Goal: Task Accomplishment & Management: Manage account settings

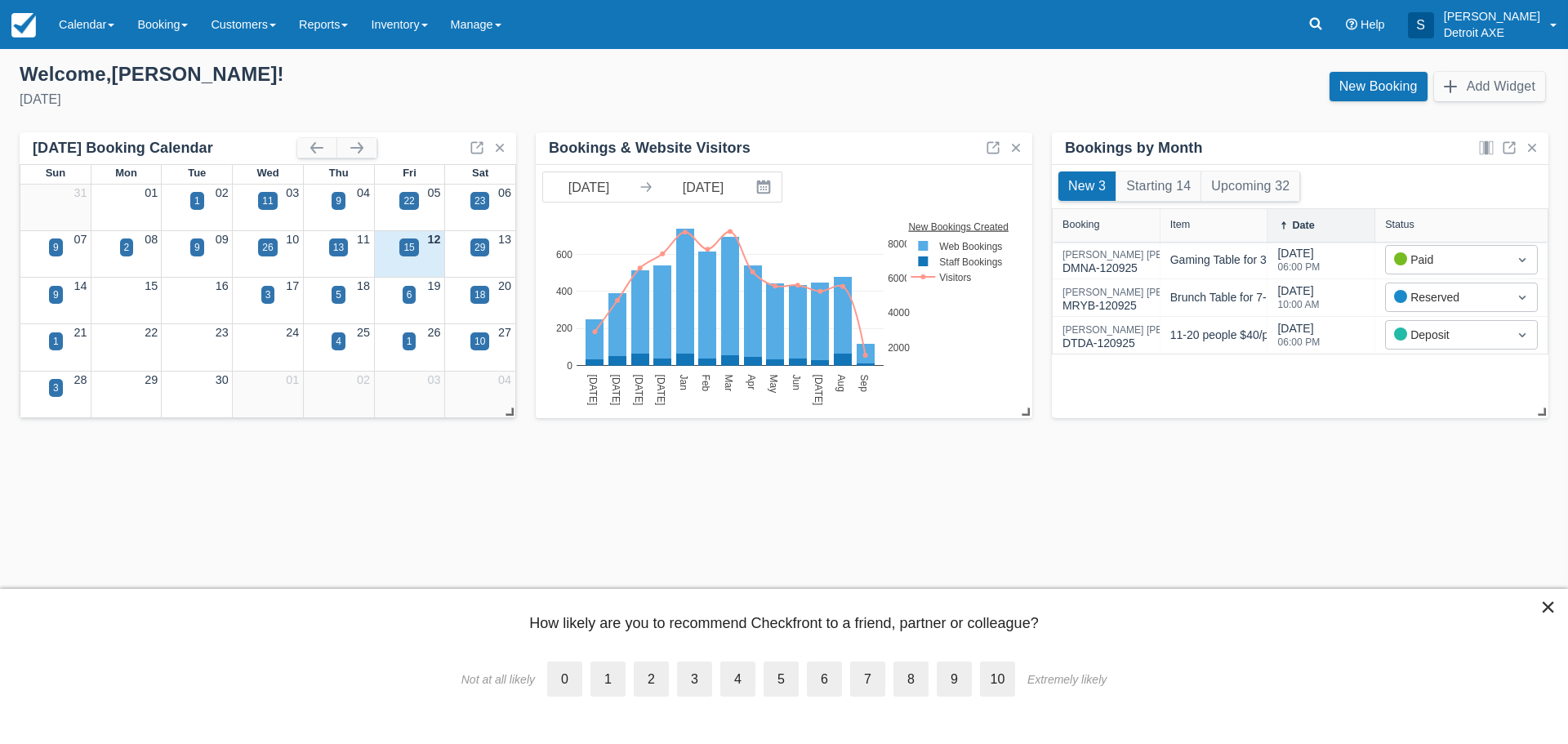
click at [271, 294] on div "3" at bounding box center [268, 294] width 14 height 18
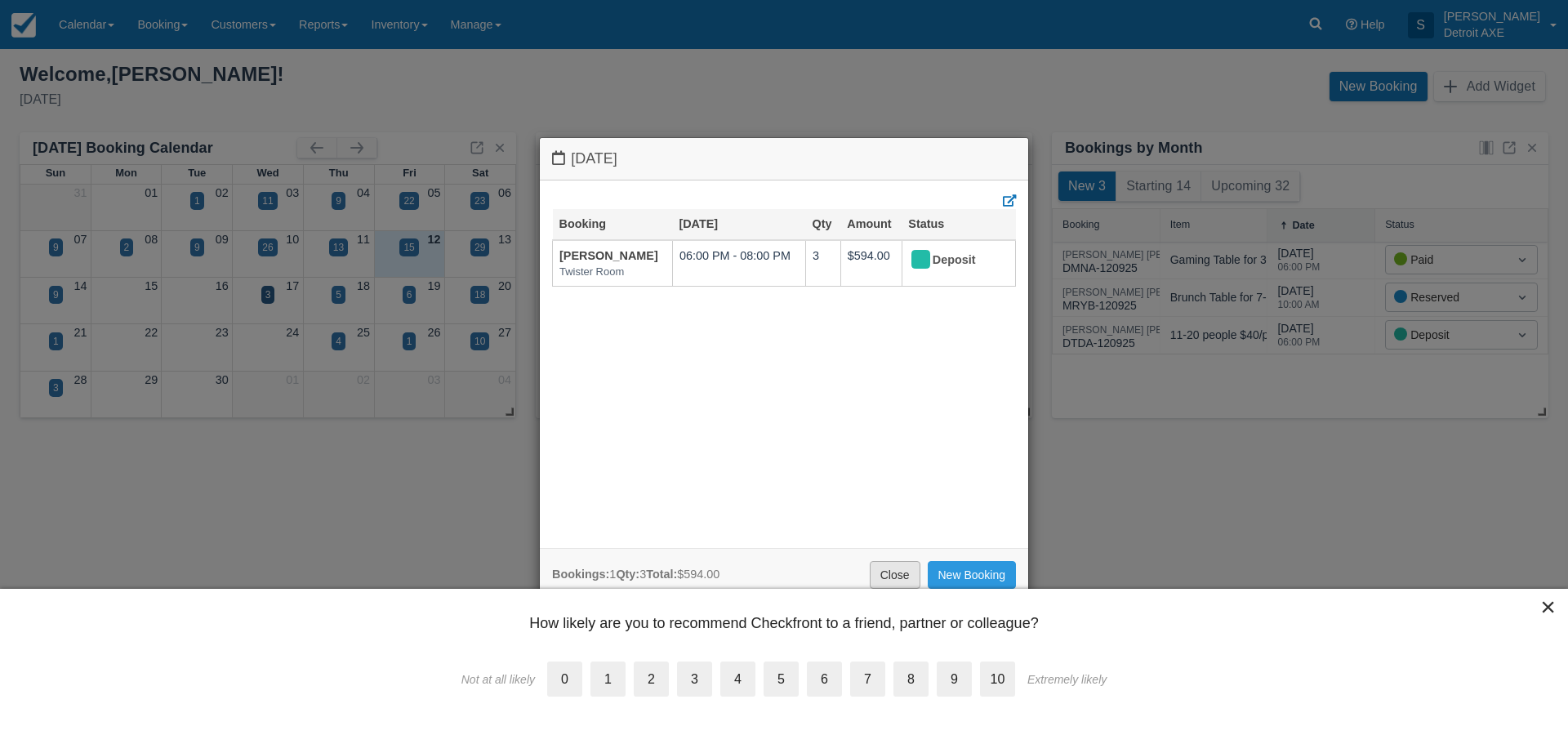
click at [898, 576] on link "Close" at bounding box center [895, 575] width 50 height 28
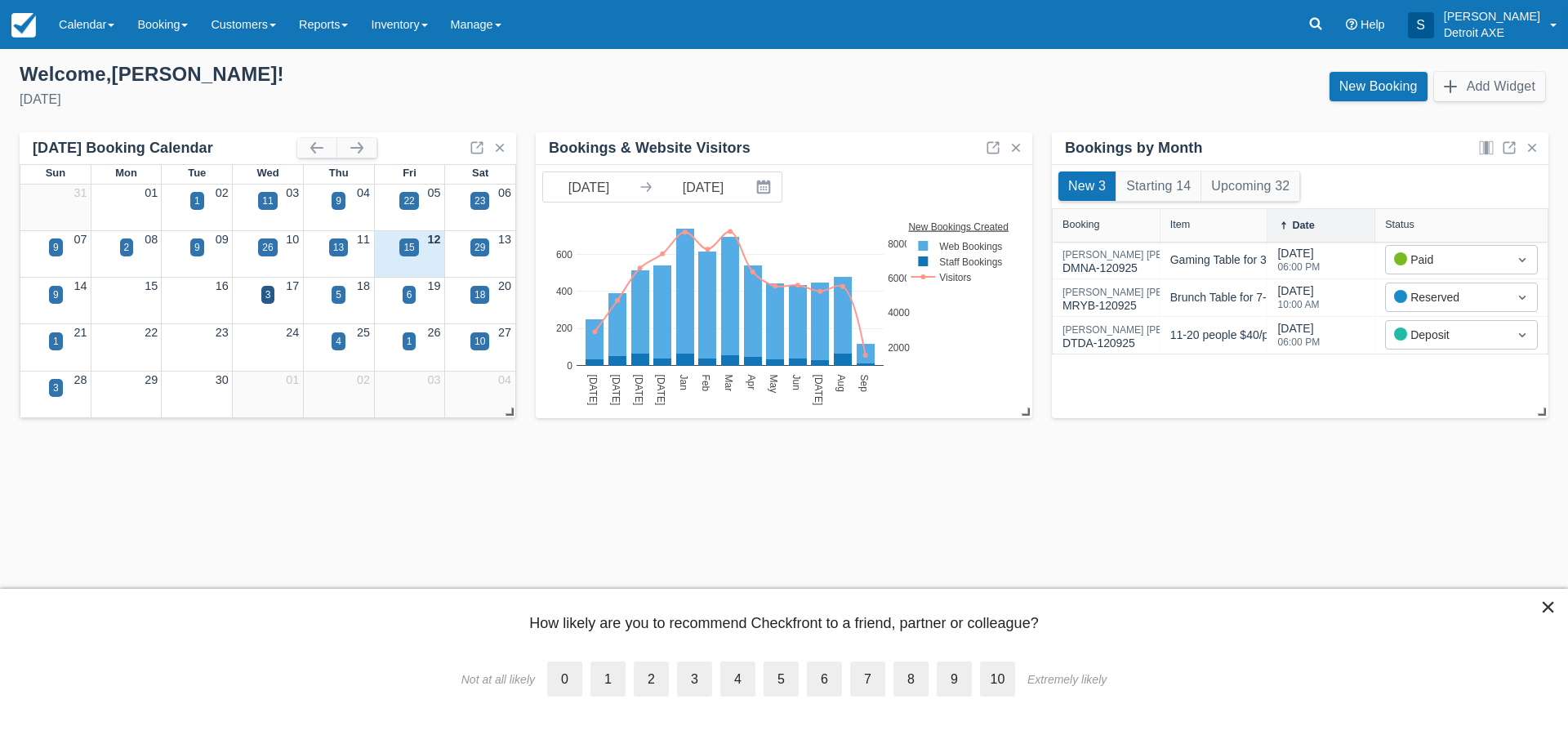
click at [335, 296] on div "5" at bounding box center [339, 294] width 14 height 18
click at [336, 295] on div "5" at bounding box center [339, 294] width 6 height 15
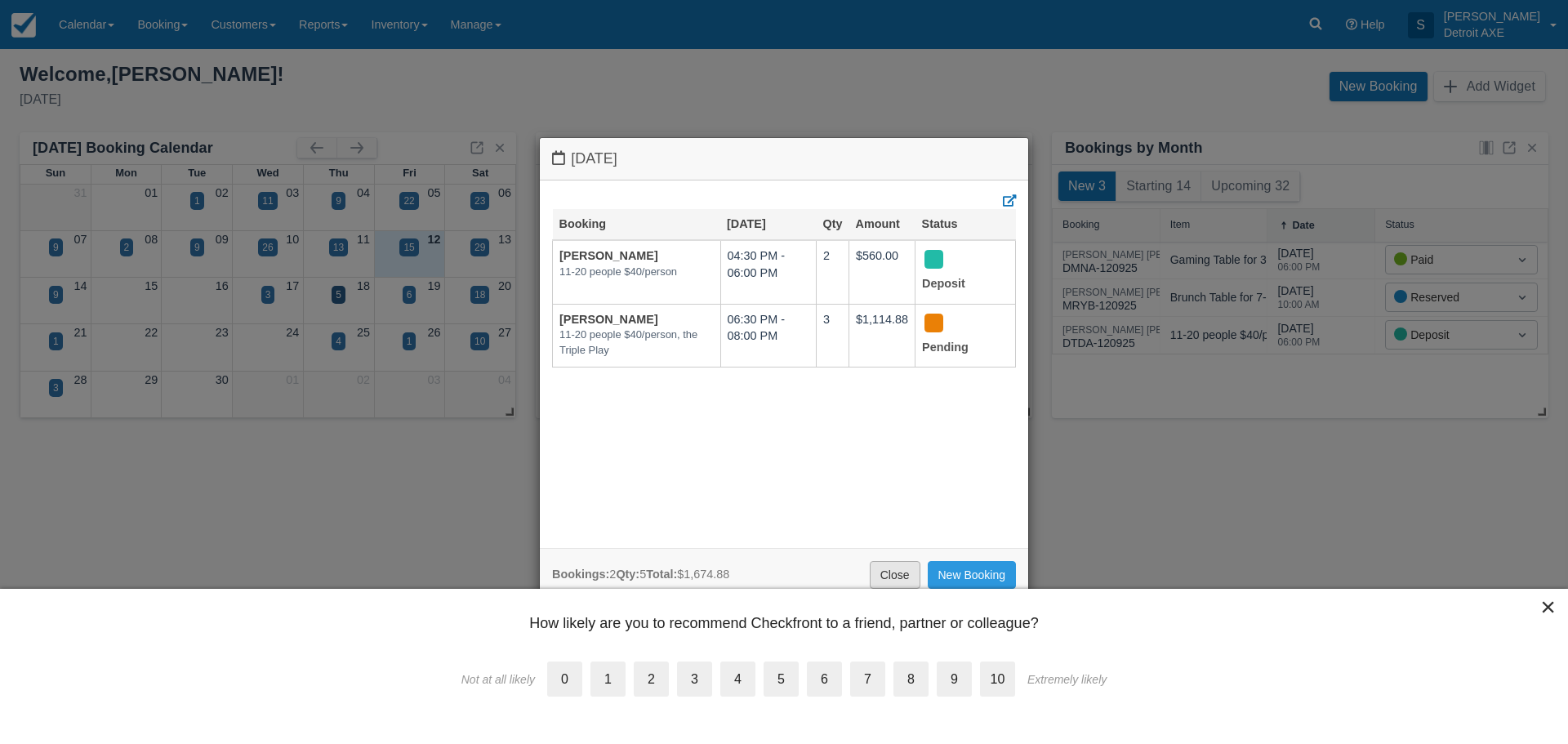
click at [892, 572] on link "Close" at bounding box center [895, 575] width 50 height 28
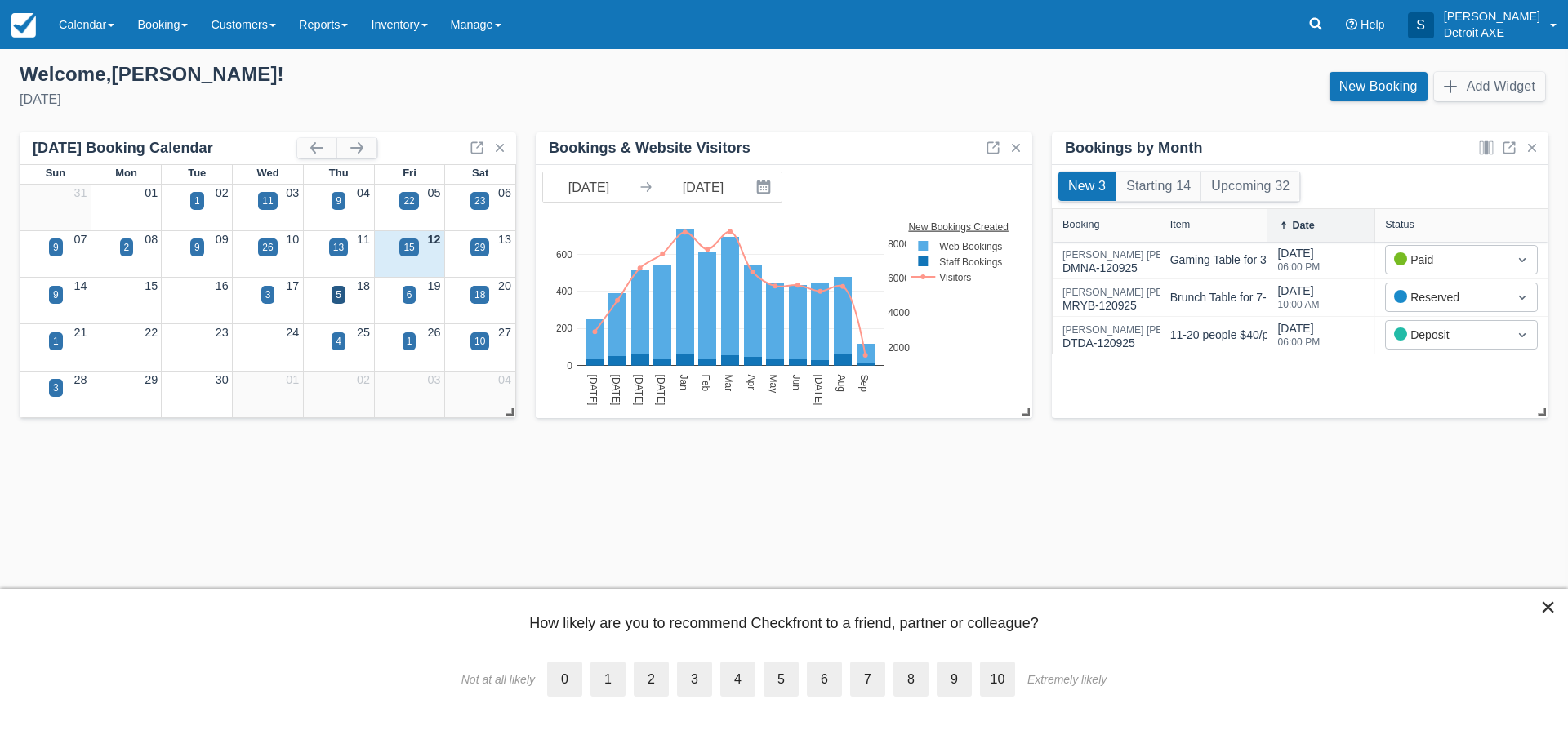
click at [413, 297] on div "6" at bounding box center [409, 294] width 14 height 18
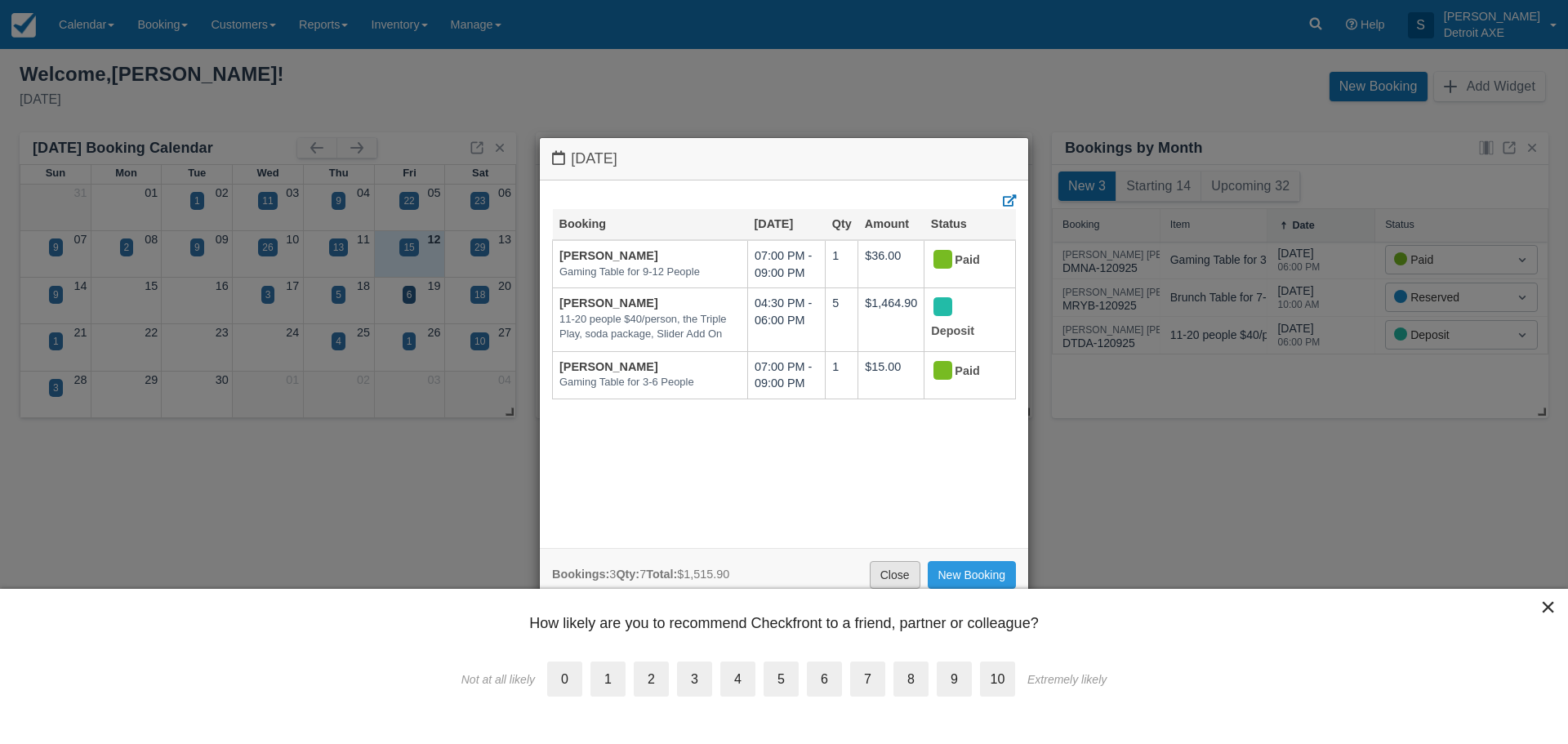
click at [905, 574] on link "Close" at bounding box center [895, 575] width 50 height 28
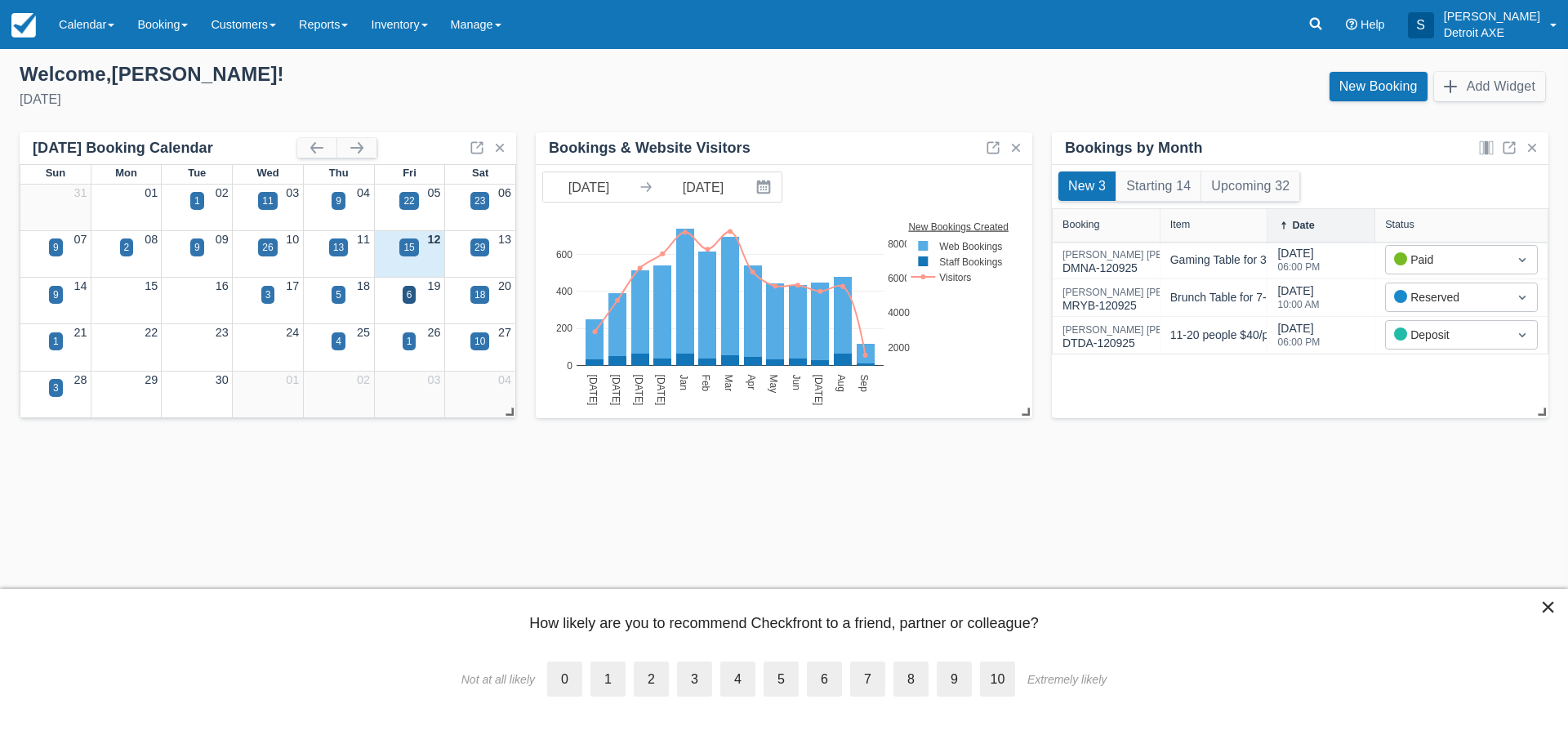
click at [485, 304] on div "18" at bounding box center [480, 306] width 71 height 19
click at [481, 300] on div "18" at bounding box center [480, 294] width 10 height 15
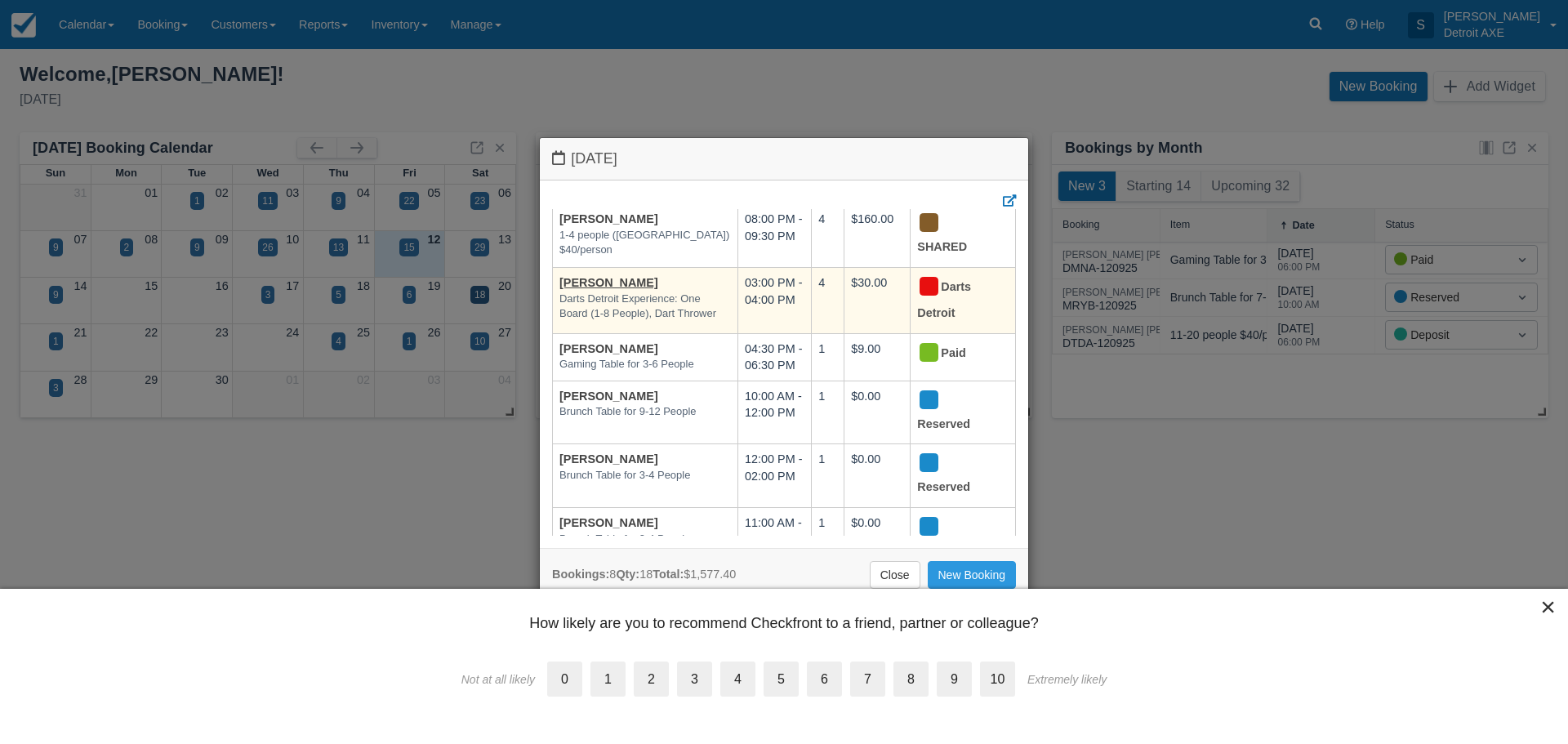
scroll to position [235, 0]
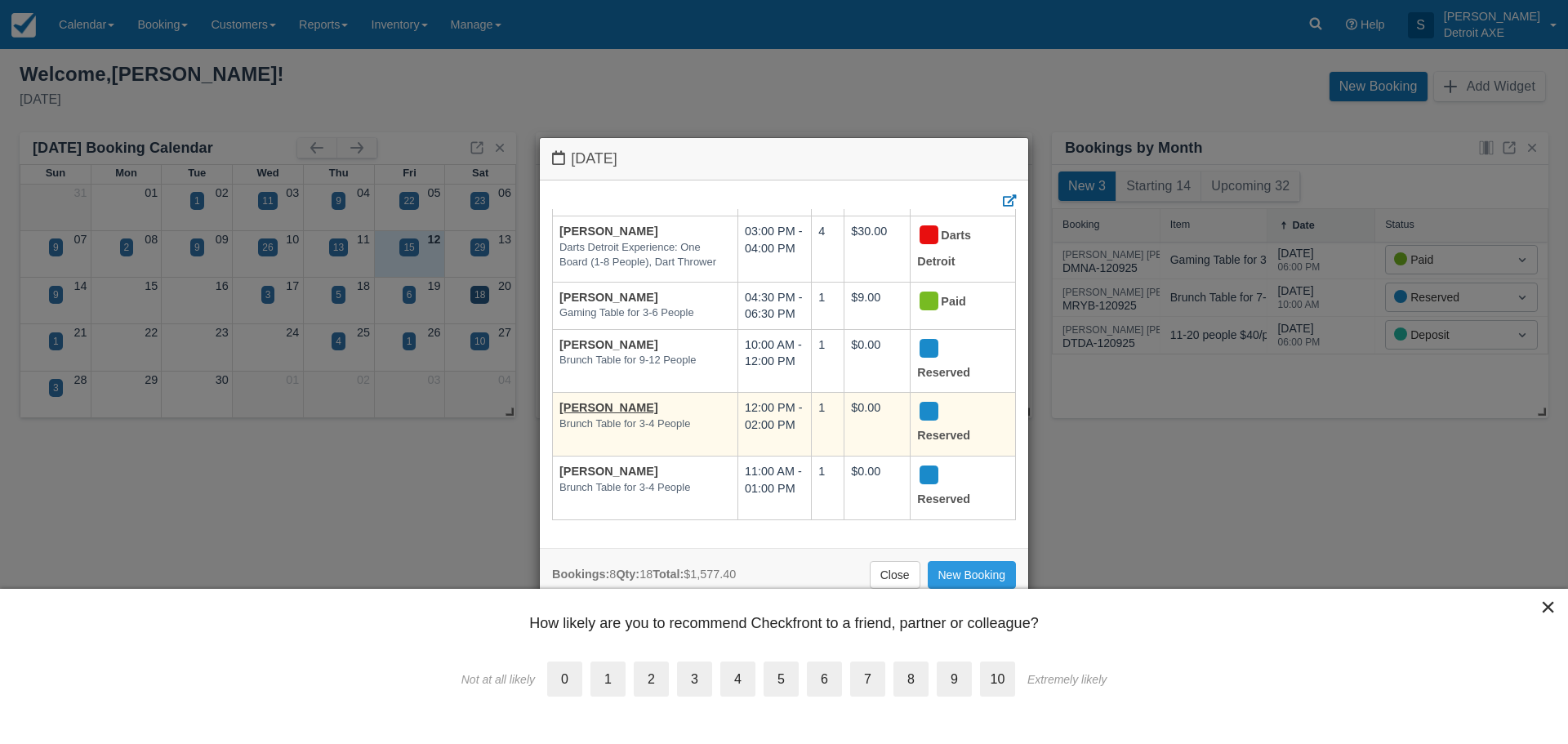
click at [884, 571] on link "Close" at bounding box center [895, 575] width 50 height 28
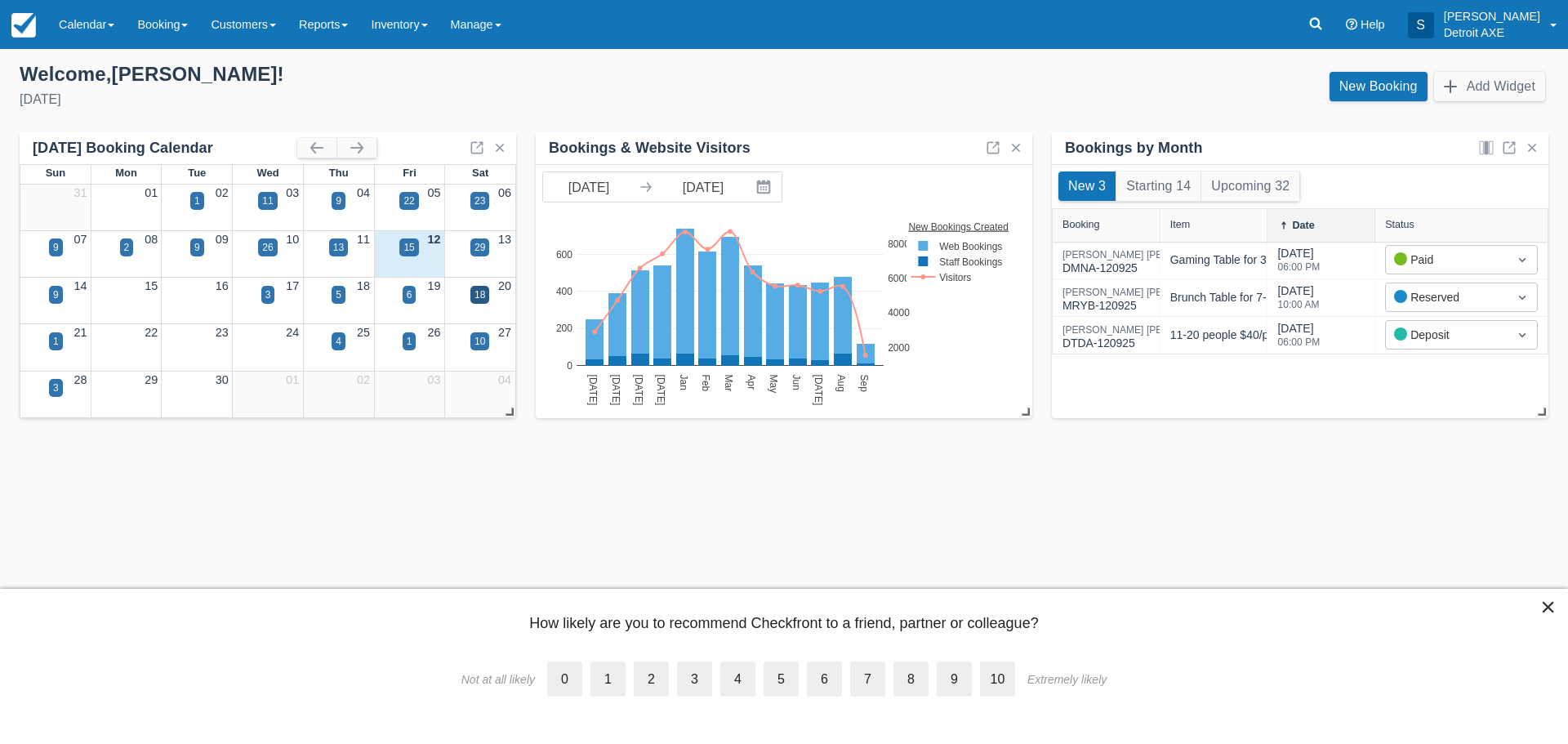
click at [51, 301] on div "9" at bounding box center [56, 294] width 14 height 18
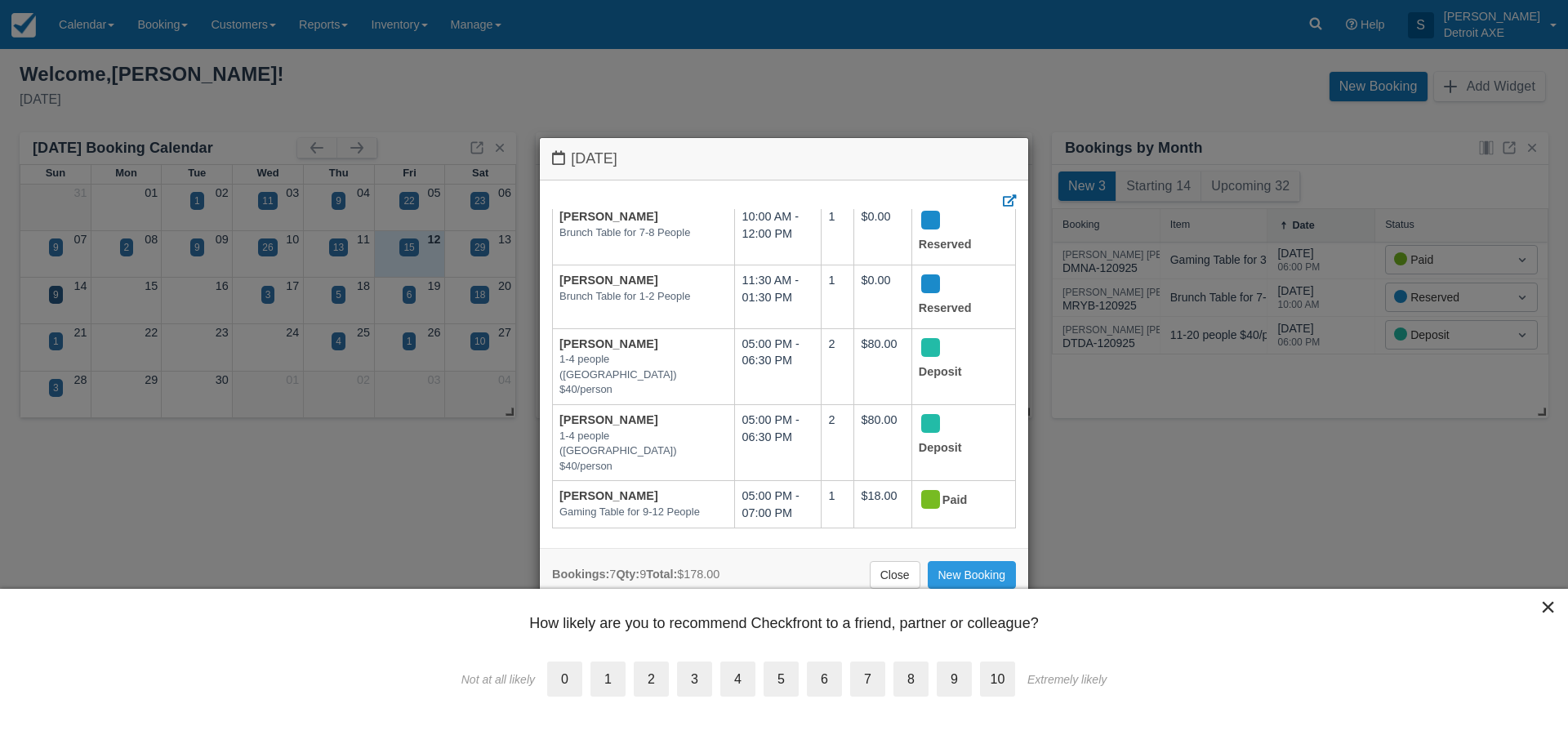
scroll to position [170, 0]
click at [895, 572] on link "Close" at bounding box center [895, 575] width 50 height 28
click at [880, 567] on link "Close" at bounding box center [895, 575] width 50 height 28
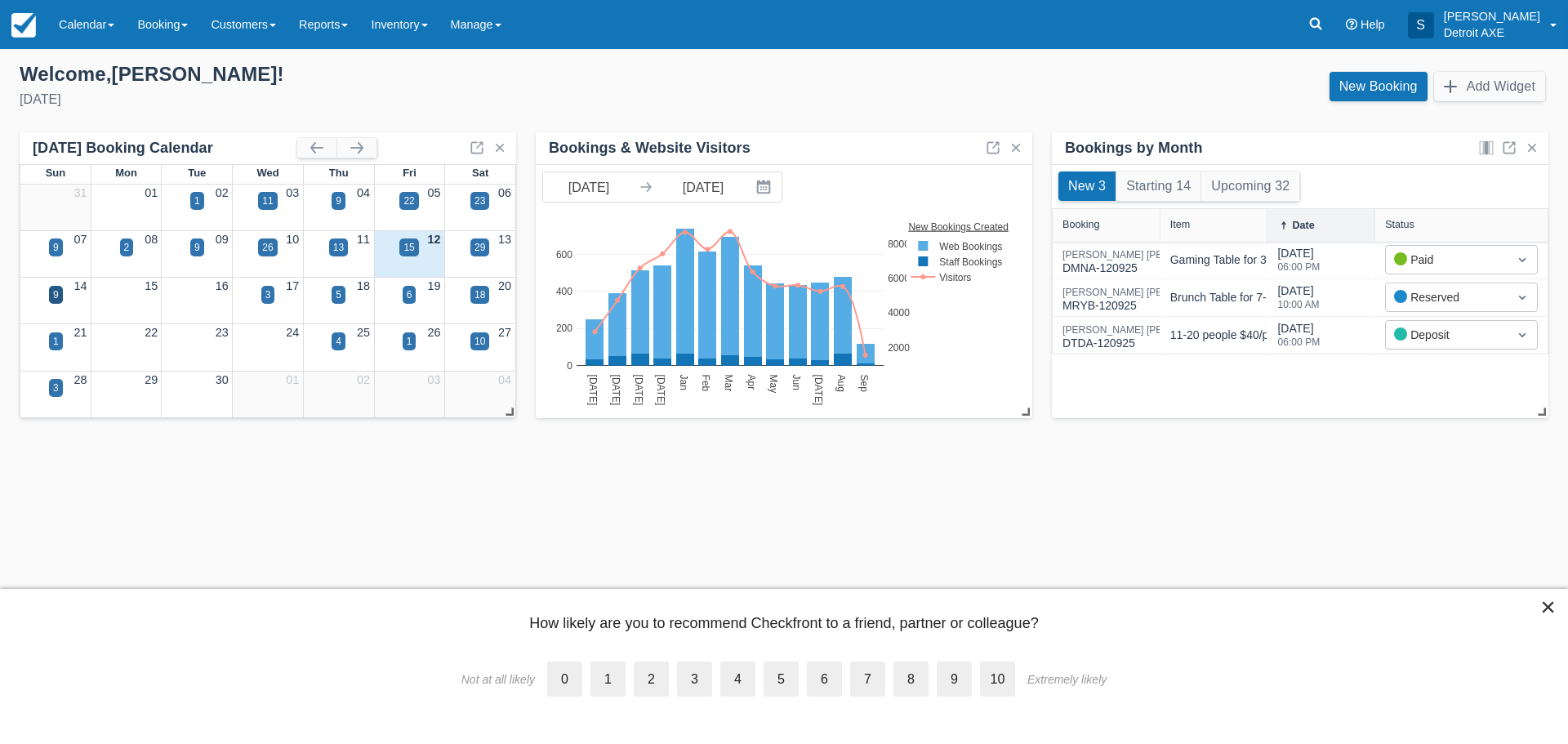
click at [478, 241] on div "29" at bounding box center [480, 247] width 10 height 15
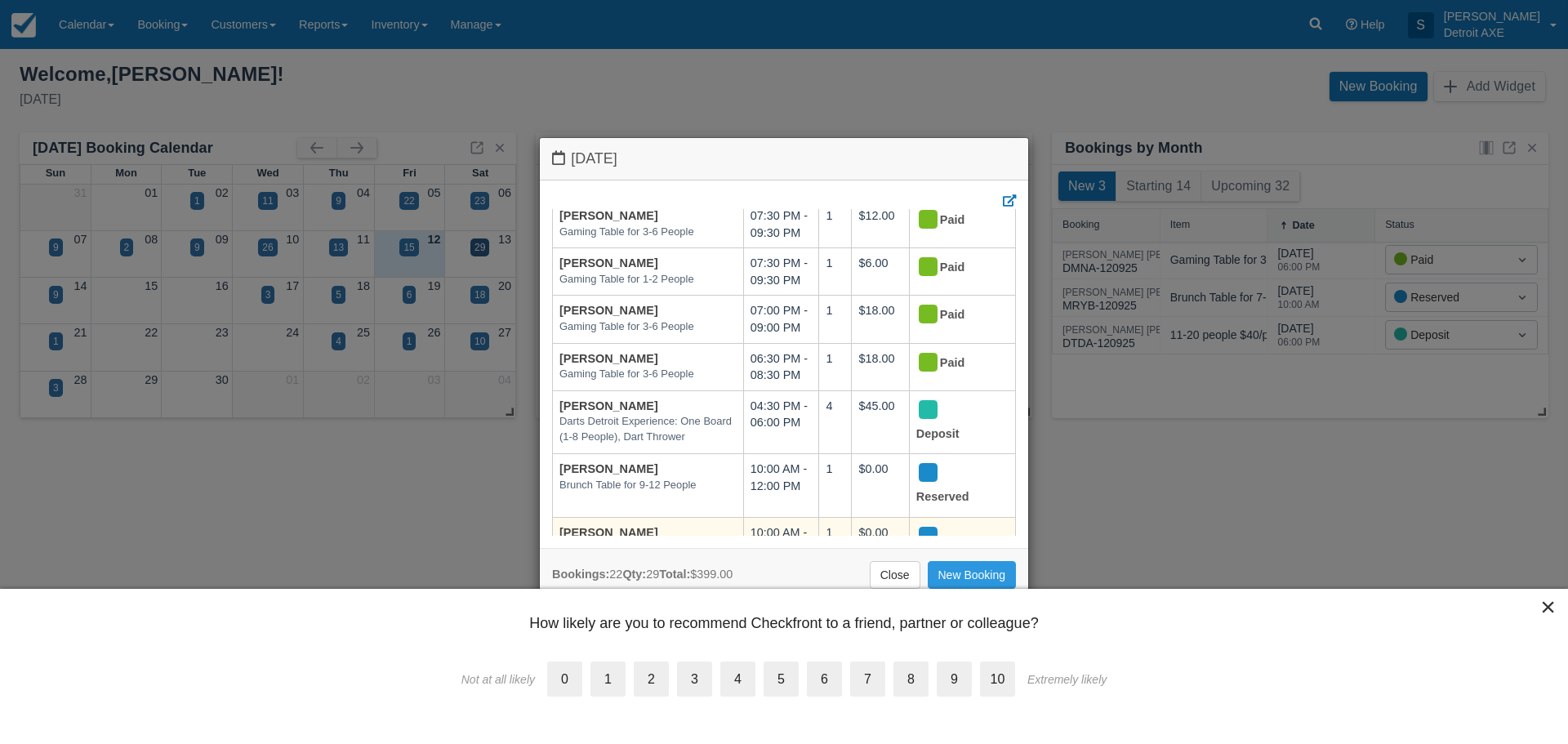
scroll to position [970, 0]
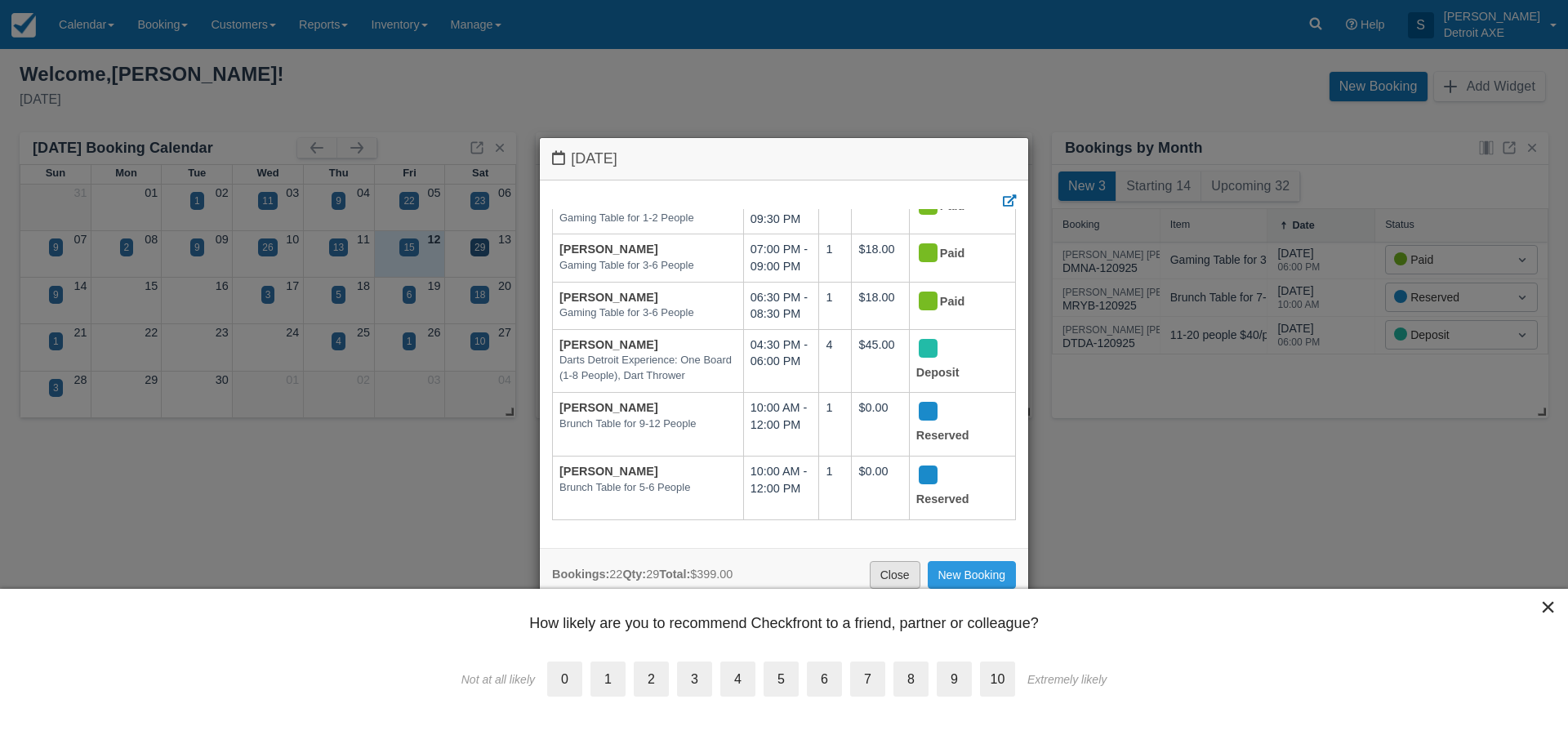
click at [878, 567] on link "Close" at bounding box center [895, 575] width 50 height 28
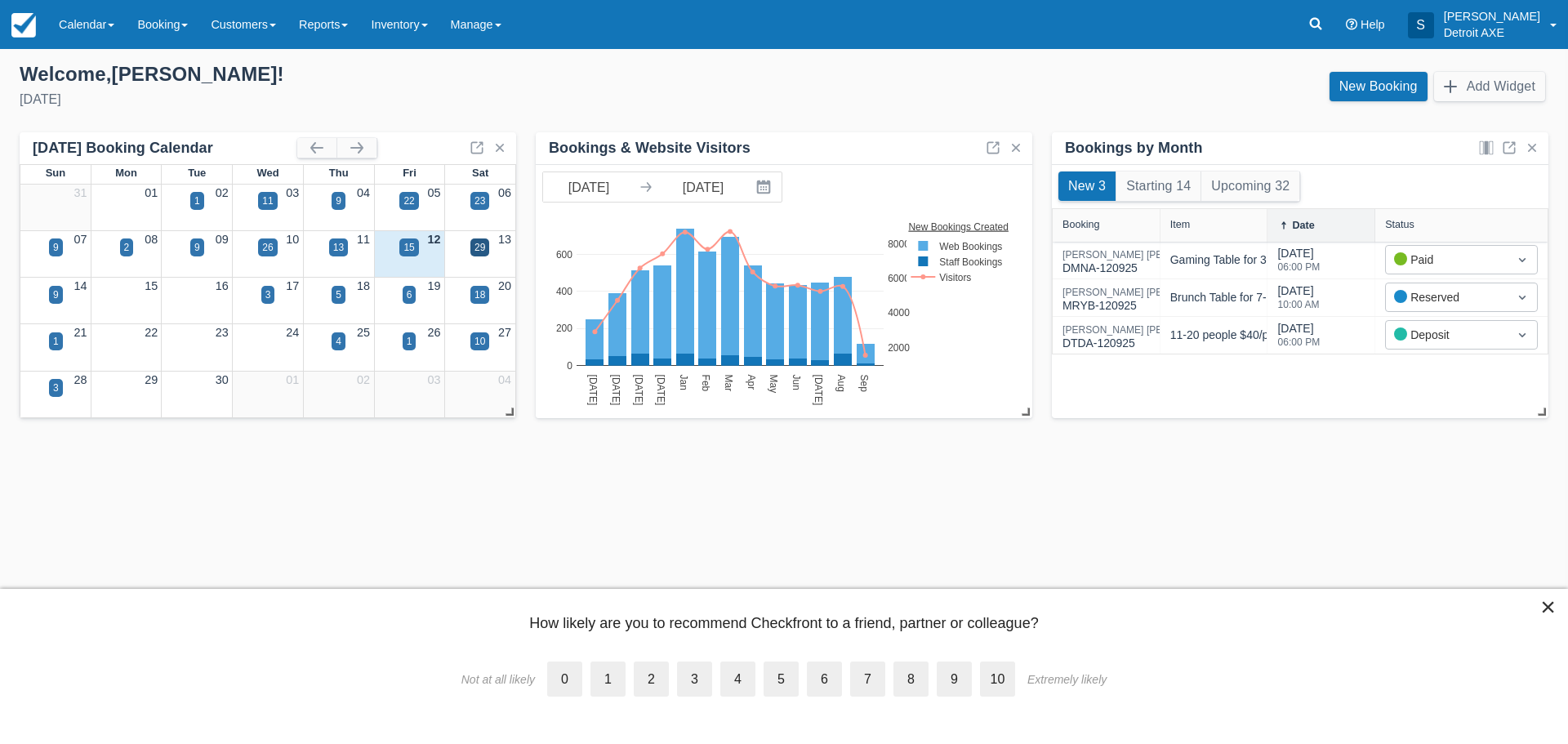
click at [270, 296] on div "3" at bounding box center [268, 294] width 6 height 15
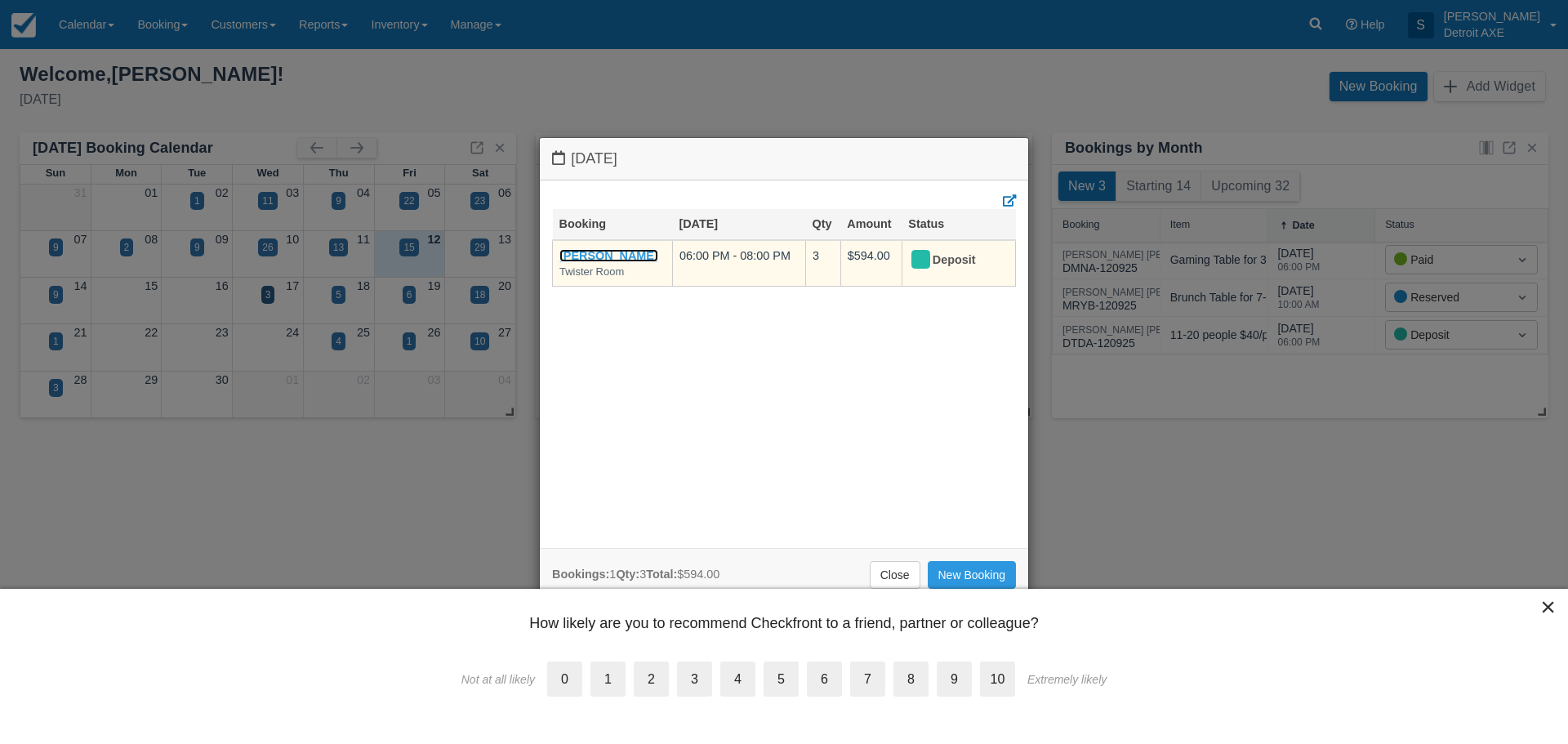
click at [574, 250] on link "[PERSON_NAME]" at bounding box center [609, 255] width 98 height 13
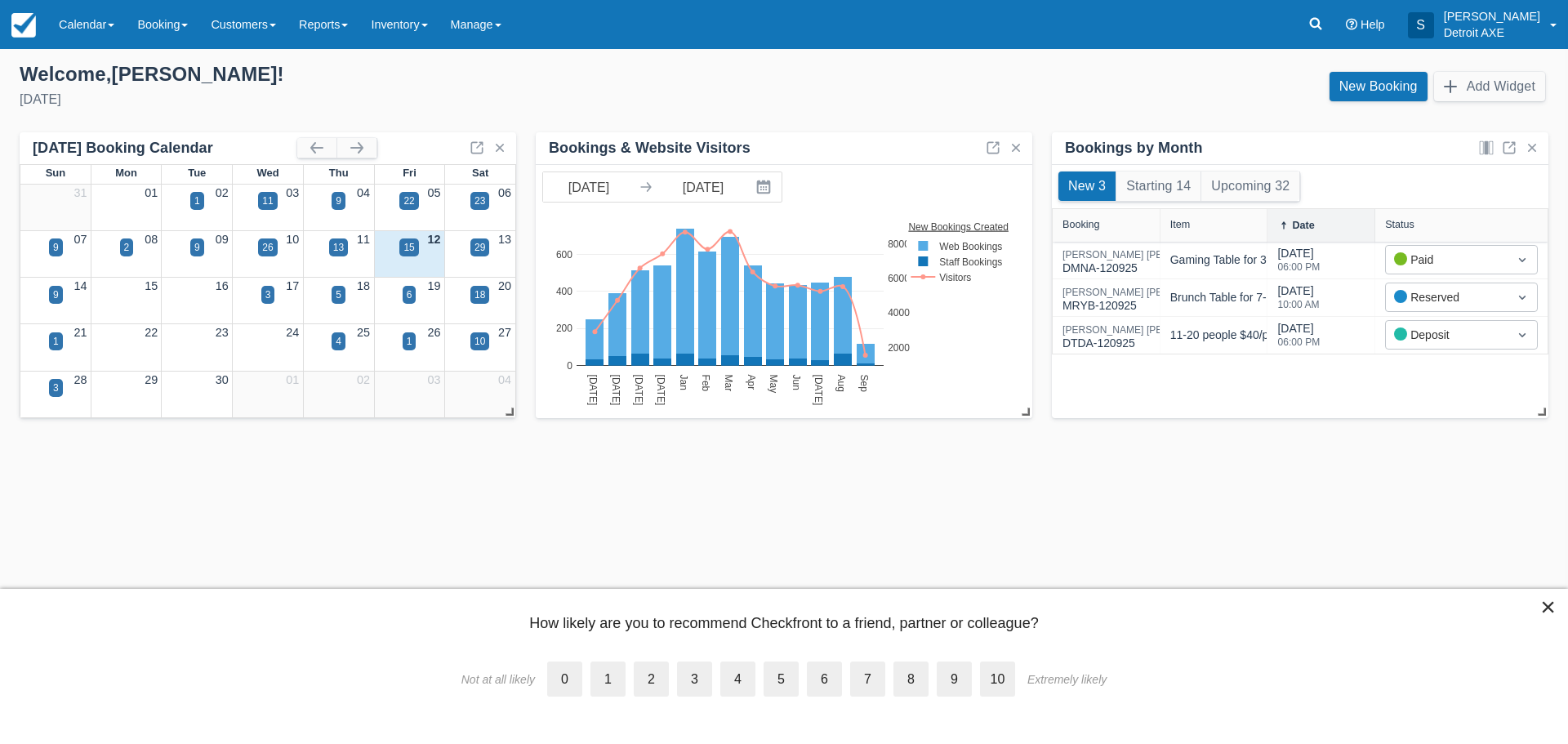
click at [257, 289] on div "17" at bounding box center [268, 287] width 71 height 18
click at [271, 296] on div "3" at bounding box center [268, 294] width 14 height 18
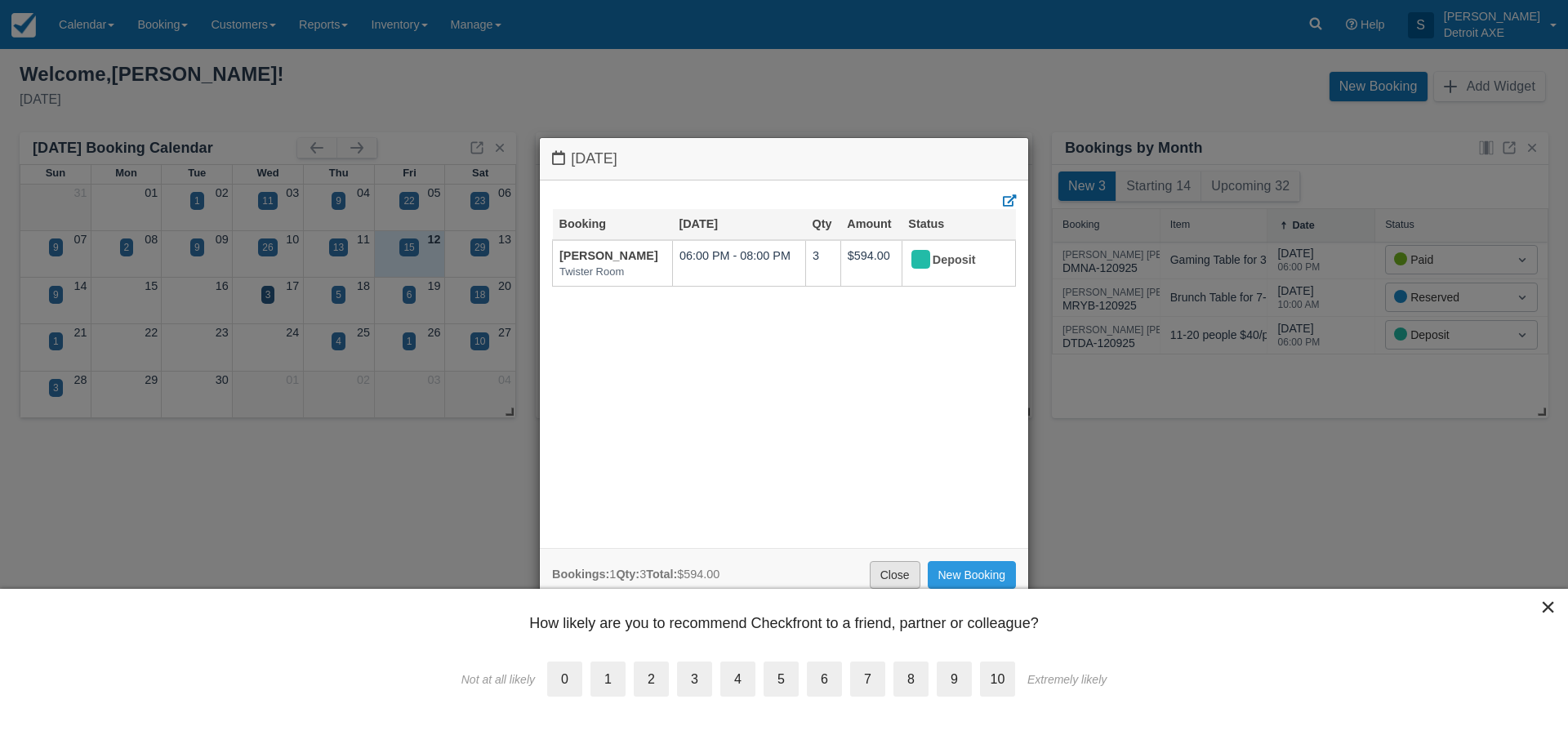
click at [904, 572] on link "Close" at bounding box center [895, 575] width 50 height 28
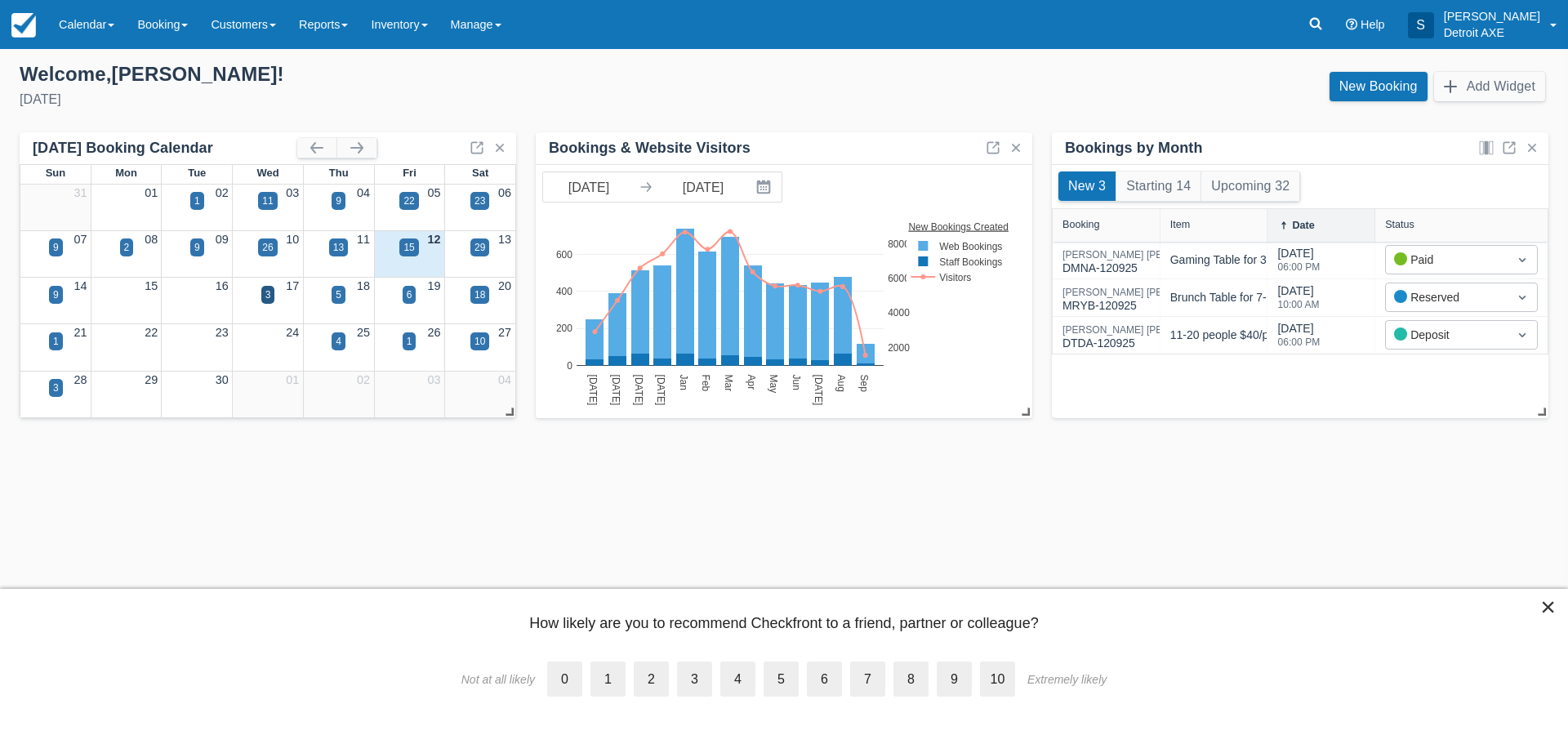
click at [340, 292] on div "5" at bounding box center [339, 294] width 6 height 15
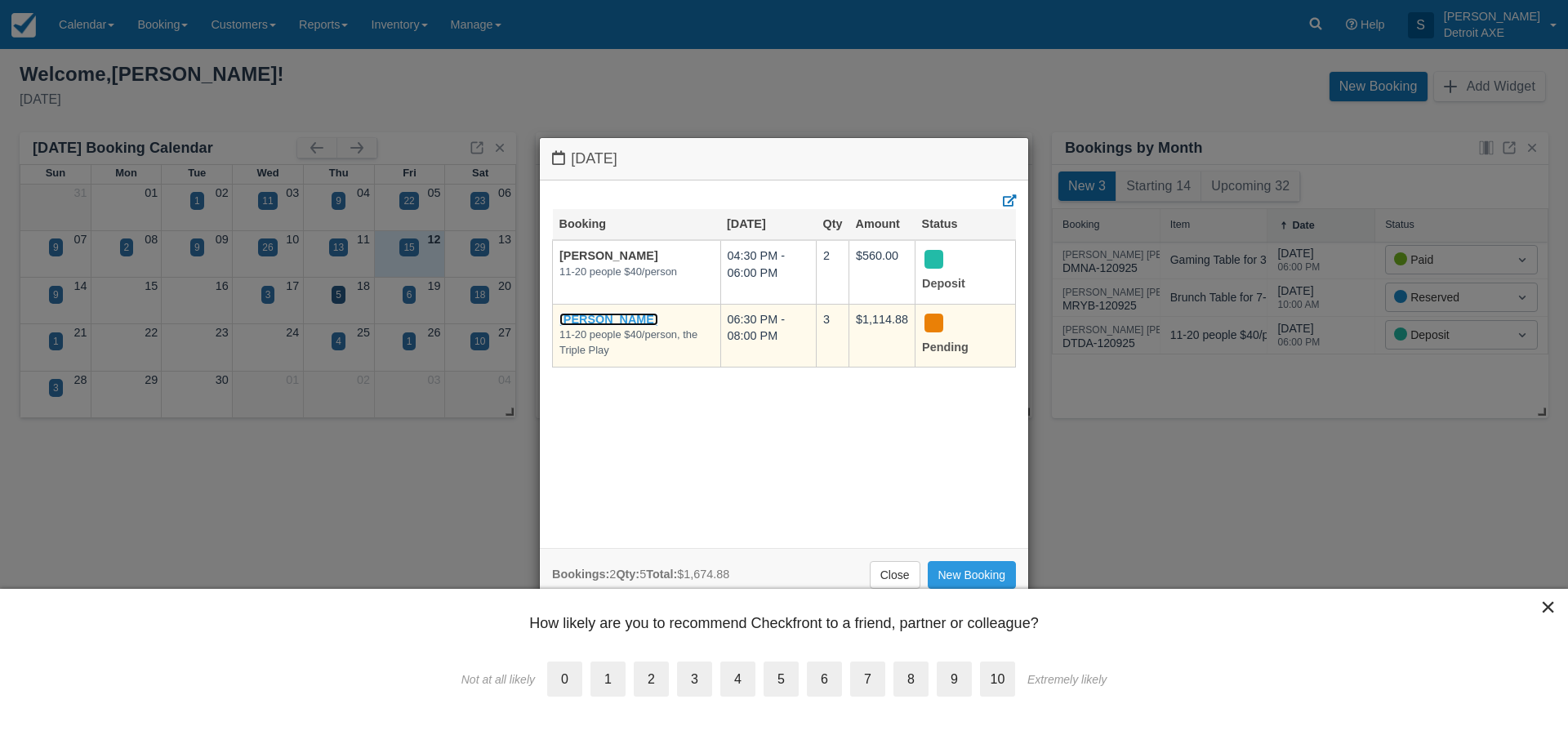
click at [620, 321] on link "Joey Fundaro" at bounding box center [609, 319] width 98 height 13
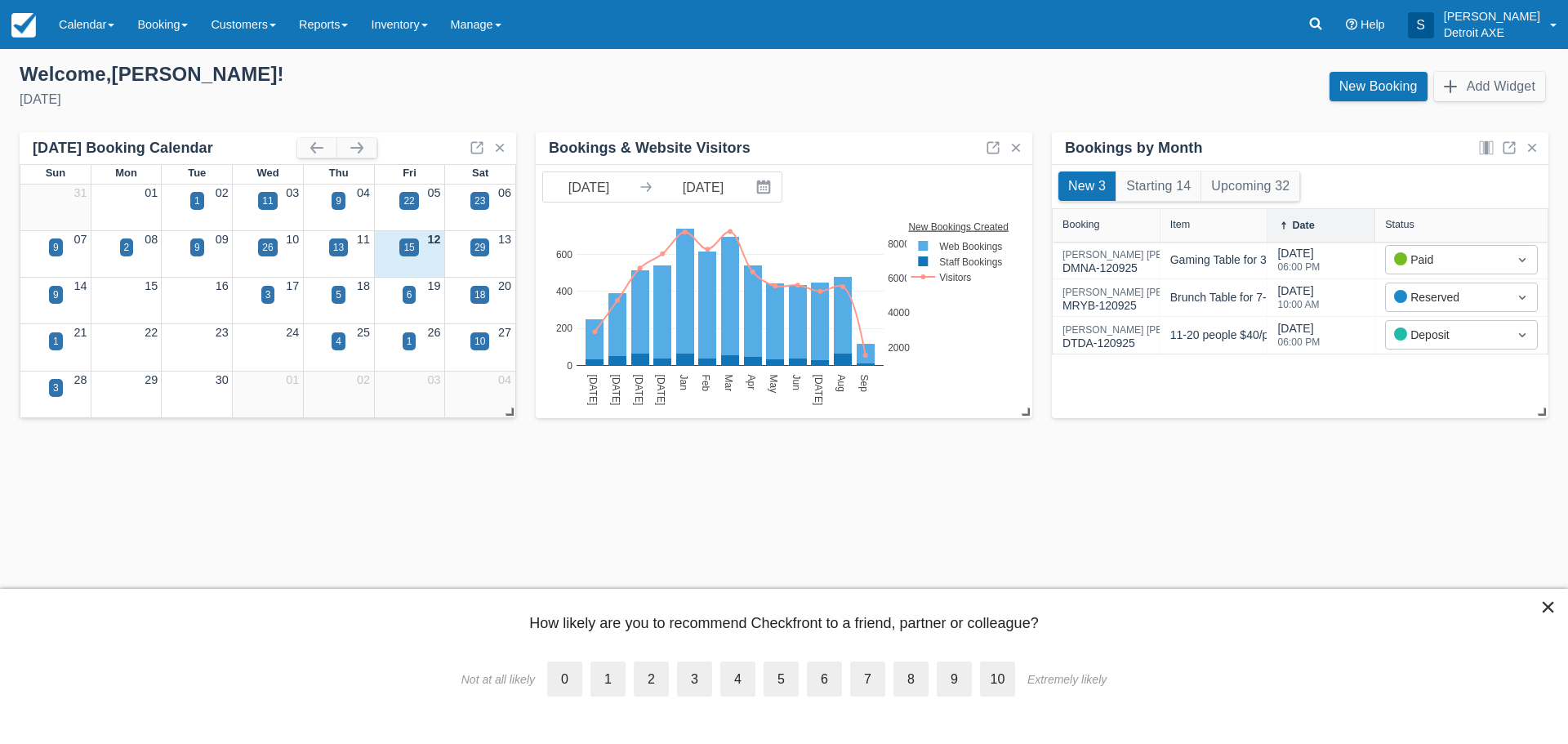
click at [407, 296] on div "6" at bounding box center [409, 294] width 6 height 15
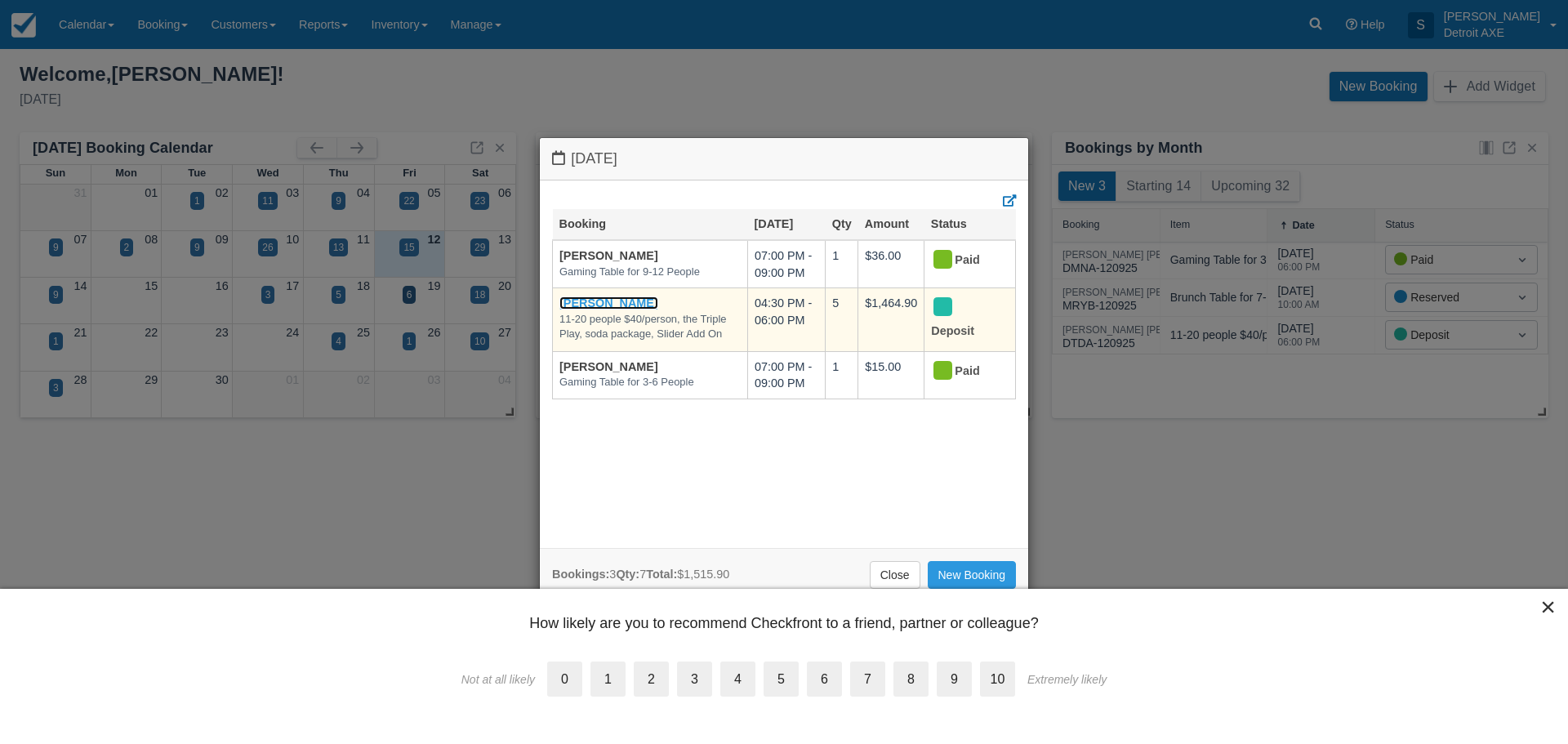
click at [600, 301] on link "Matt Butka" at bounding box center [609, 302] width 98 height 13
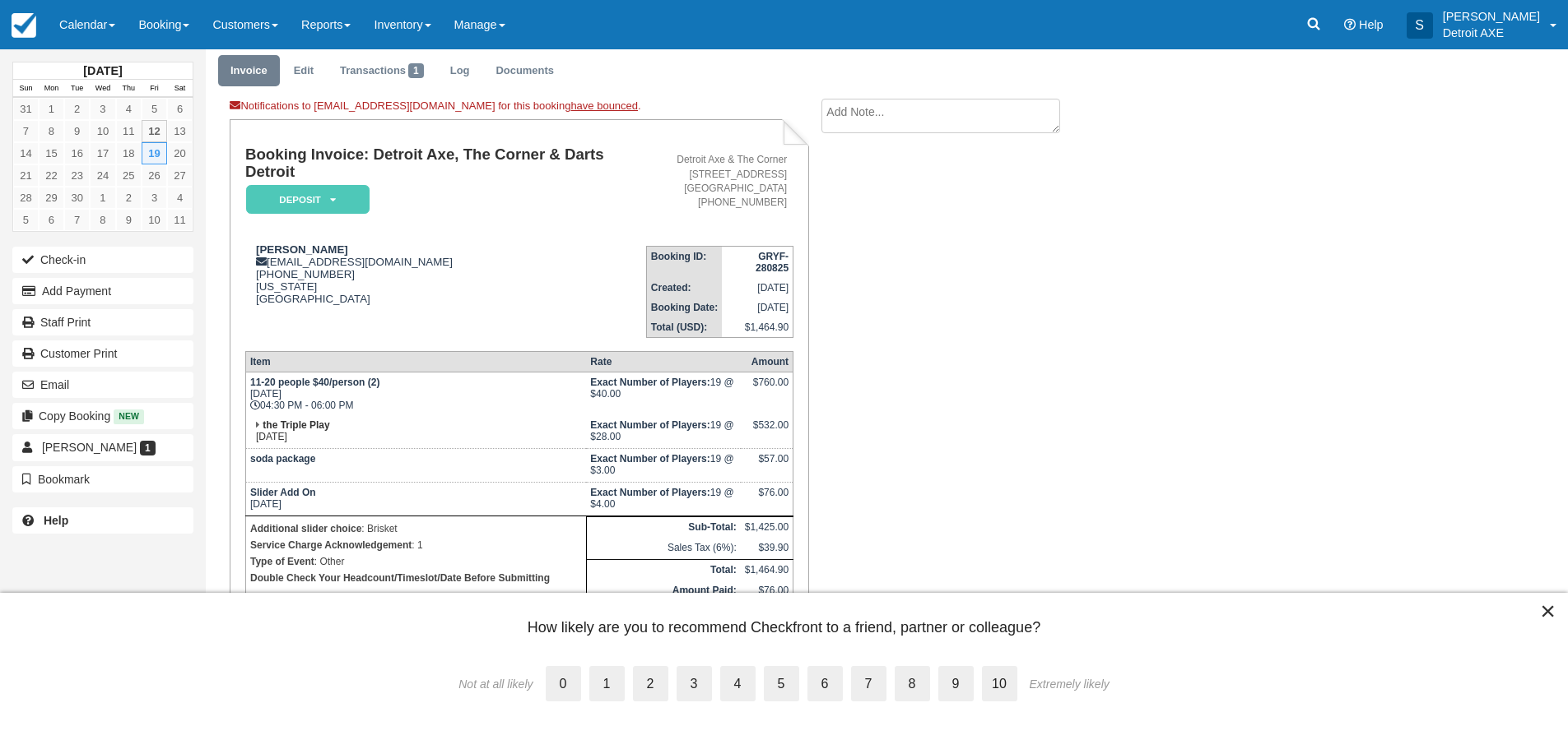
scroll to position [81, 0]
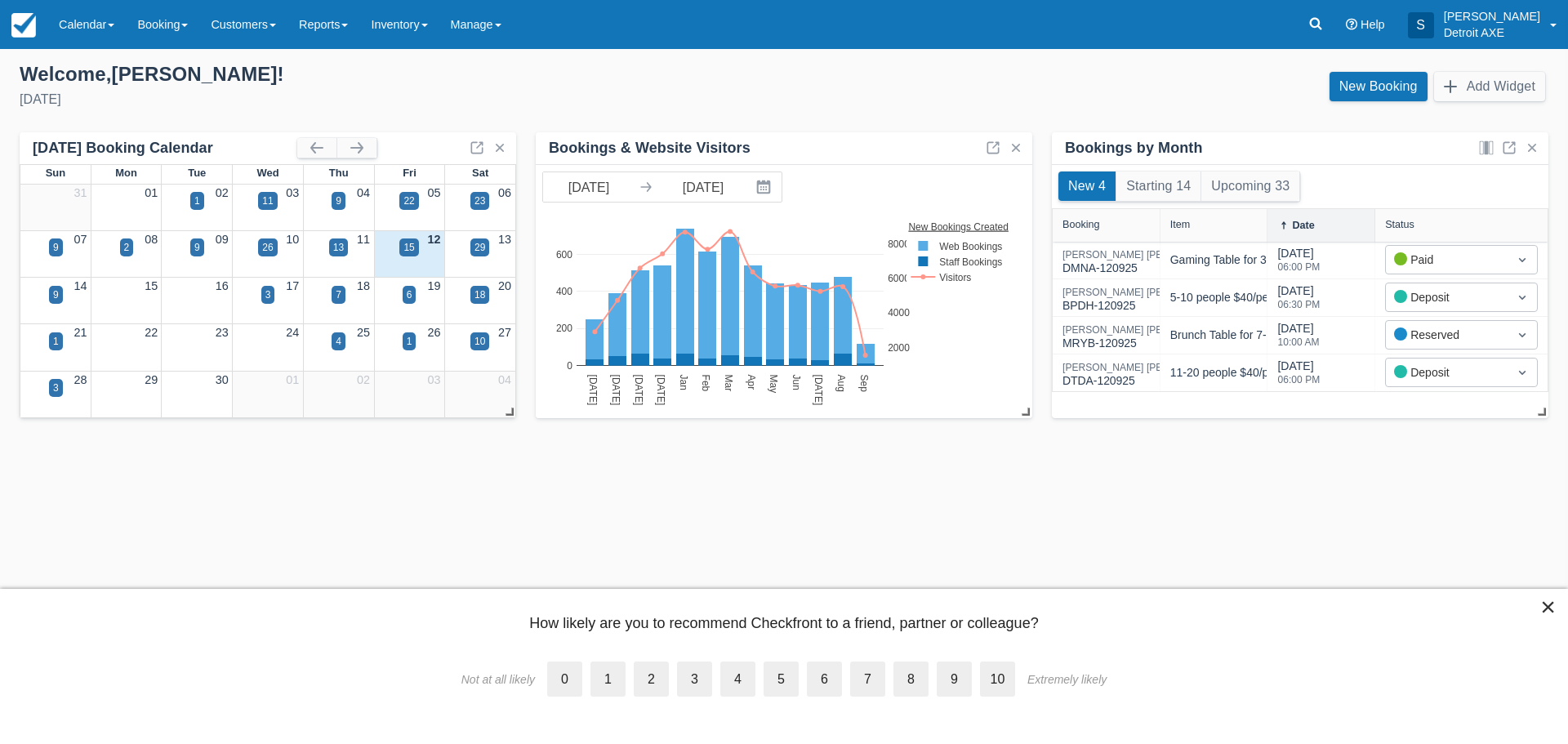
click at [484, 295] on div "18" at bounding box center [480, 294] width 10 height 15
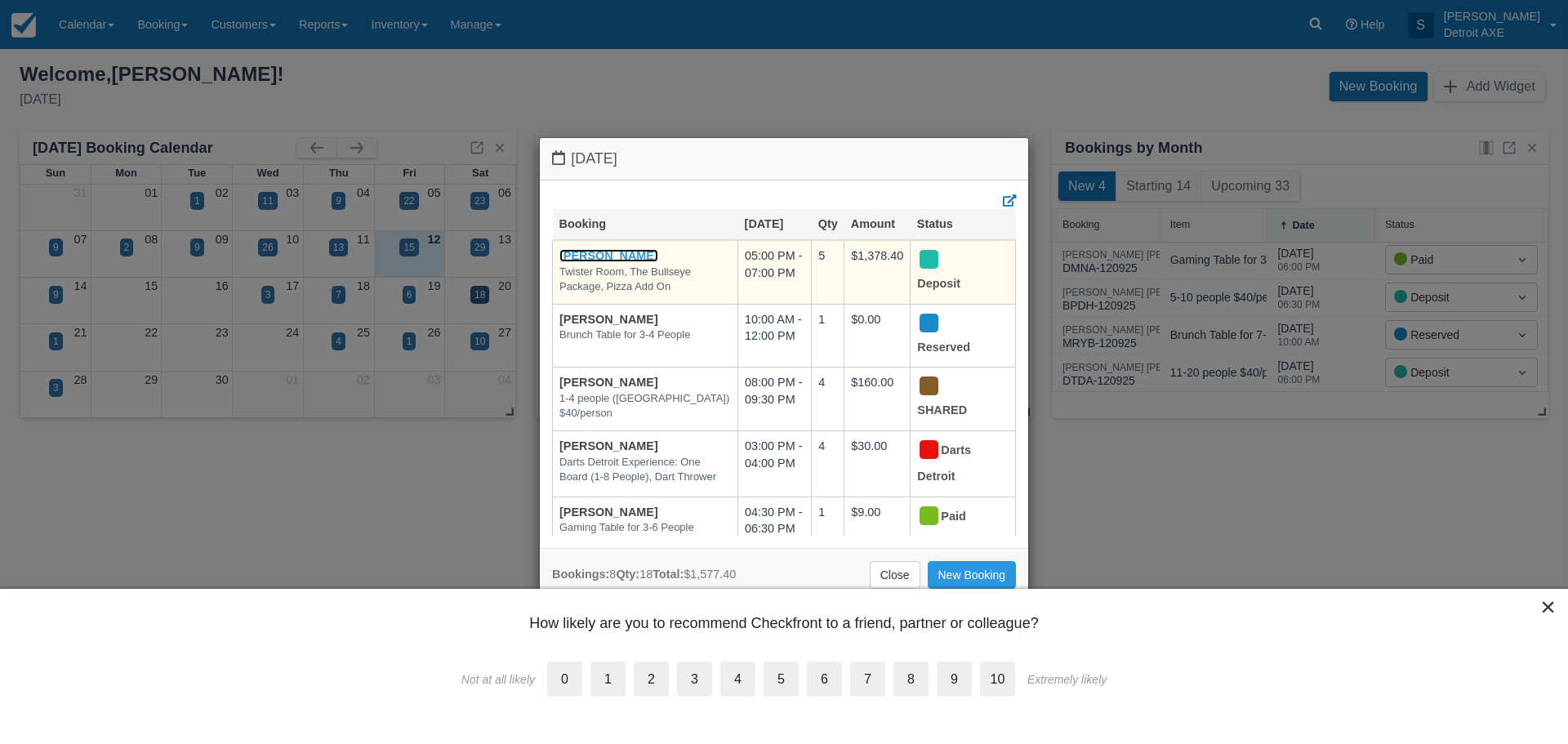
click at [600, 253] on link "Leanna Miller" at bounding box center [609, 255] width 98 height 13
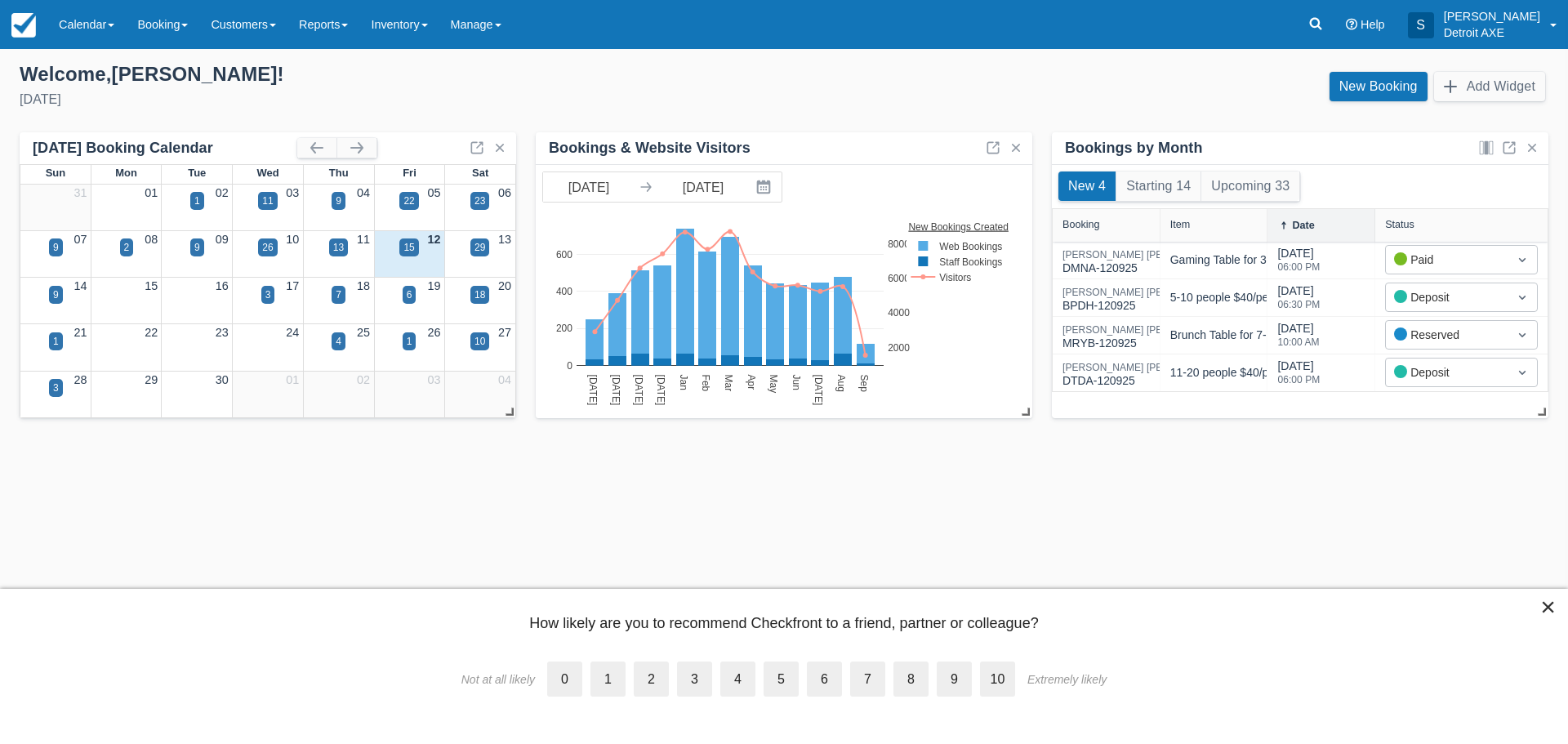
click at [269, 289] on div "3" at bounding box center [268, 294] width 6 height 15
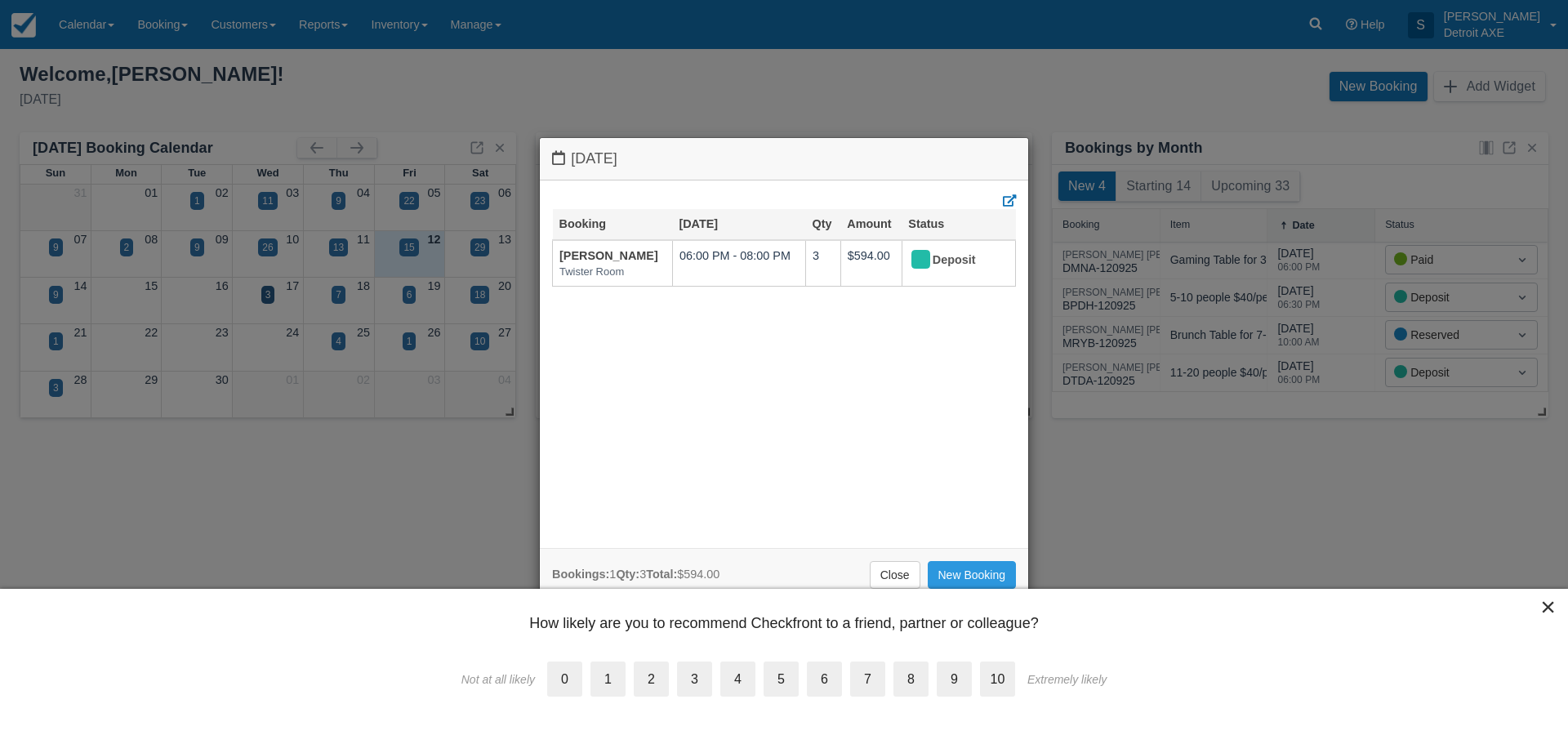
drag, startPoint x: 896, startPoint y: 569, endPoint x: 481, endPoint y: 287, distance: 501.7
click at [896, 569] on link "Close" at bounding box center [895, 575] width 50 height 28
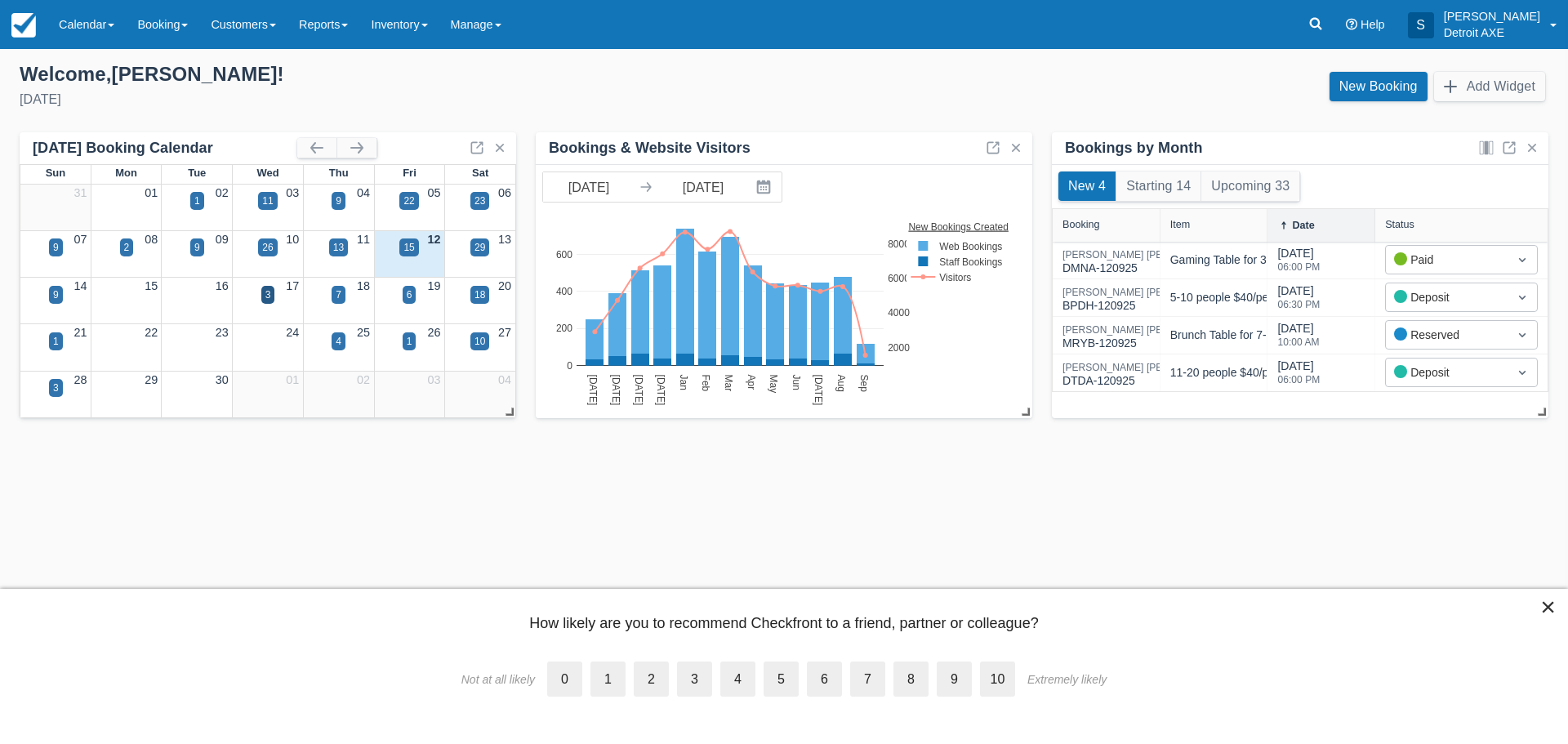
click at [481, 293] on div "18" at bounding box center [480, 294] width 10 height 15
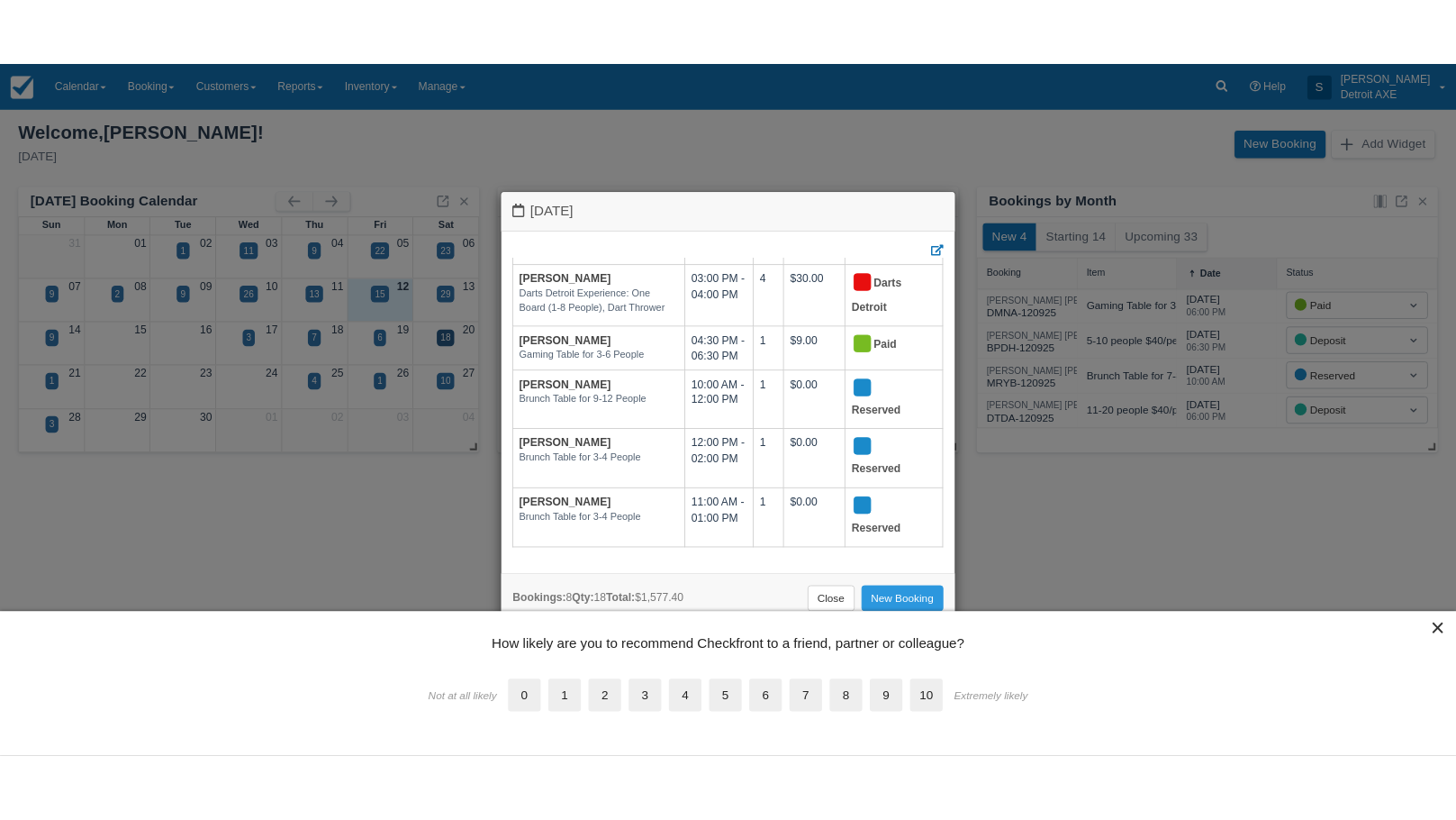
scroll to position [259, 0]
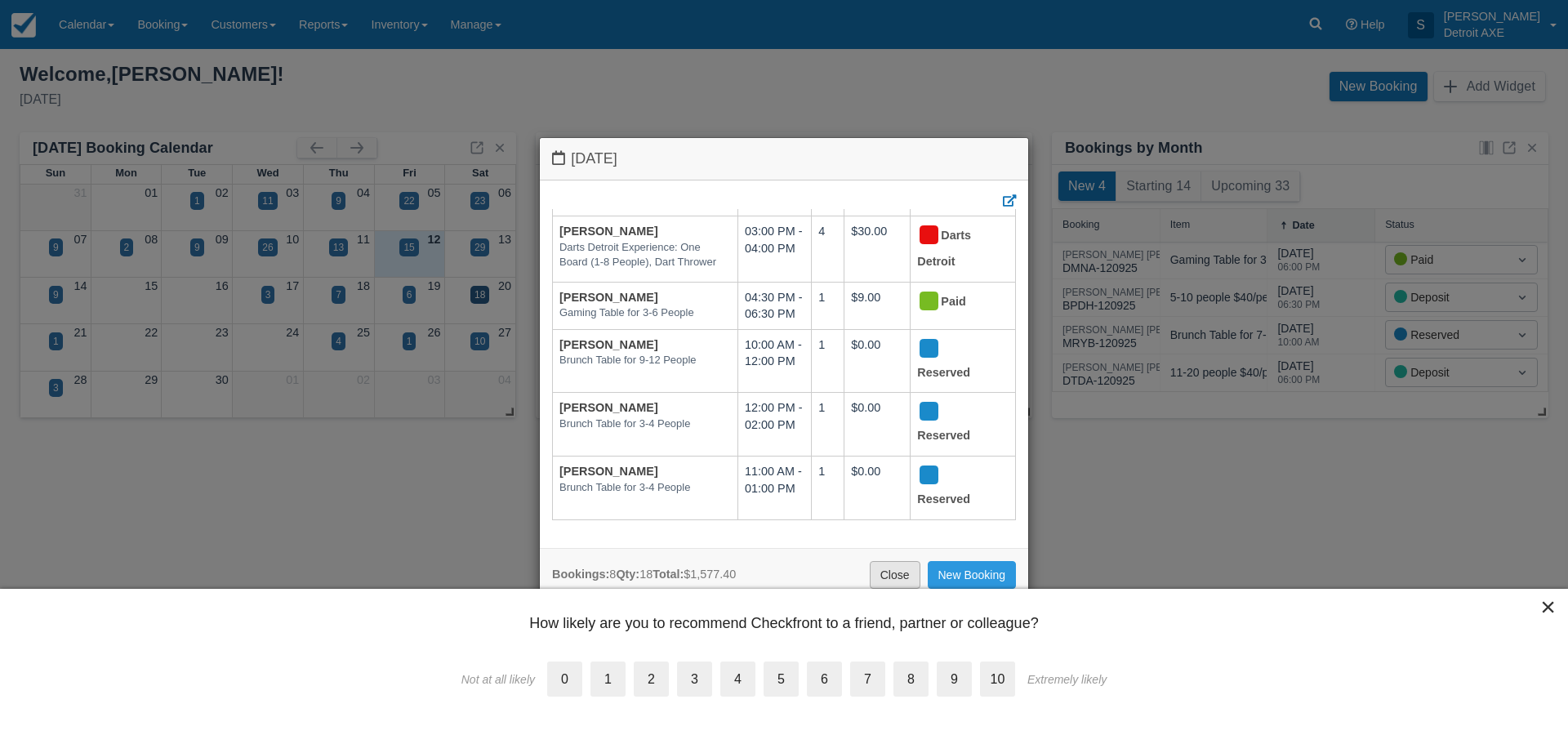
click at [908, 575] on link "Close" at bounding box center [895, 575] width 50 height 28
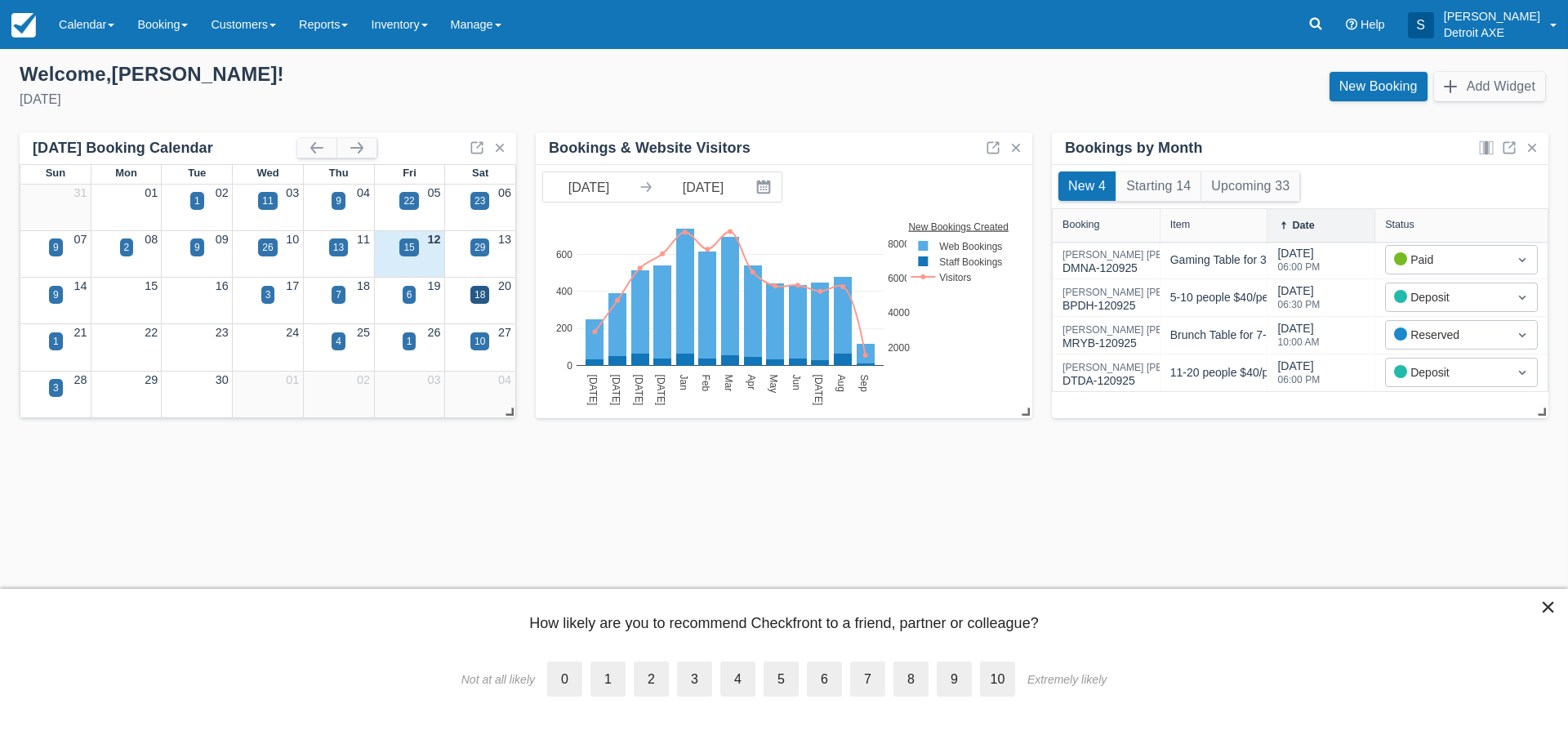
click at [339, 342] on div "4" at bounding box center [339, 342] width 6 height 15
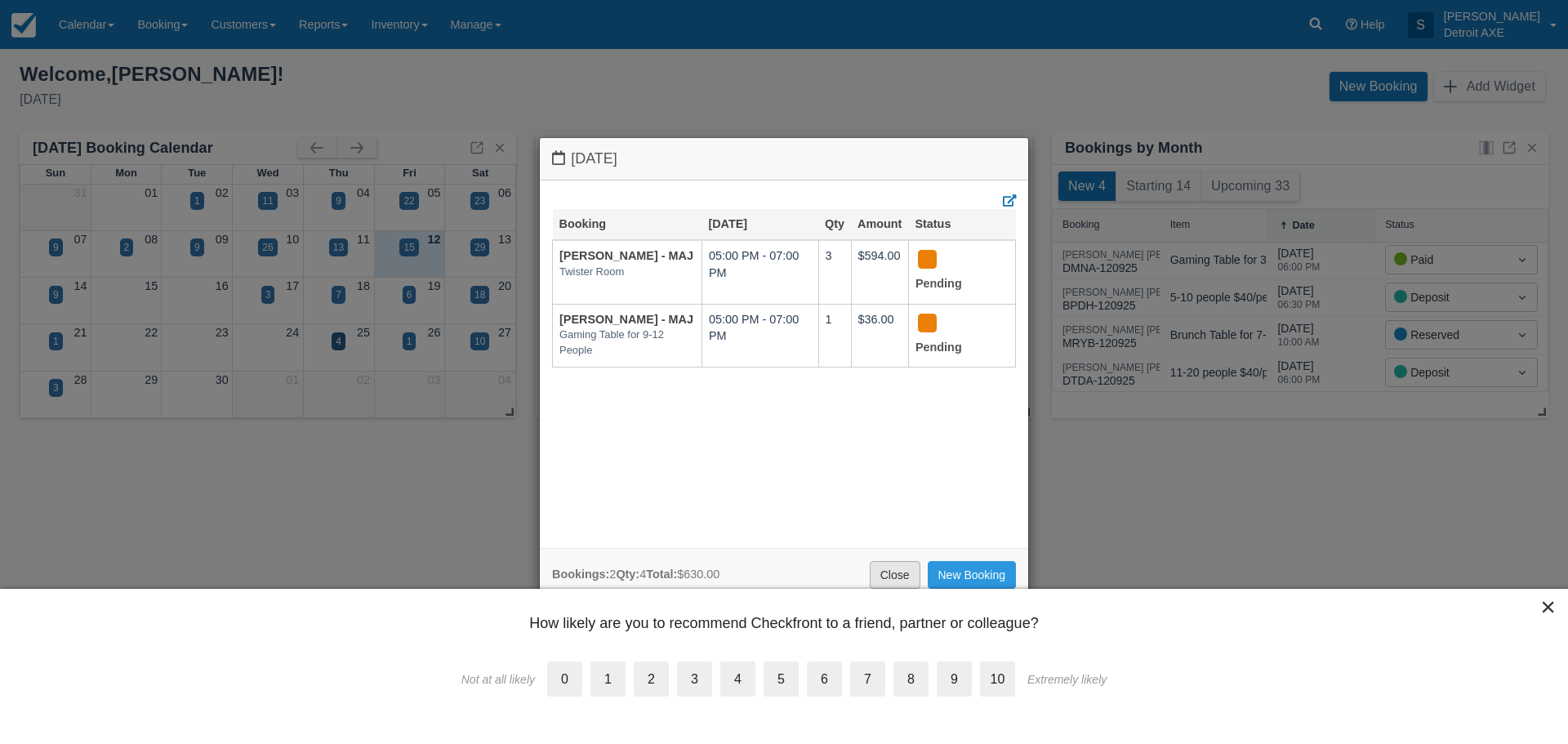
click at [901, 564] on link "Close" at bounding box center [895, 575] width 50 height 28
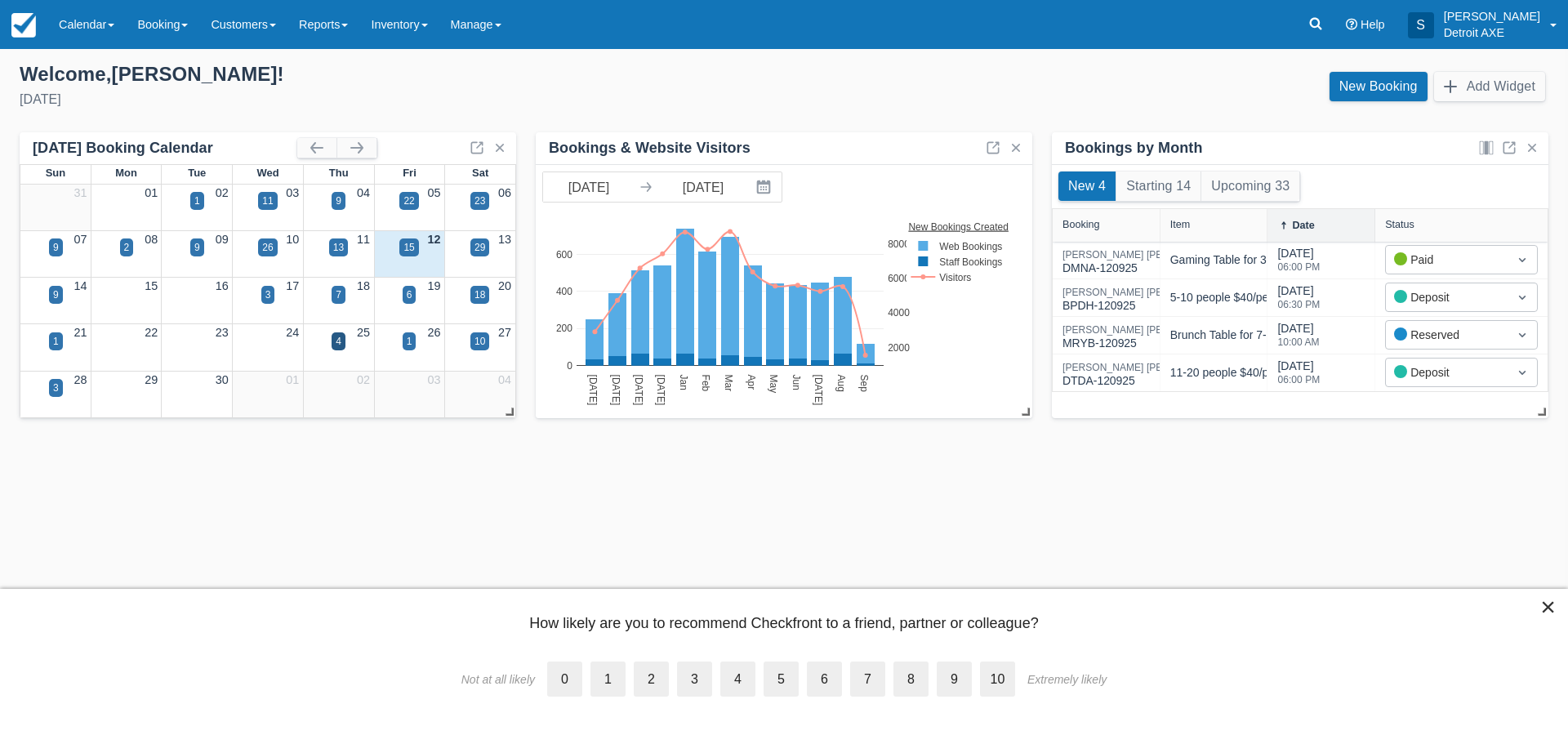
click at [414, 337] on div "1" at bounding box center [409, 342] width 14 height 18
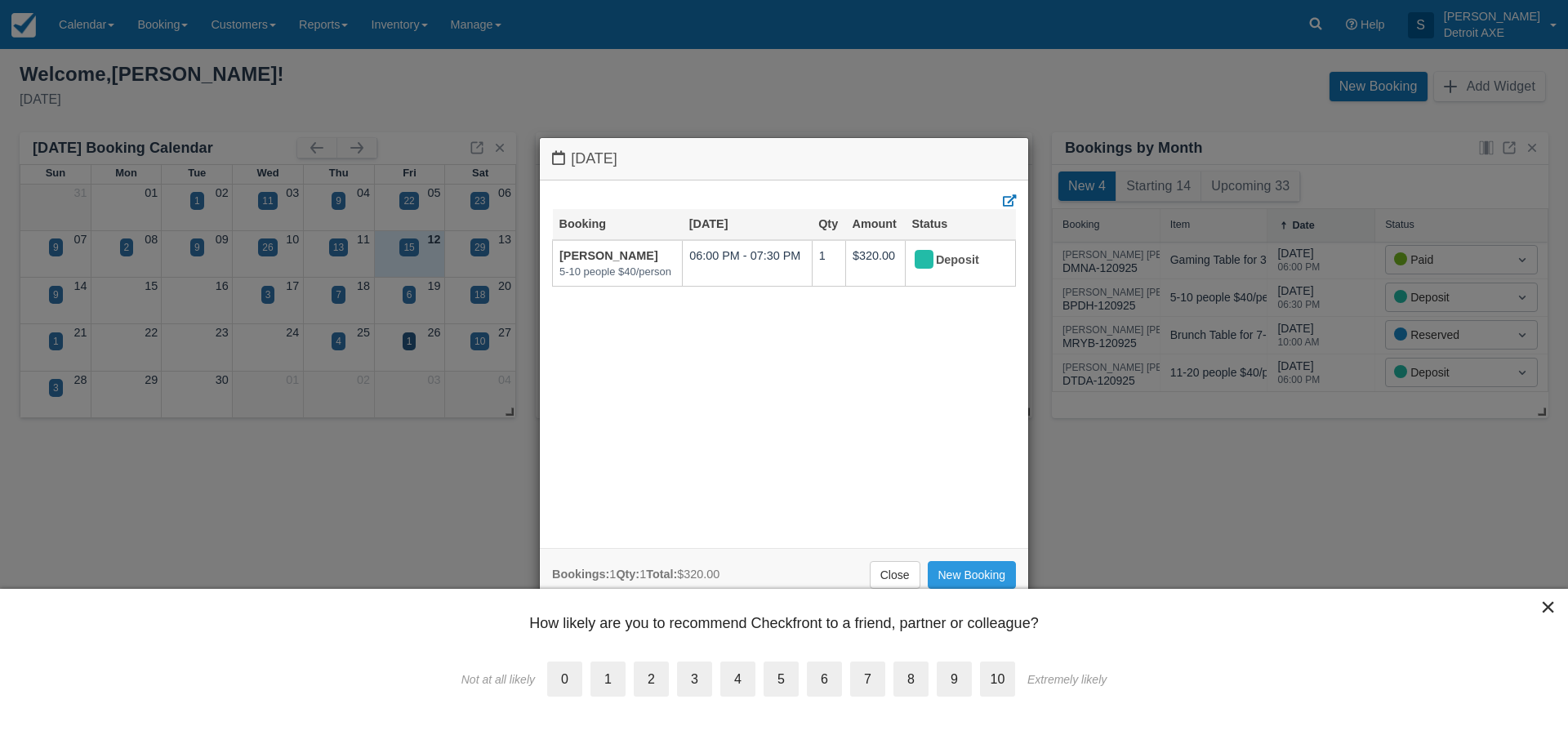
click at [925, 573] on div "Close New Booking" at bounding box center [784, 575] width 464 height 28
click at [898, 564] on link "Close" at bounding box center [895, 575] width 50 height 28
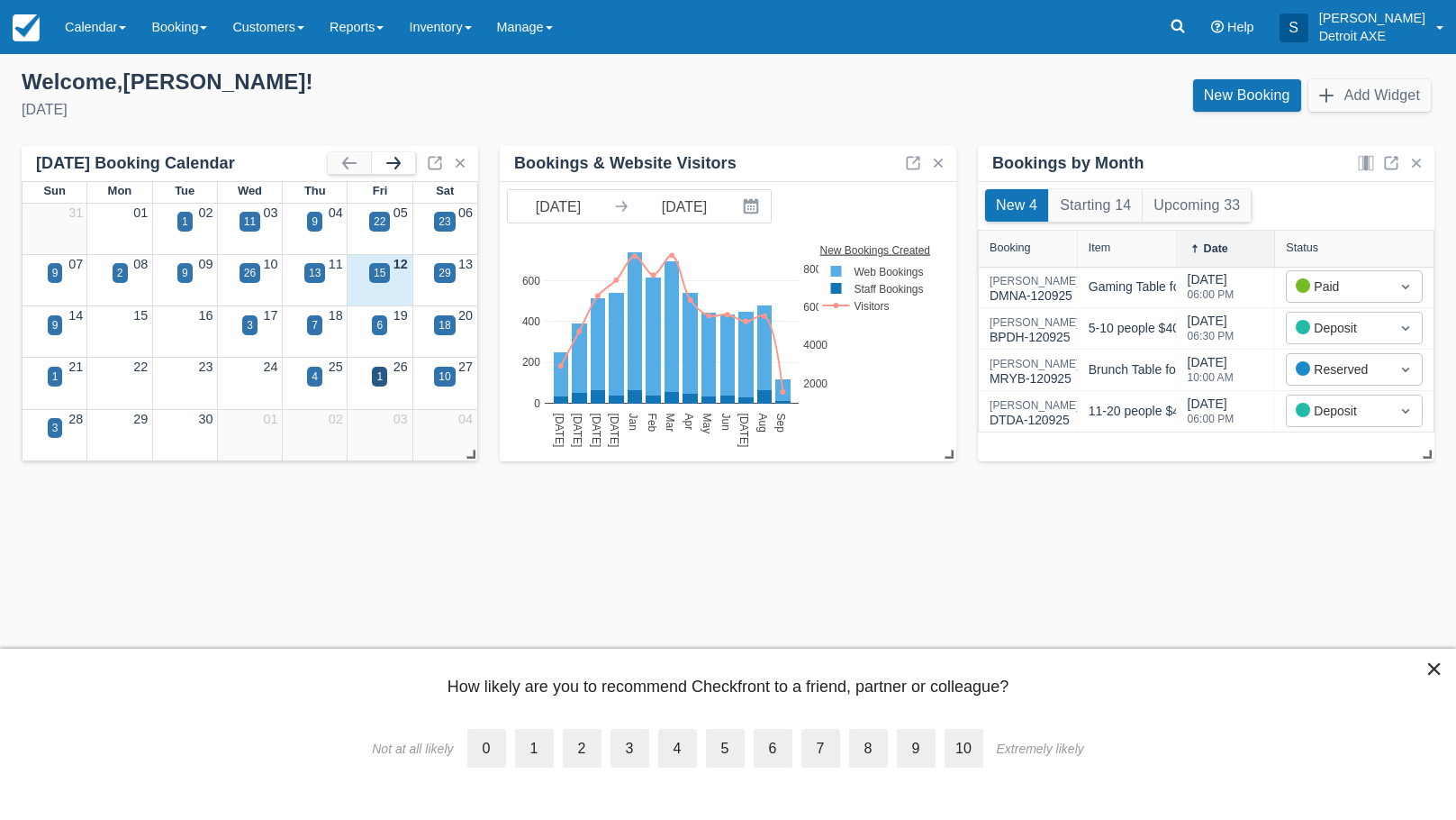
click at [385, 161] on button "button" at bounding box center [393, 163] width 43 height 22
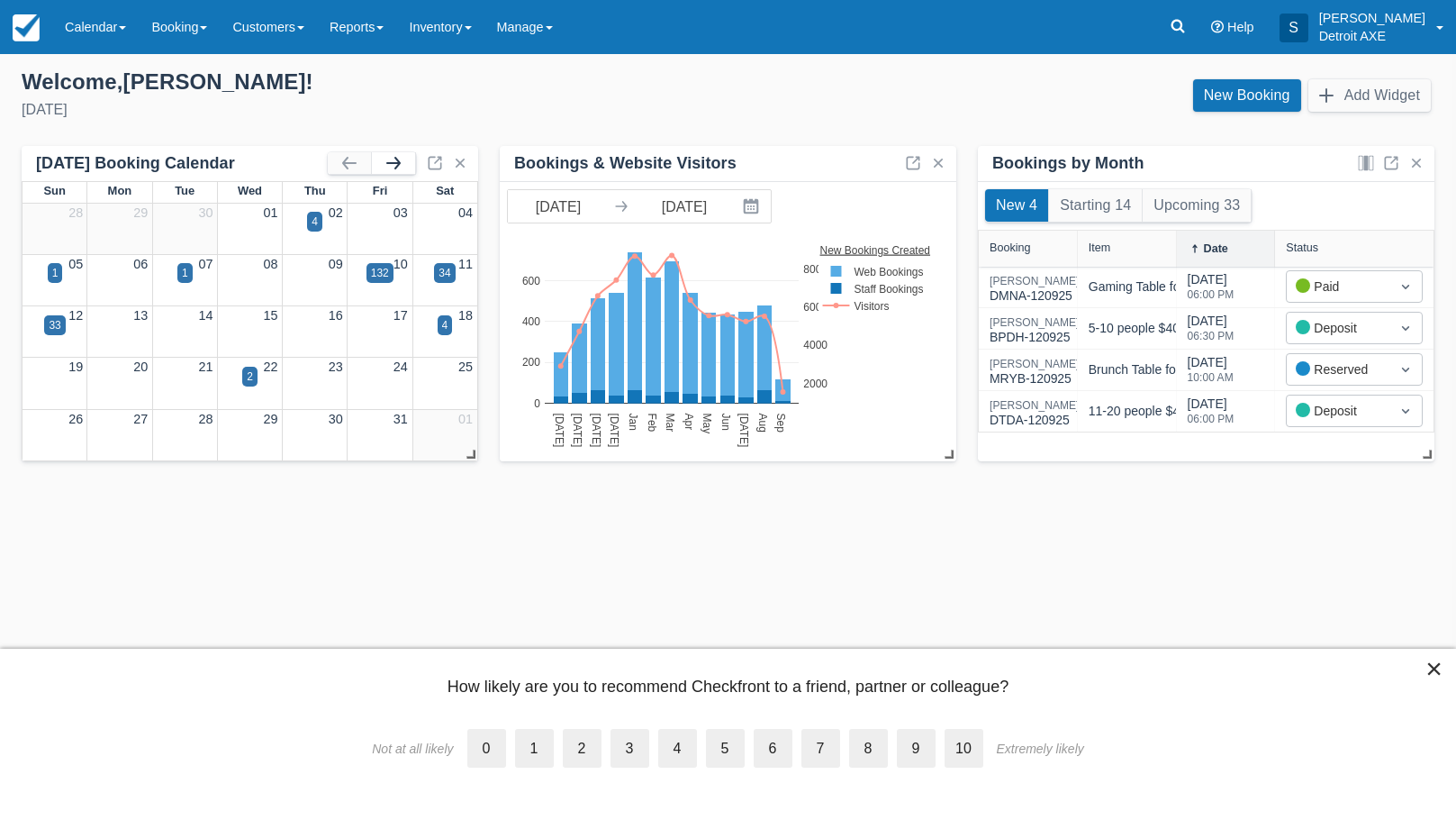
click at [385, 161] on button "button" at bounding box center [393, 163] width 43 height 22
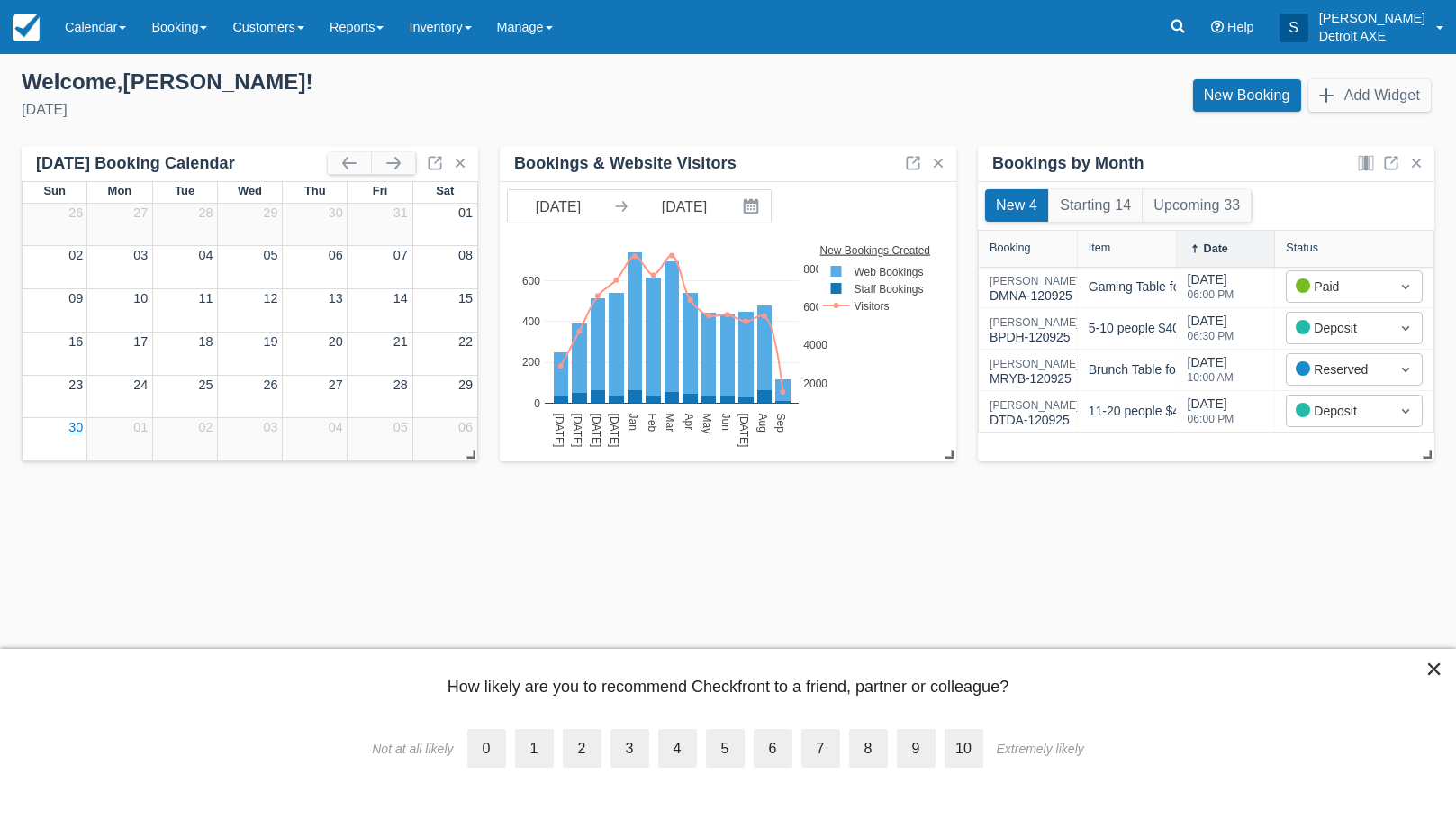
click at [74, 429] on link "30" at bounding box center [75, 426] width 14 height 14
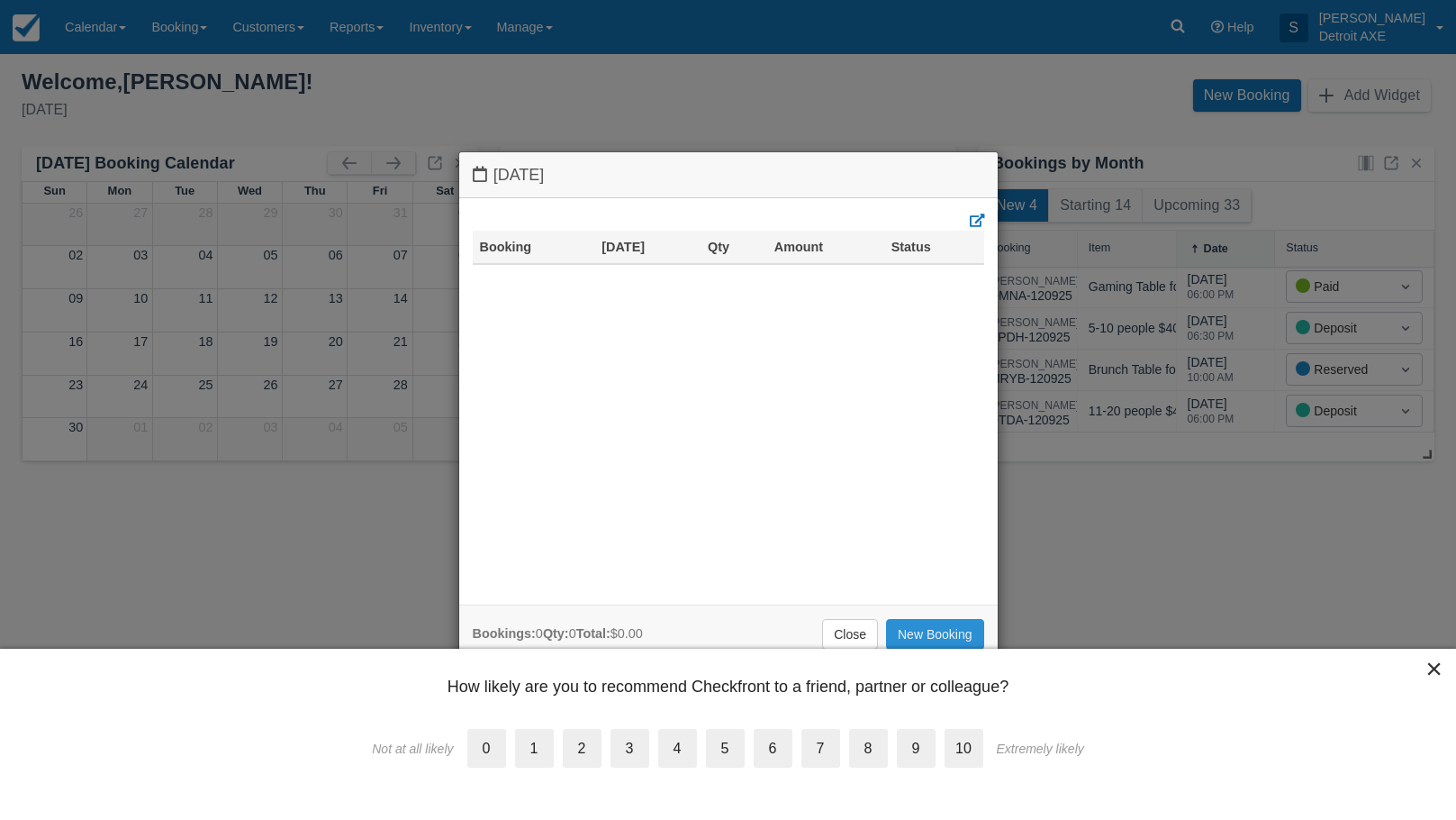
click at [921, 636] on link "New Booking" at bounding box center [935, 634] width 98 height 31
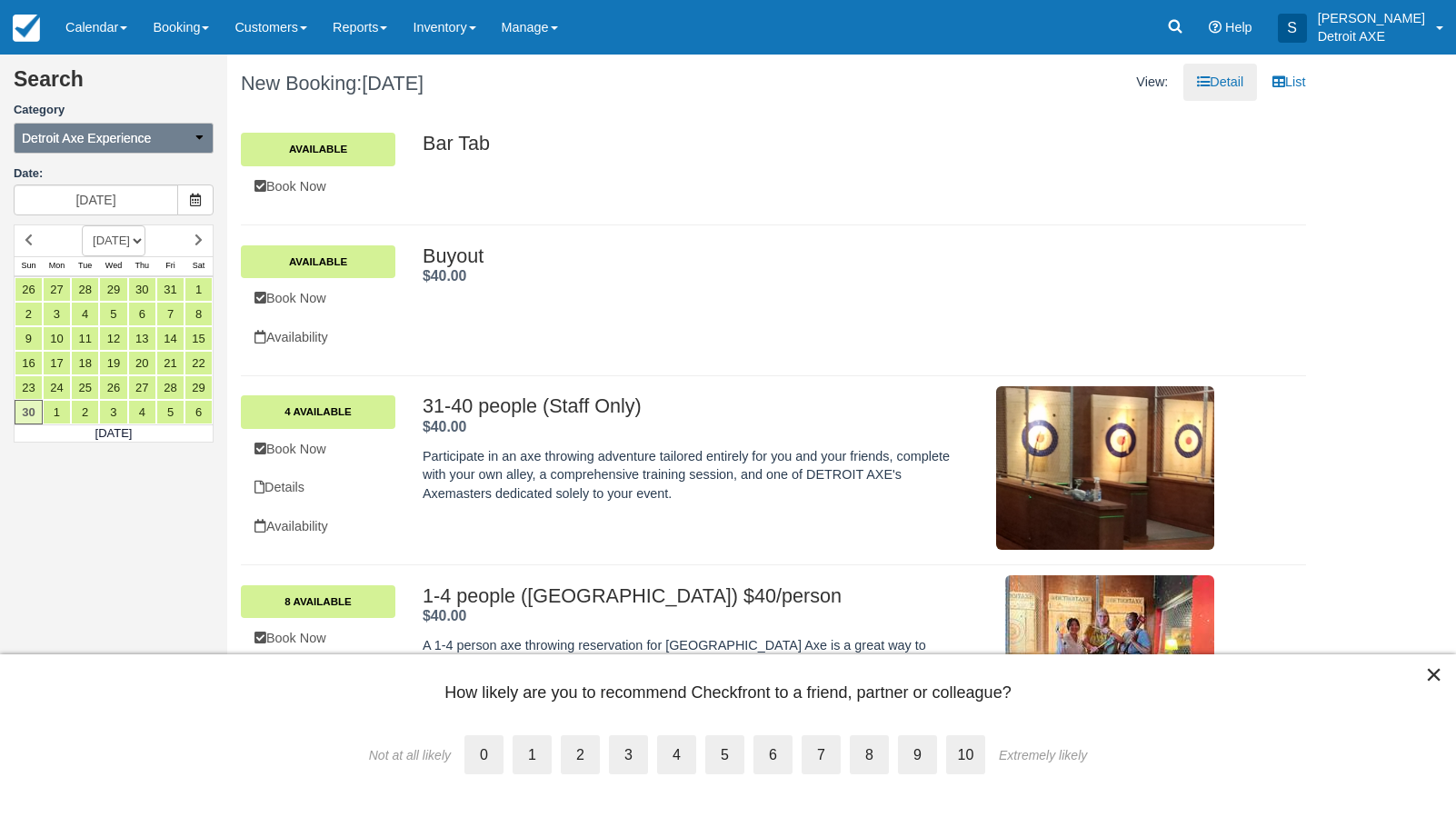
click at [194, 133] on icon "button" at bounding box center [199, 137] width 13 height 13
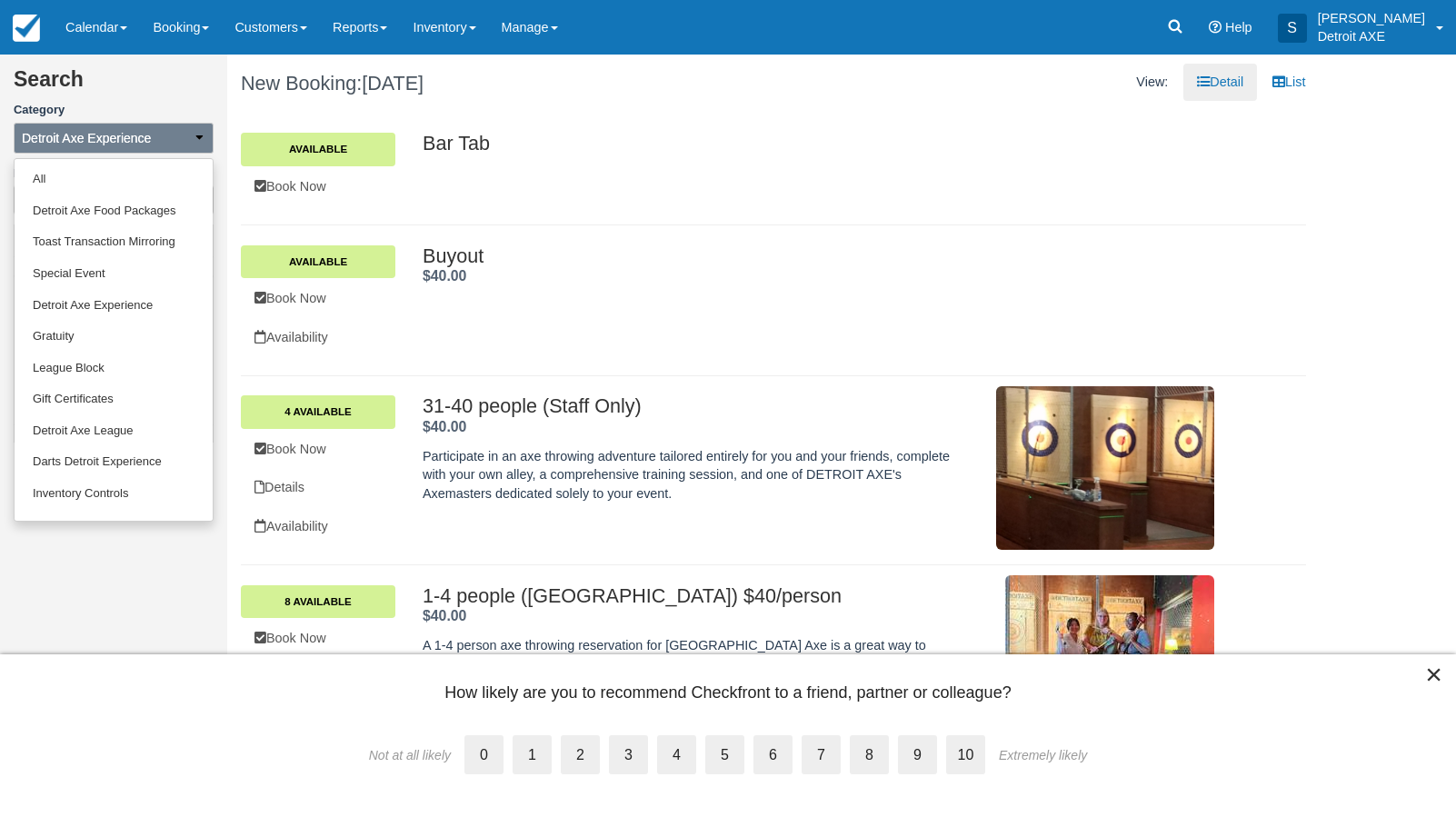
click at [196, 138] on icon "button" at bounding box center [199, 137] width 13 height 13
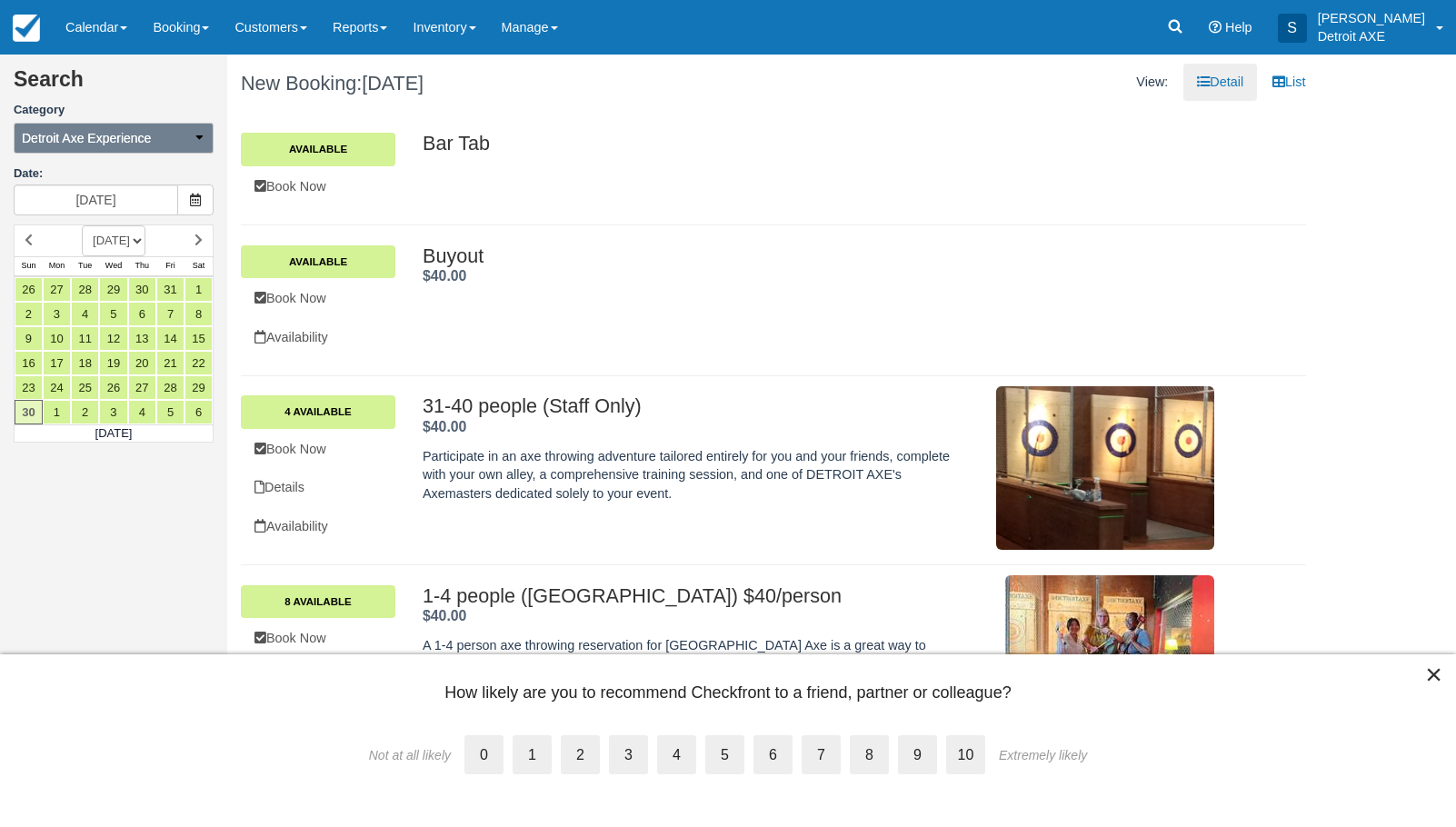
click at [196, 138] on icon "button" at bounding box center [199, 137] width 13 height 13
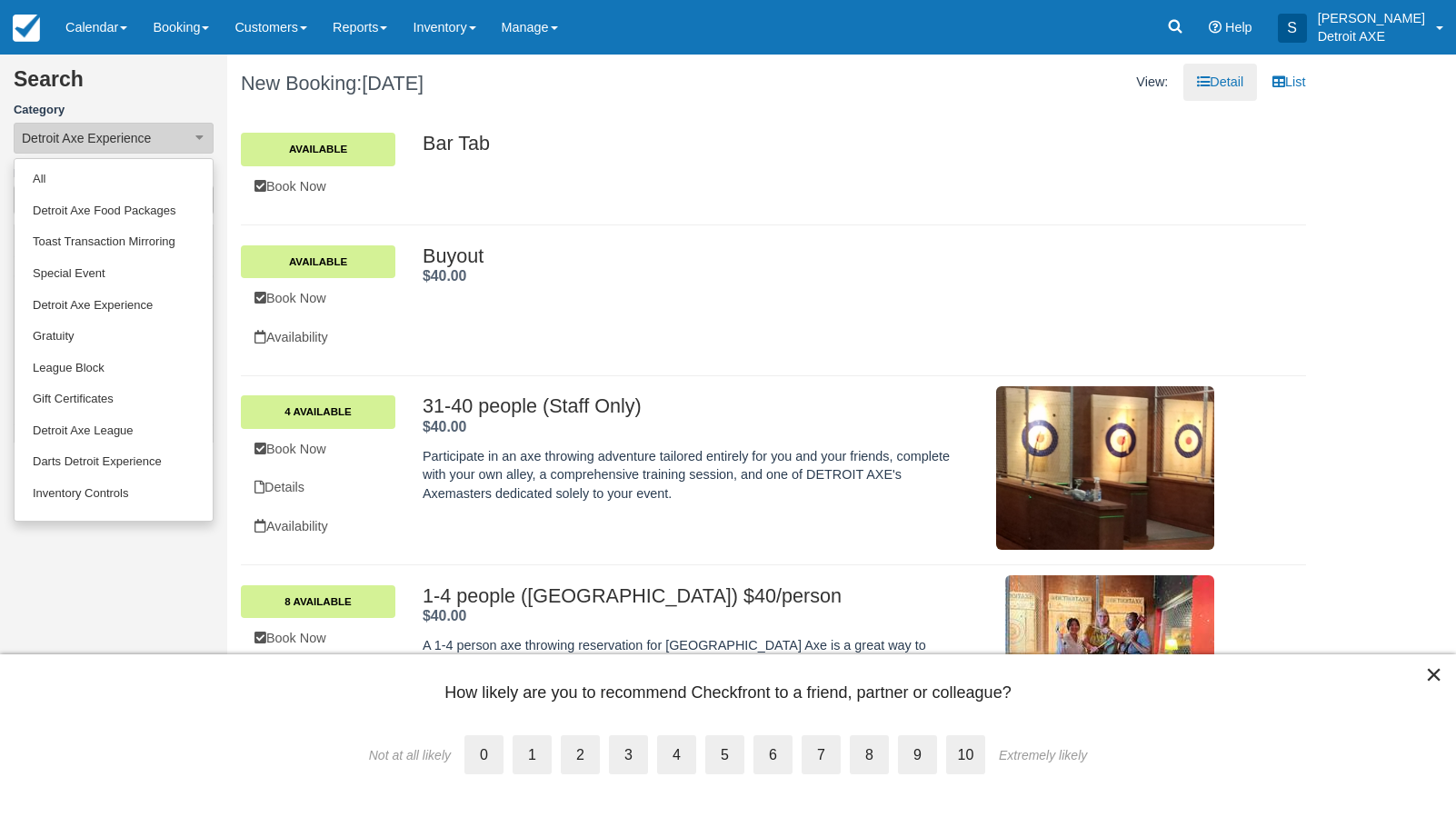
scroll to position [87, 0]
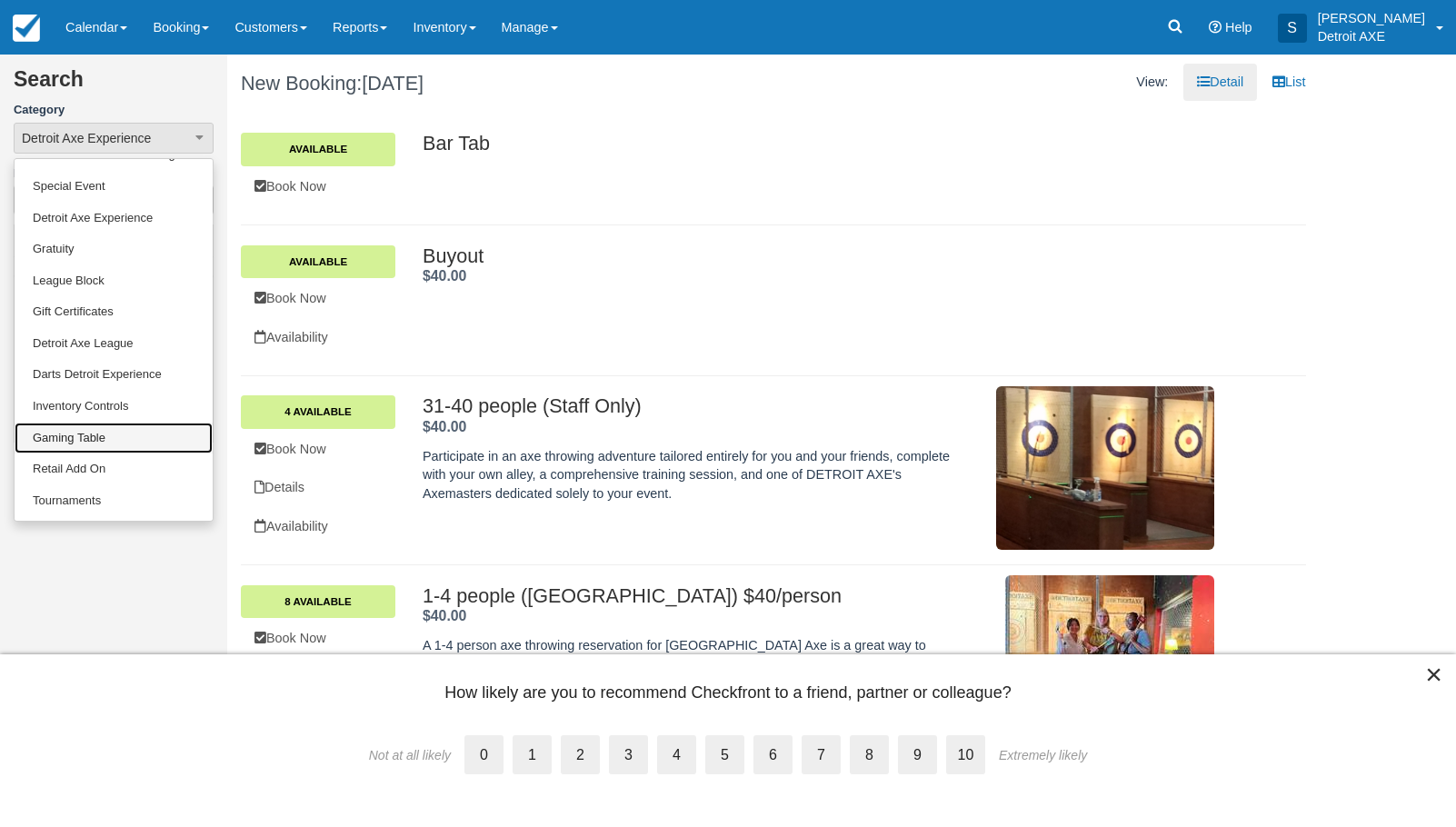
click at [104, 427] on link "Gaming Table" at bounding box center [113, 438] width 198 height 32
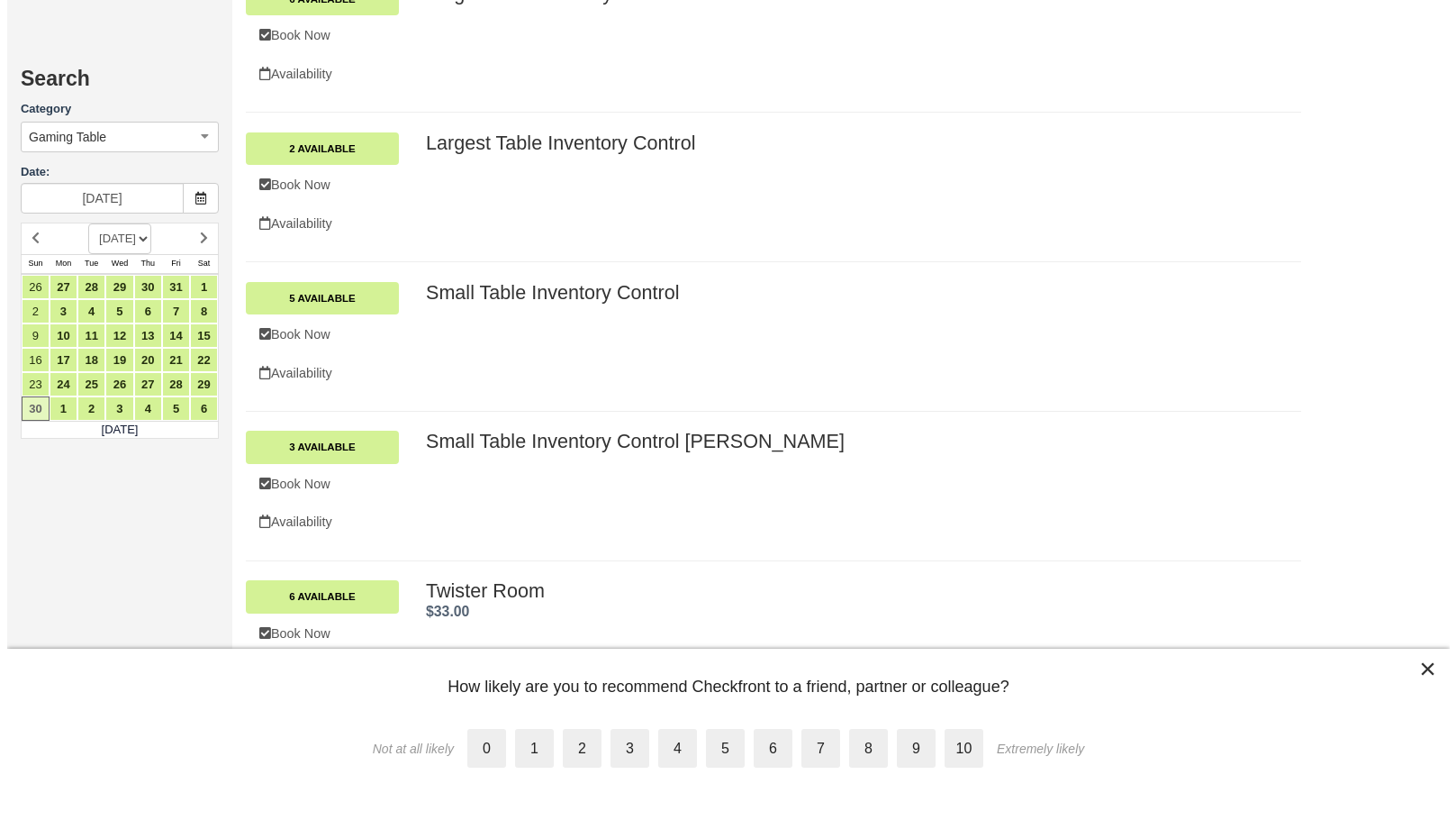
scroll to position [1982, 0]
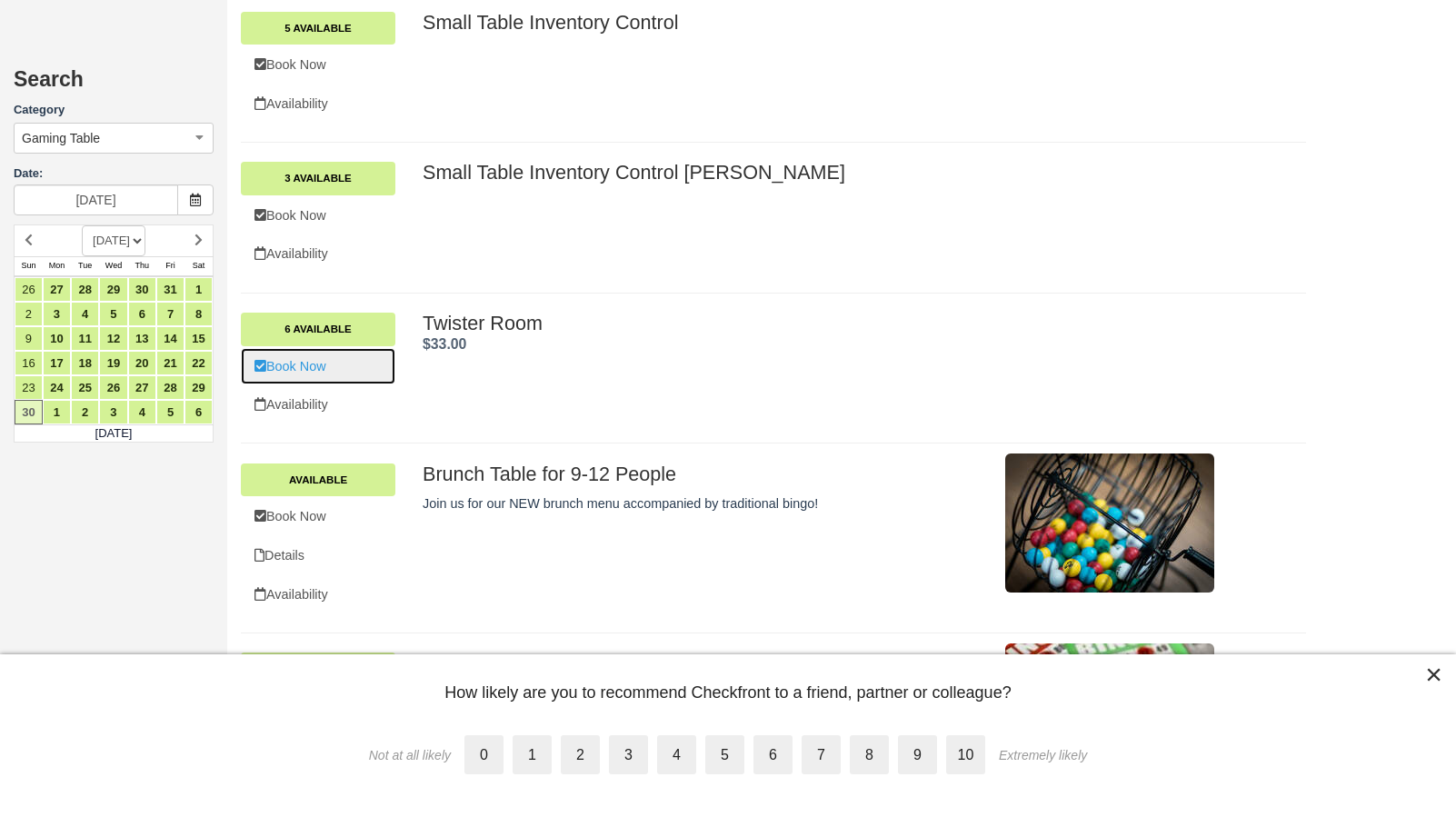
click at [278, 363] on link "Book Now" at bounding box center [318, 366] width 154 height 37
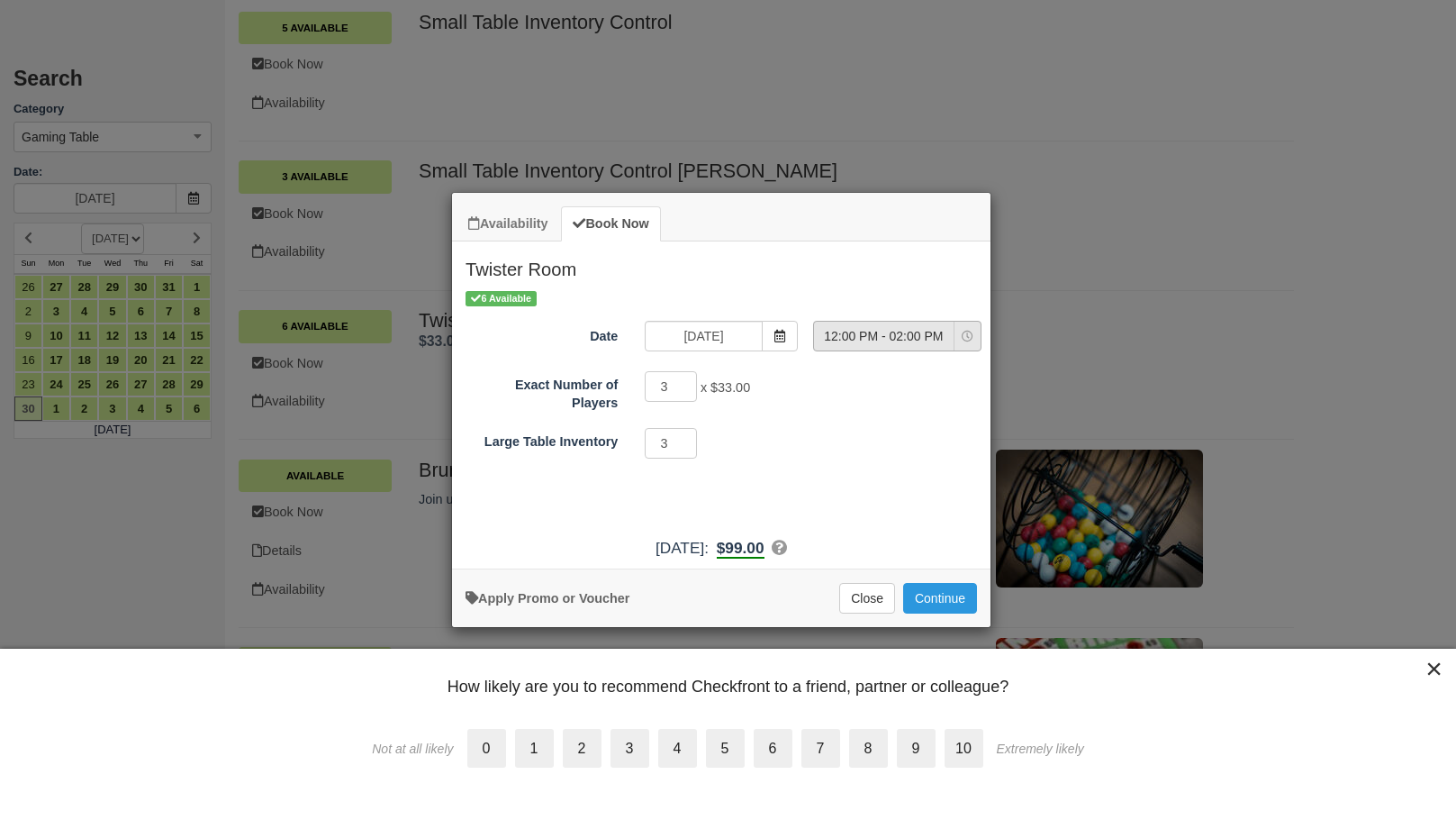
click at [971, 335] on icon "Item Modal" at bounding box center [967, 336] width 12 height 12
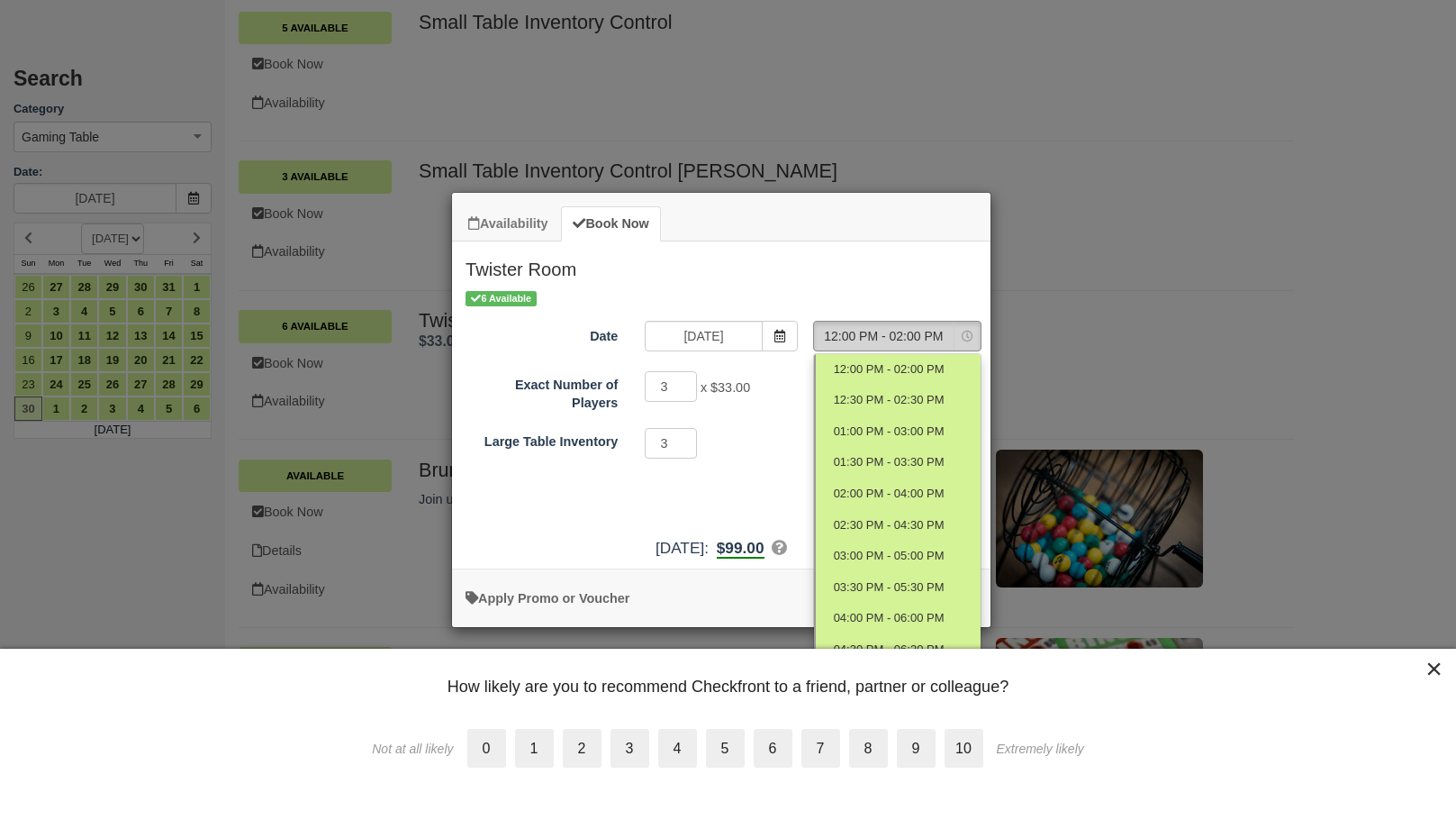
click at [968, 335] on icon "Item Modal" at bounding box center [967, 336] width 12 height 12
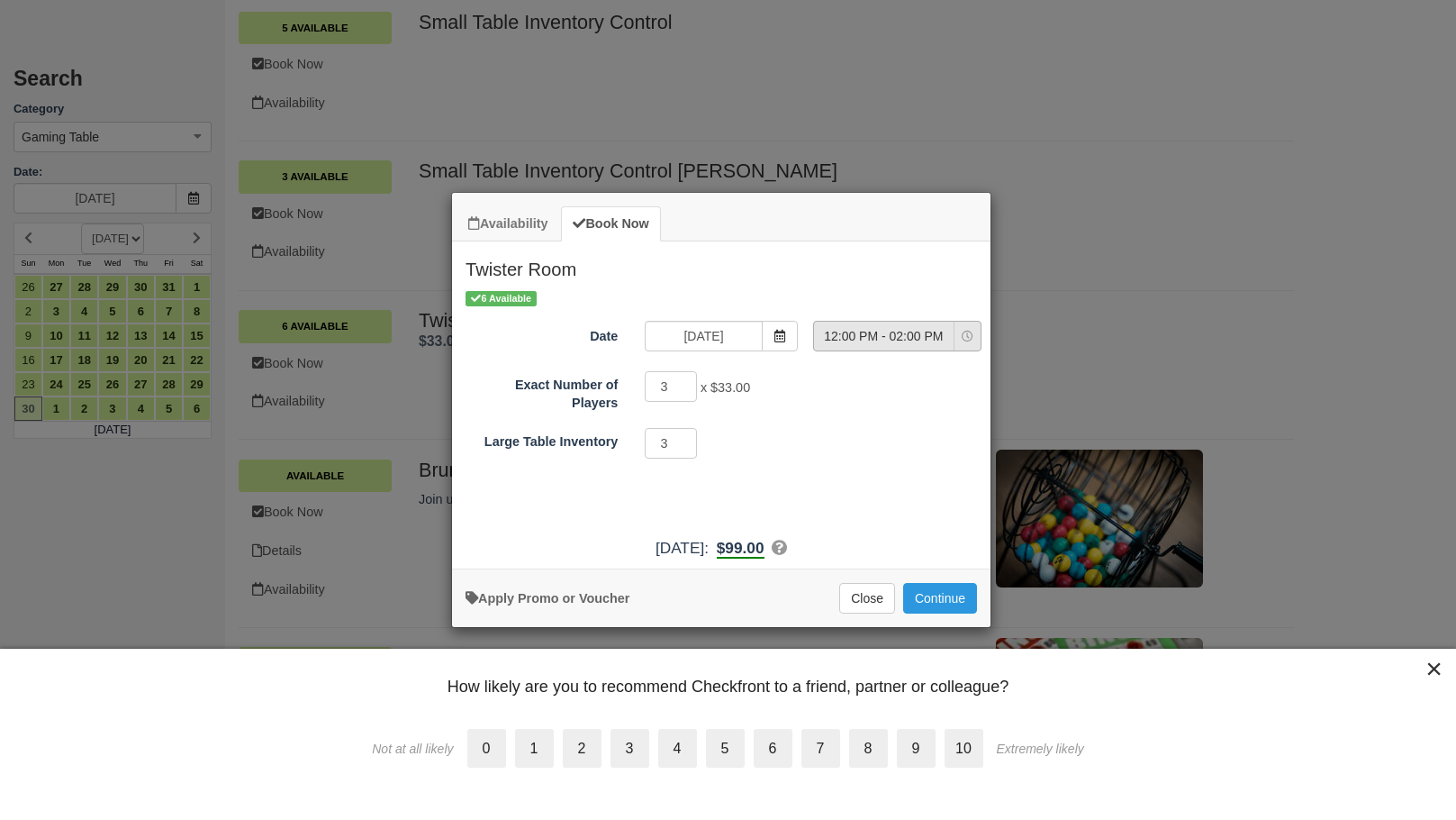
click at [968, 335] on icon "Item Modal" at bounding box center [967, 336] width 12 height 12
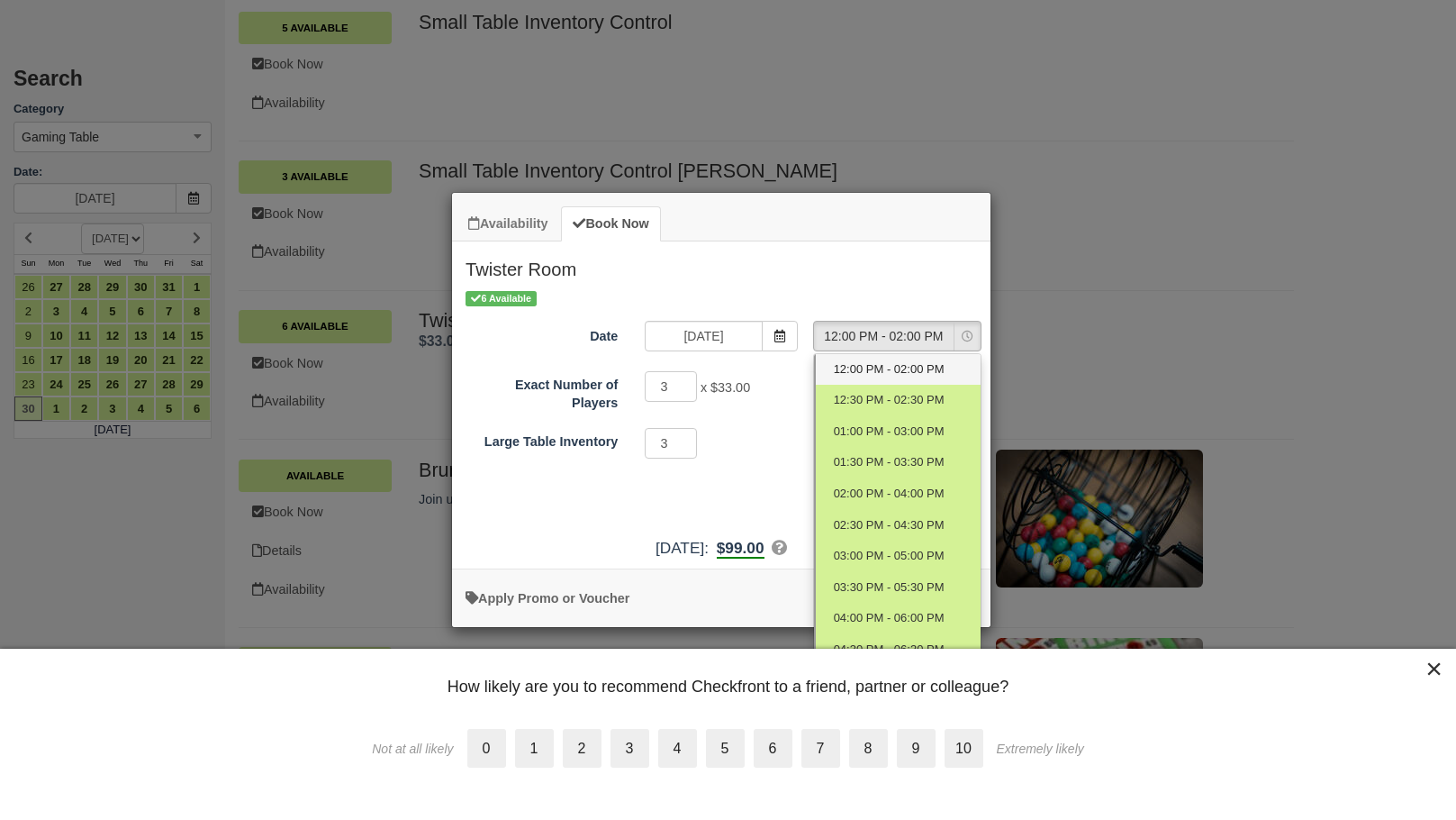
click at [905, 374] on span "12:00 PM - 02:00 PM" at bounding box center [889, 370] width 110 height 17
select select "0"
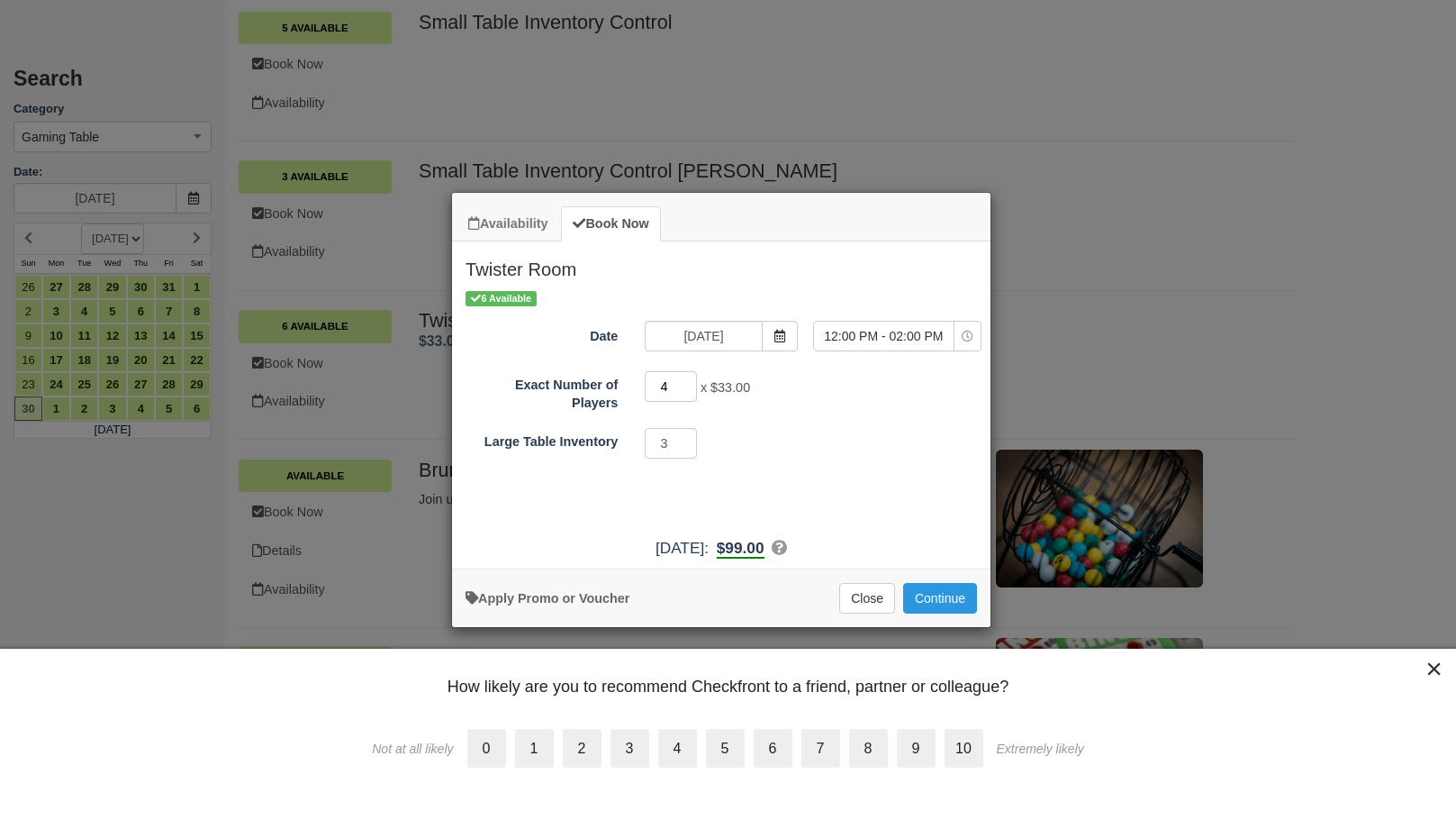
click at [689, 382] on input "4" at bounding box center [671, 386] width 52 height 31
click at [689, 382] on input "5" at bounding box center [671, 386] width 52 height 31
click at [689, 382] on input "6" at bounding box center [671, 386] width 52 height 31
click at [689, 382] on input "7" at bounding box center [671, 386] width 52 height 31
click at [689, 382] on input "8" at bounding box center [671, 386] width 52 height 31
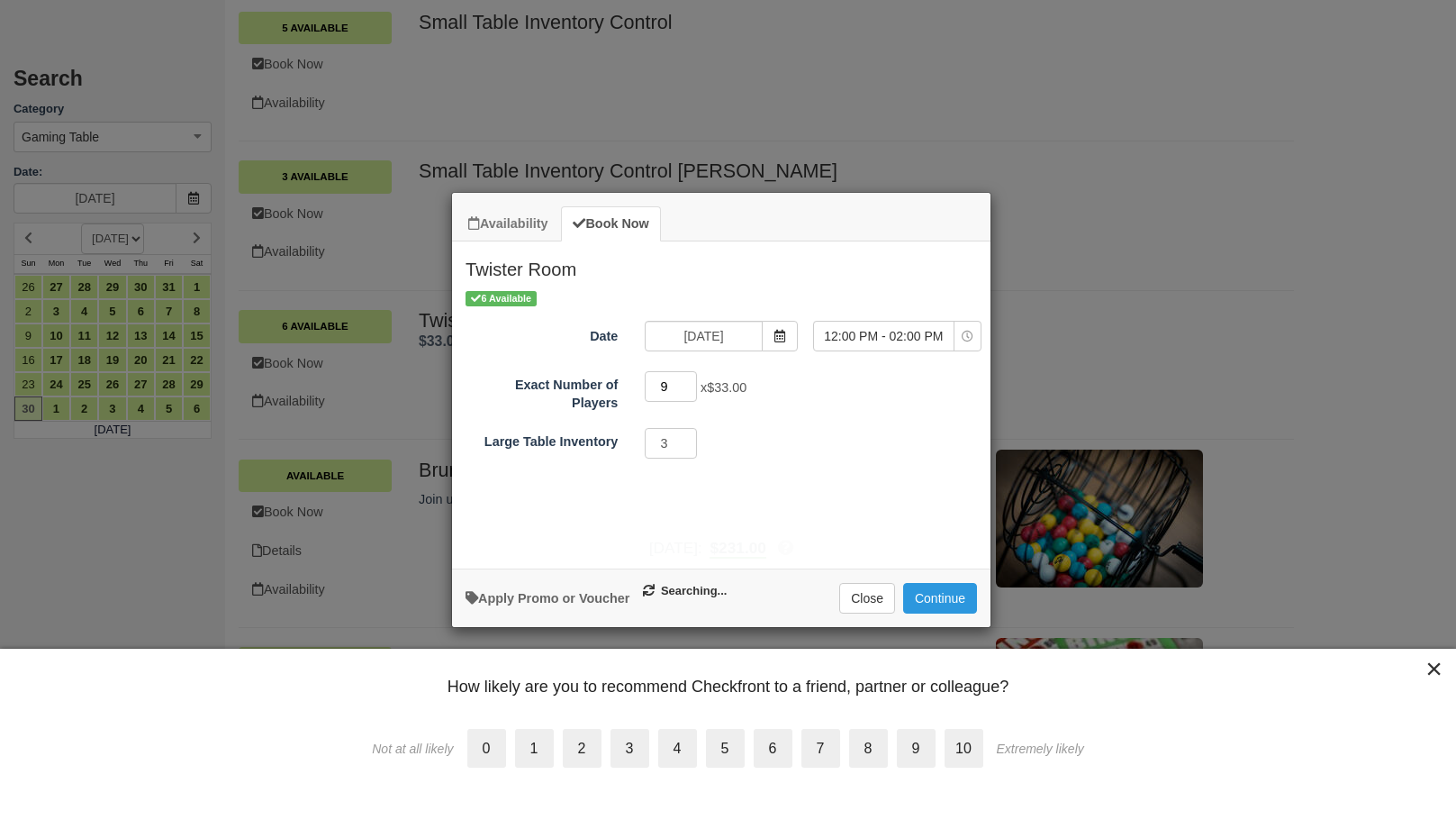
click at [689, 382] on input "9" at bounding box center [671, 386] width 52 height 31
click at [689, 382] on input "10" at bounding box center [671, 386] width 52 height 31
click at [689, 382] on input "11" at bounding box center [671, 386] width 52 height 31
click at [689, 382] on input "12" at bounding box center [671, 386] width 52 height 31
click at [689, 382] on input "13" at bounding box center [671, 386] width 52 height 31
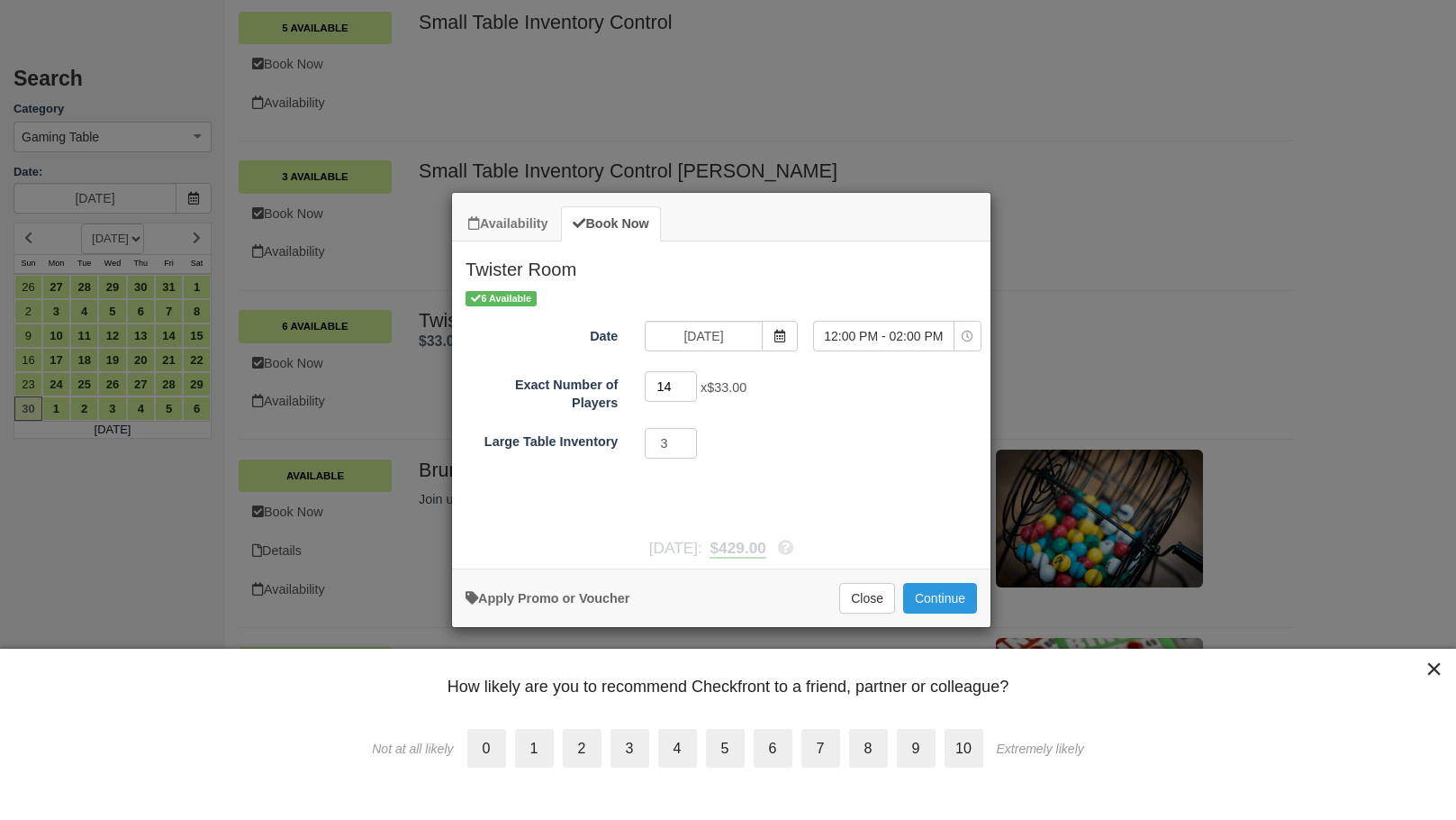
click at [689, 382] on input "14" at bounding box center [671, 386] width 52 height 31
click at [689, 382] on input "15" at bounding box center [671, 386] width 52 height 31
click at [689, 382] on input "16" at bounding box center [671, 386] width 52 height 31
click at [689, 382] on input "17" at bounding box center [671, 386] width 52 height 31
type input "16"
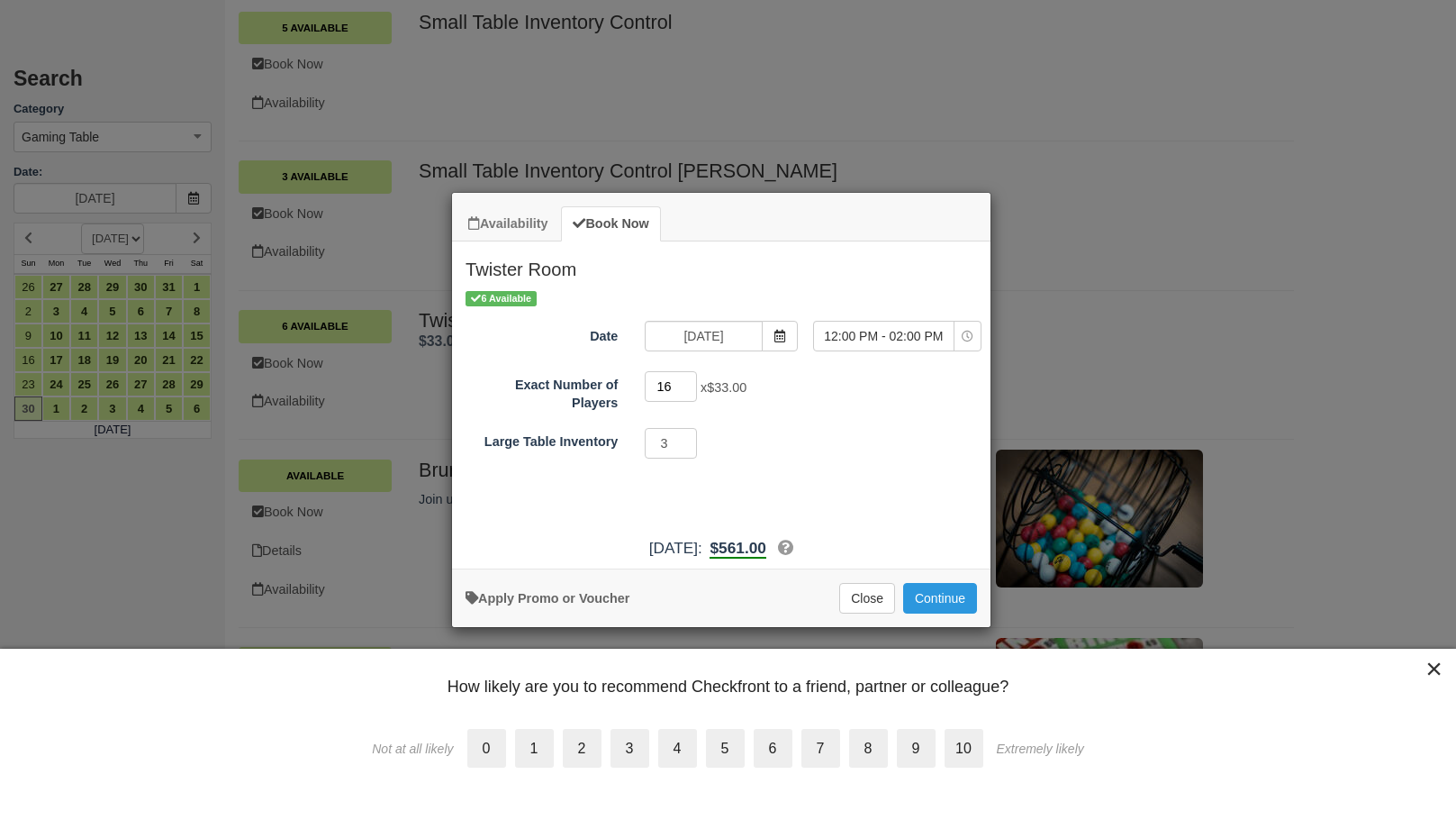
click at [687, 390] on input "16" at bounding box center [671, 386] width 52 height 31
click at [953, 598] on button "Continue" at bounding box center [940, 598] width 74 height 31
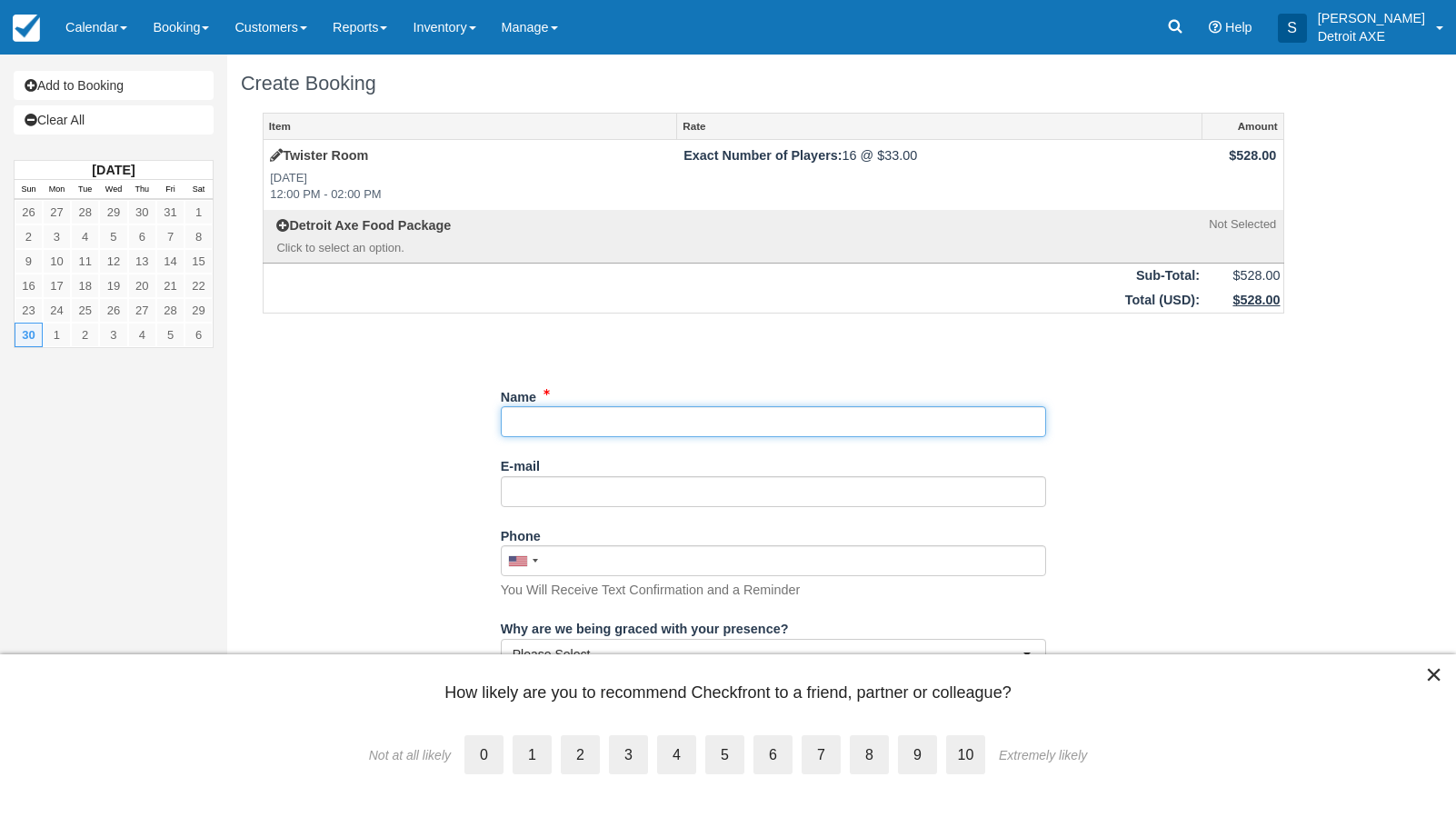
click at [535, 417] on input "Name" at bounding box center [773, 421] width 545 height 31
type input "[PERSON_NAME]"
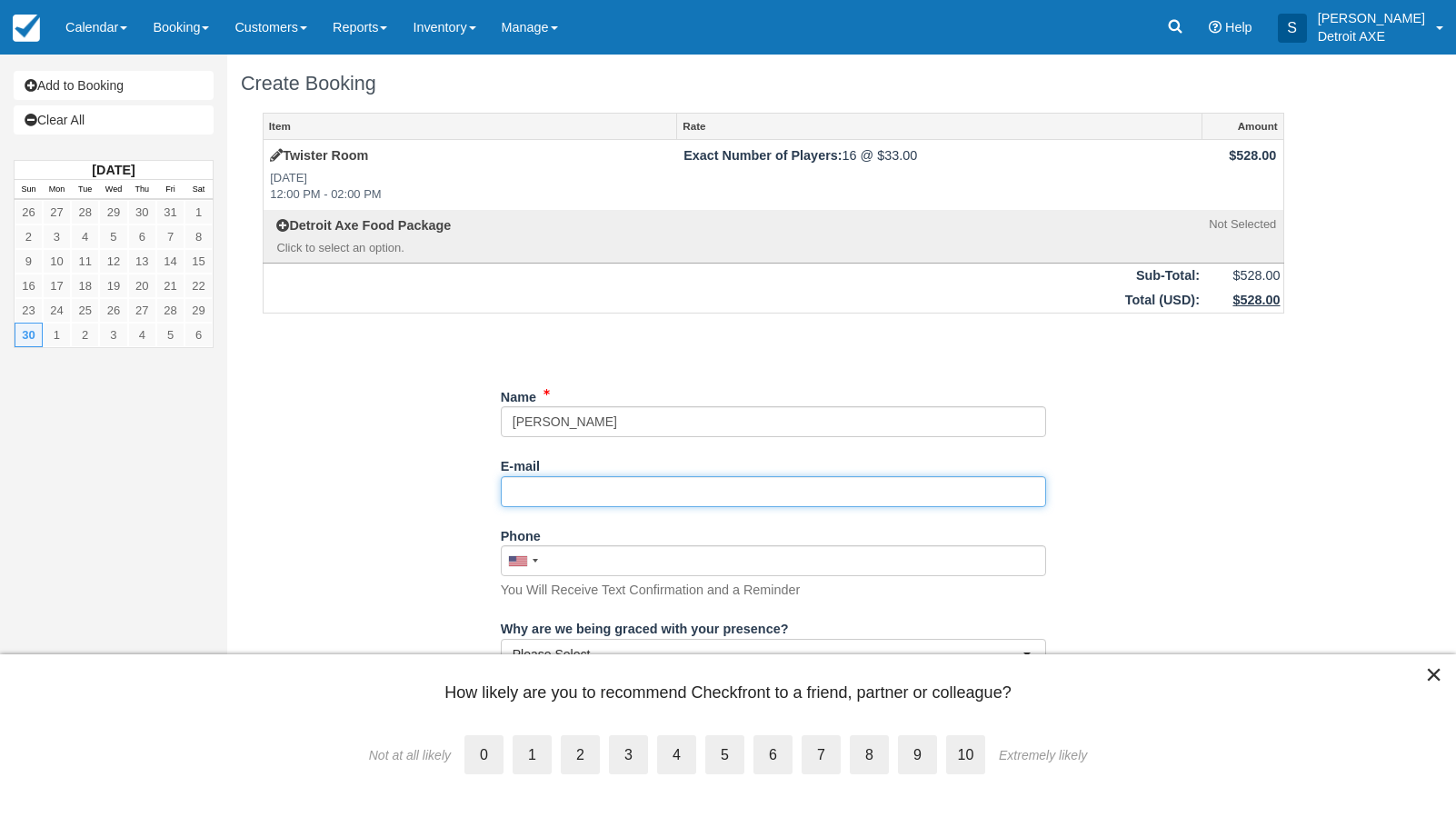
click at [559, 488] on input "E-mail" at bounding box center [773, 491] width 545 height 31
click at [509, 496] on input "E-mail" at bounding box center [773, 491] width 545 height 31
paste input "[EMAIL_ADDRESS][DOMAIN_NAME]>"
type input "[EMAIL_ADDRESS][DOMAIN_NAME]>"
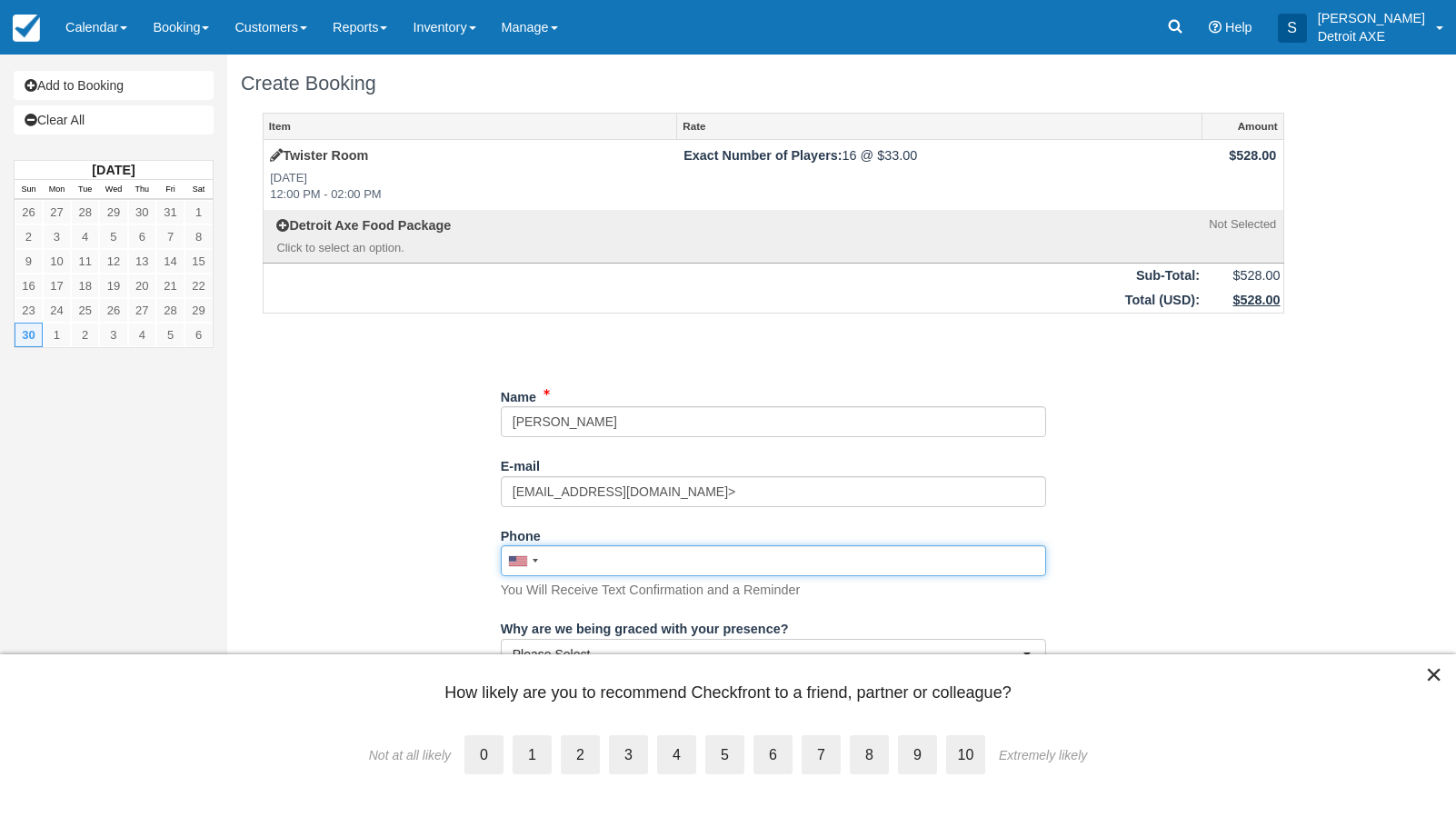
click at [549, 563] on div "Phone [GEOGRAPHIC_DATA] +1 [GEOGRAPHIC_DATA] +1 [GEOGRAPHIC_DATA] +44 [GEOGRAPH…" at bounding box center [773, 560] width 545 height 79
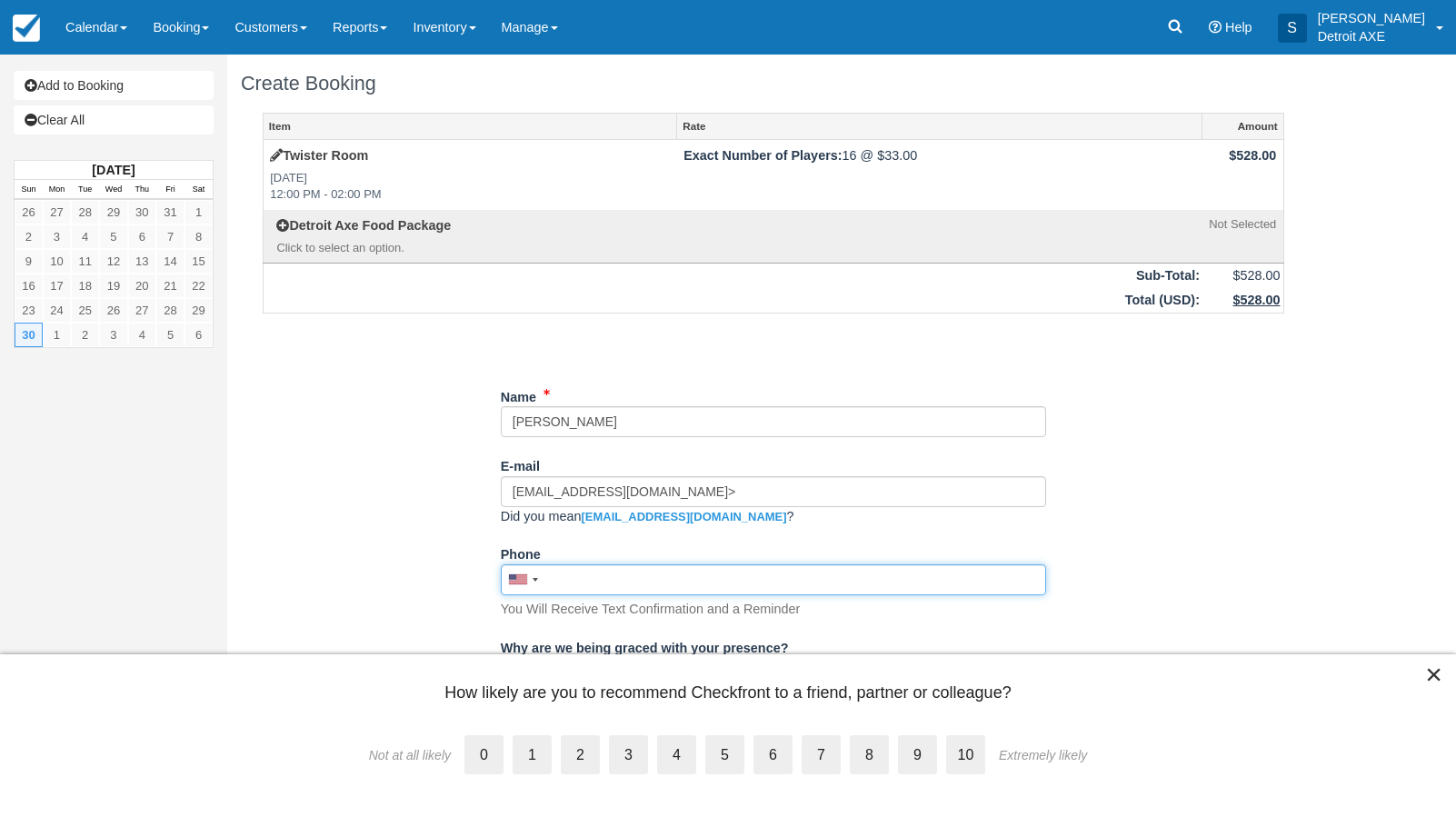
click at [561, 581] on input "Phone" at bounding box center [773, 579] width 545 height 31
paste input "[PHONE_NUMBER]"
click at [578, 577] on input "[PHONE_NUMBER]" at bounding box center [773, 579] width 545 height 31
type input "[PHONE_NUMBER]"
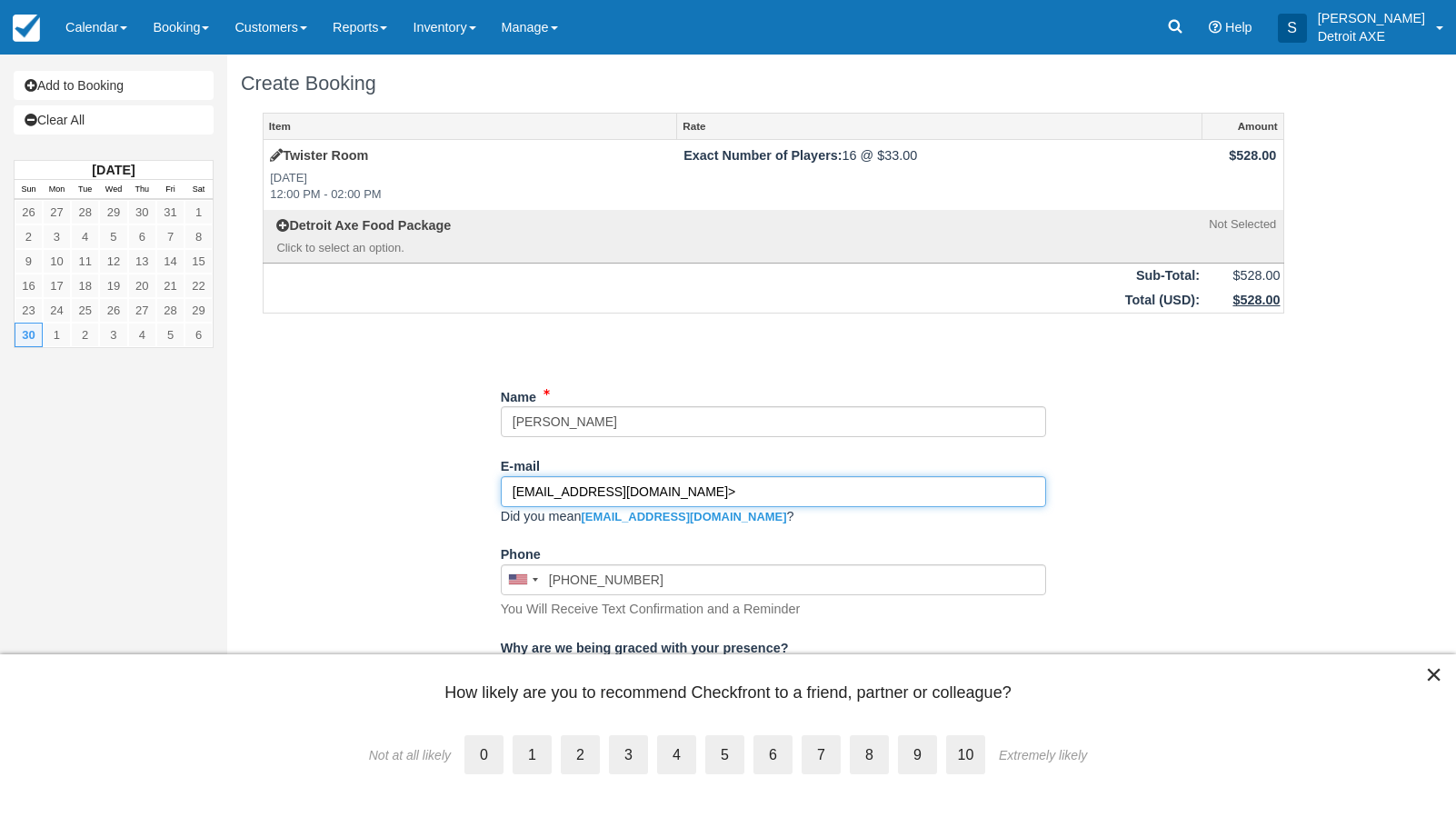
click at [702, 487] on input "[EMAIL_ADDRESS][DOMAIN_NAME]>" at bounding box center [773, 491] width 545 height 31
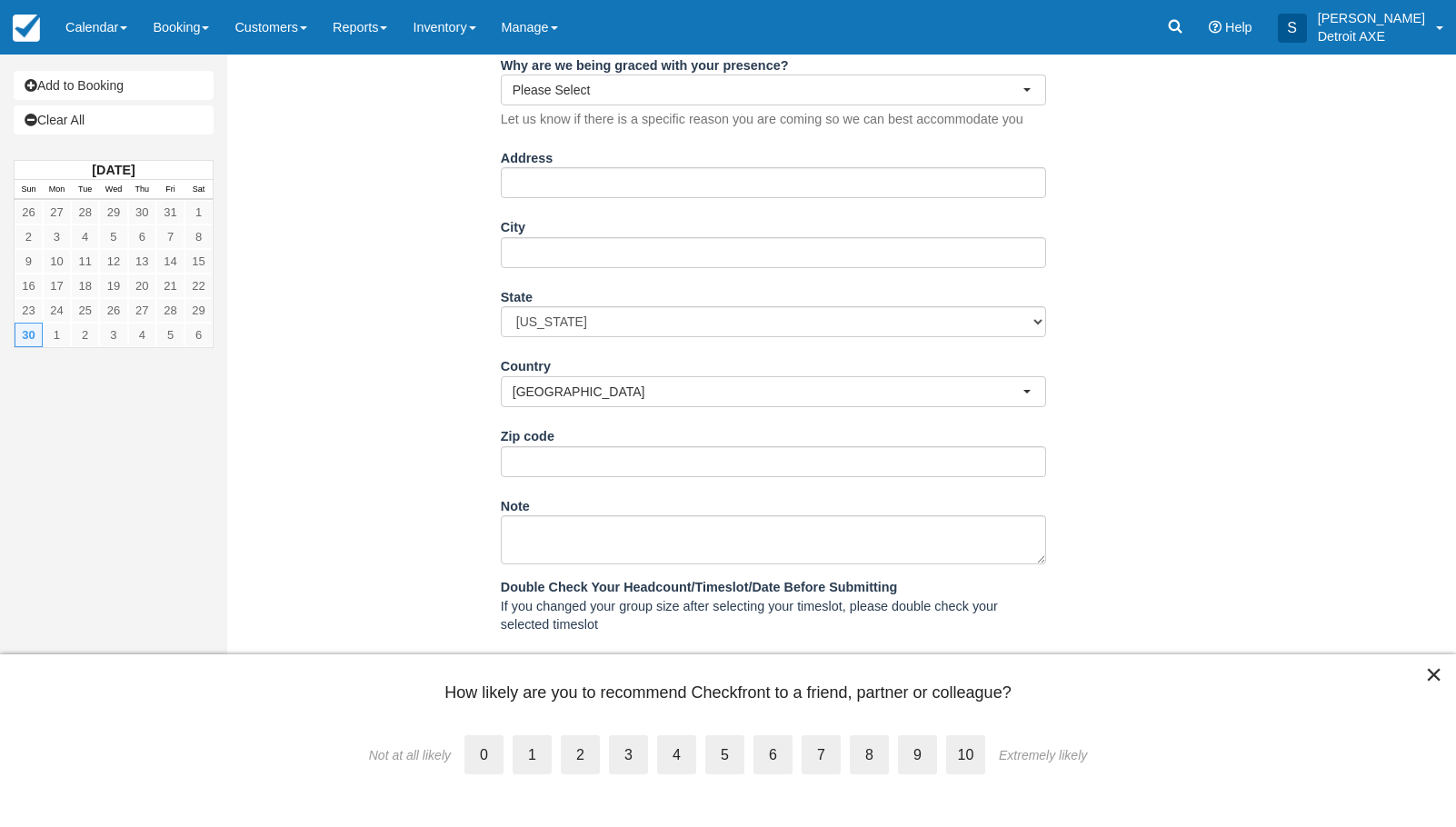
scroll to position [583, 0]
type input "[EMAIL_ADDRESS][DOMAIN_NAME]"
click at [592, 541] on textarea "Note" at bounding box center [773, 538] width 545 height 49
click at [1065, 717] on div "× How likely are you to recommend Checkfront to a friend, partner or colleague?…" at bounding box center [728, 740] width 1456 height 173
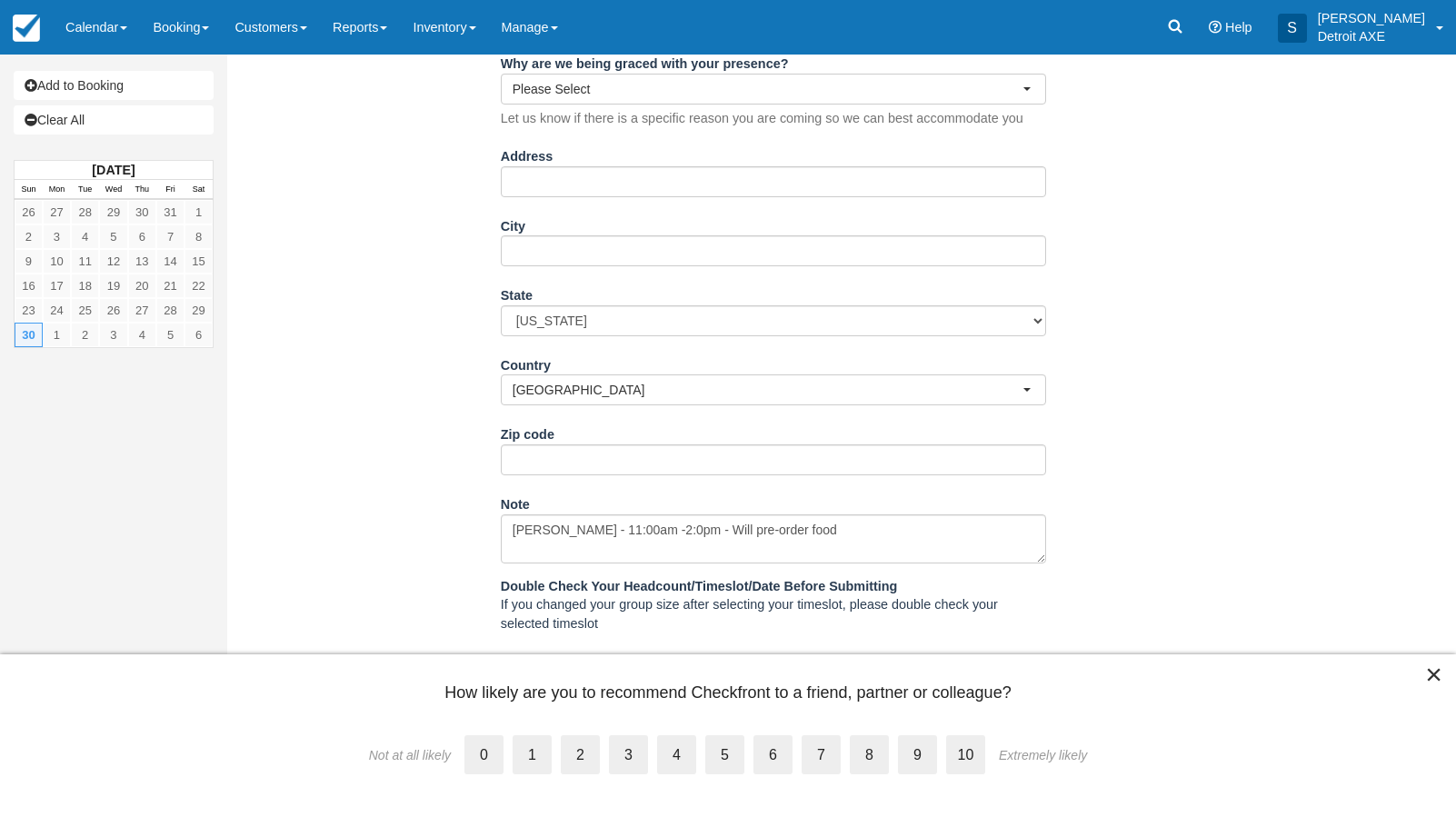
click at [1438, 678] on button "×" at bounding box center [1434, 674] width 17 height 29
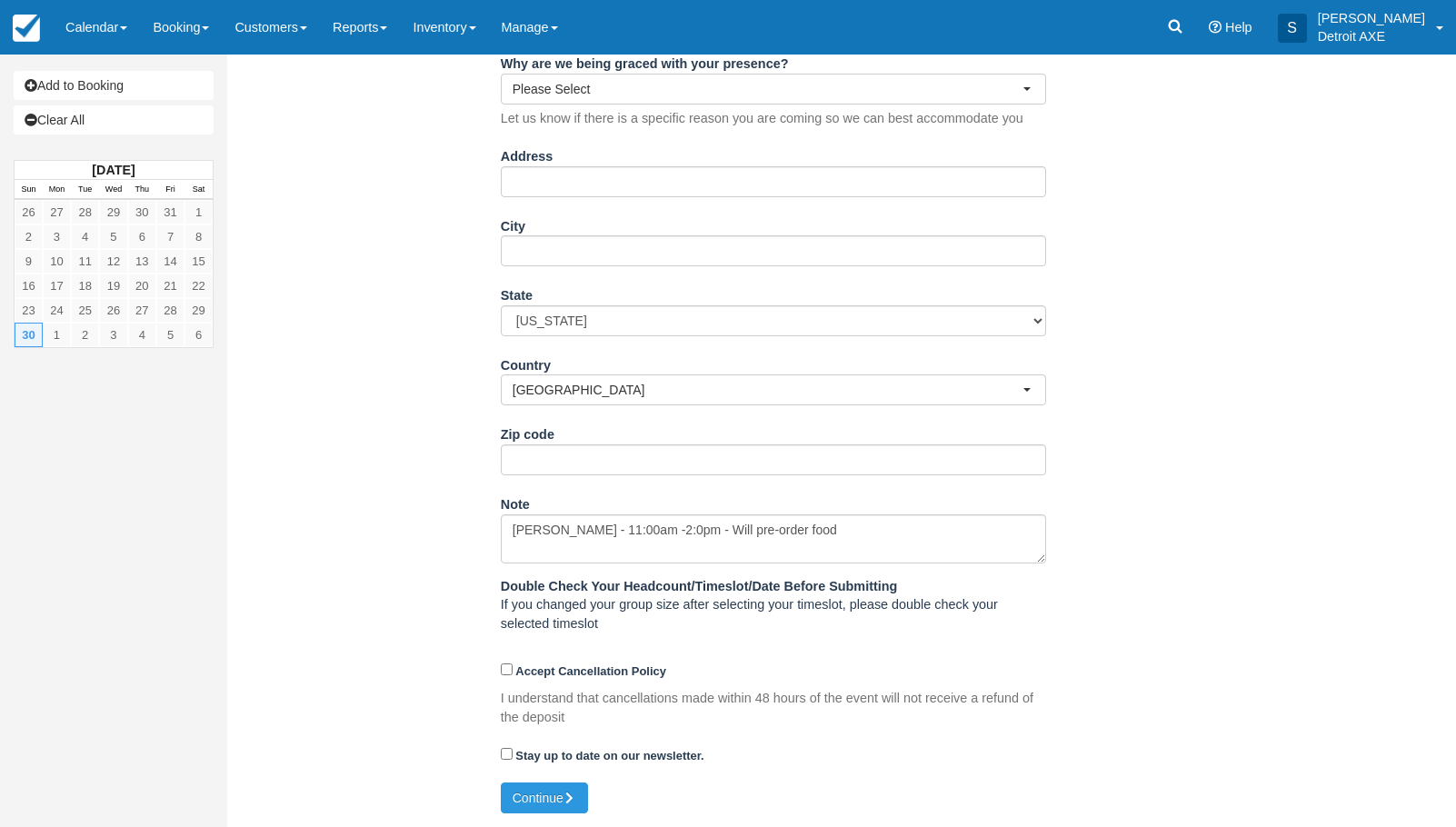
click at [316, 410] on div "Item Rate Amount Twister Room Sun Nov 30, 2025 12:00 PM - 02:00 PM Exact Number…" at bounding box center [773, 165] width 1065 height 1235
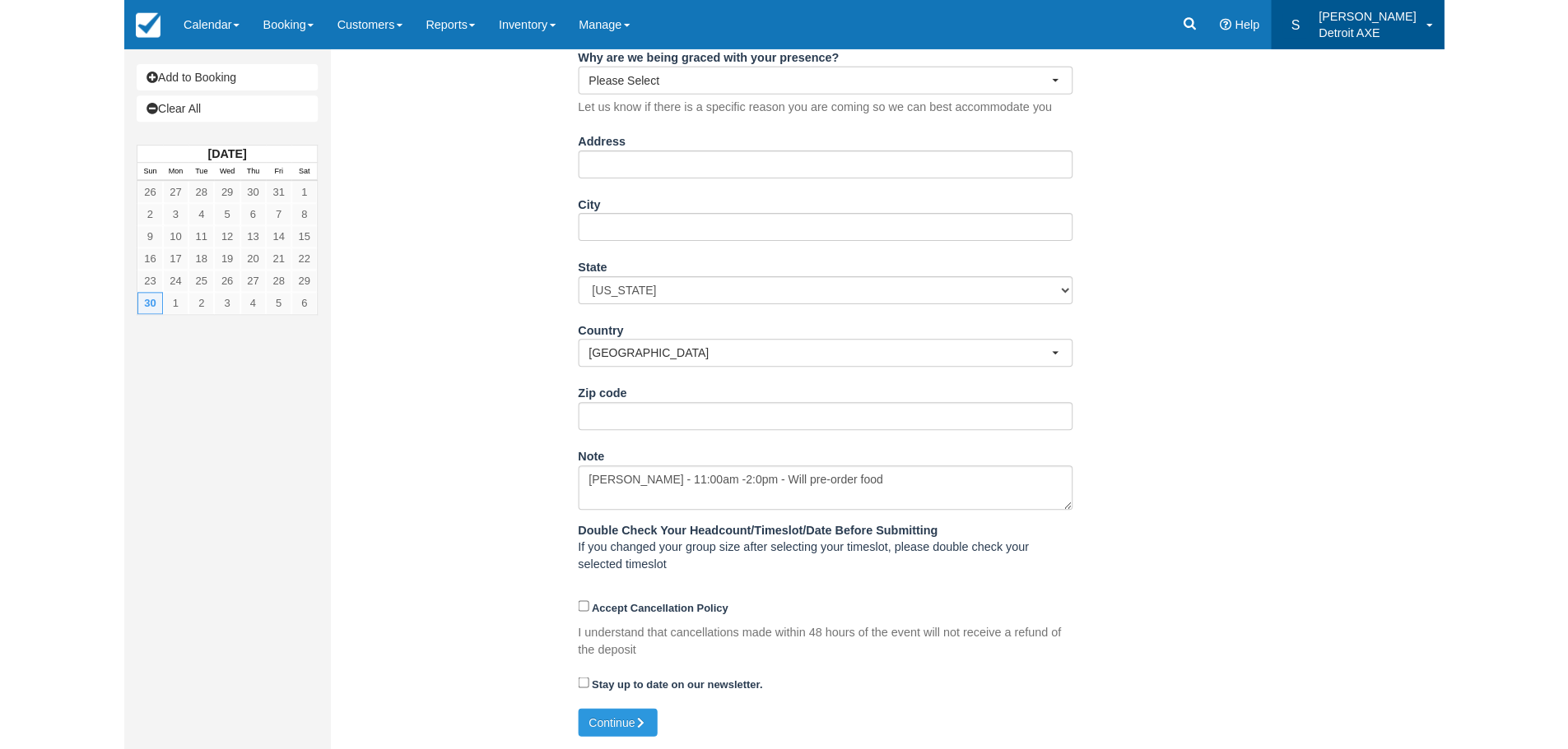
scroll to position [510, 0]
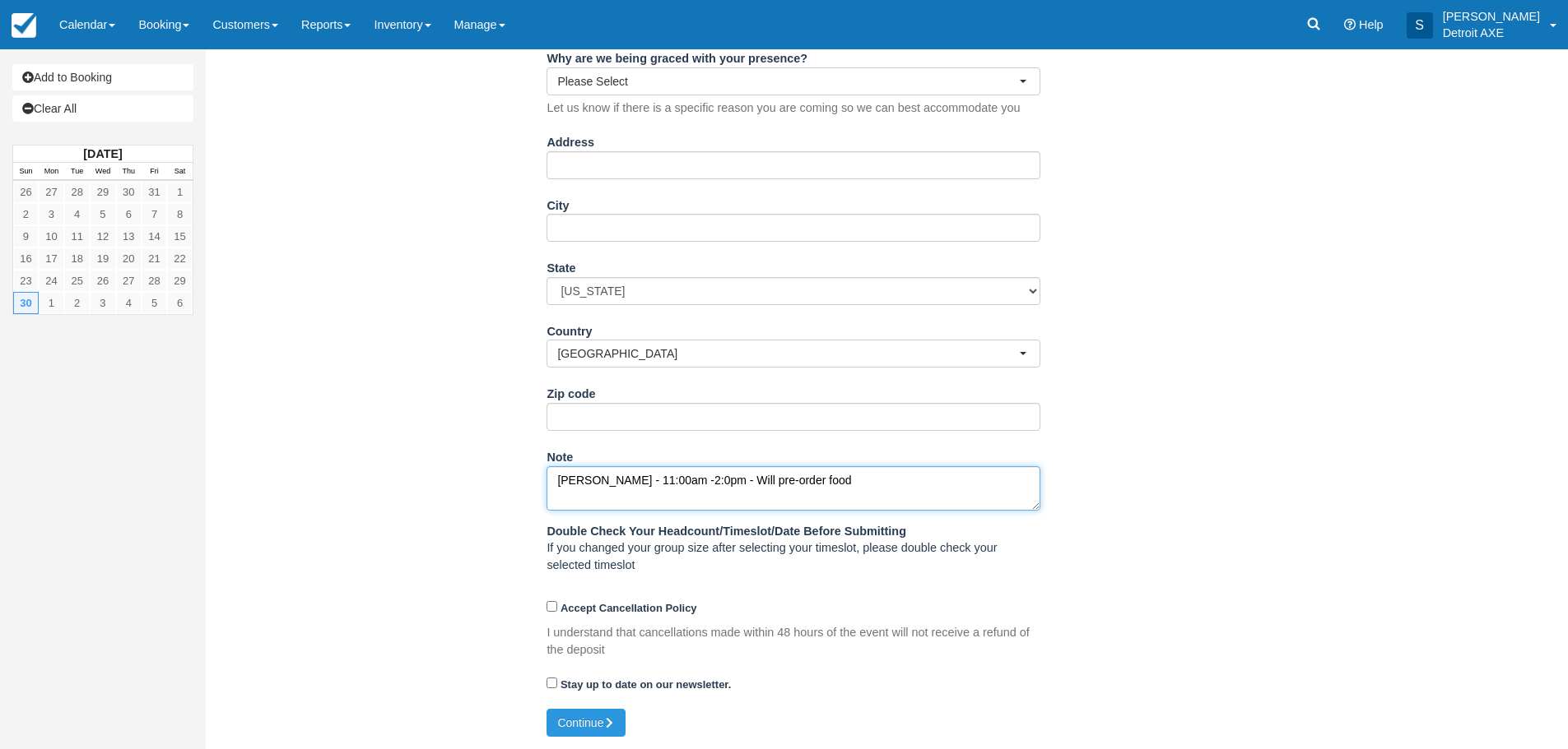
click at [877, 482] on textarea "Bingo Brunch - 11:00am -2:0pm - Will pre-order food" at bounding box center [793, 489] width 494 height 45
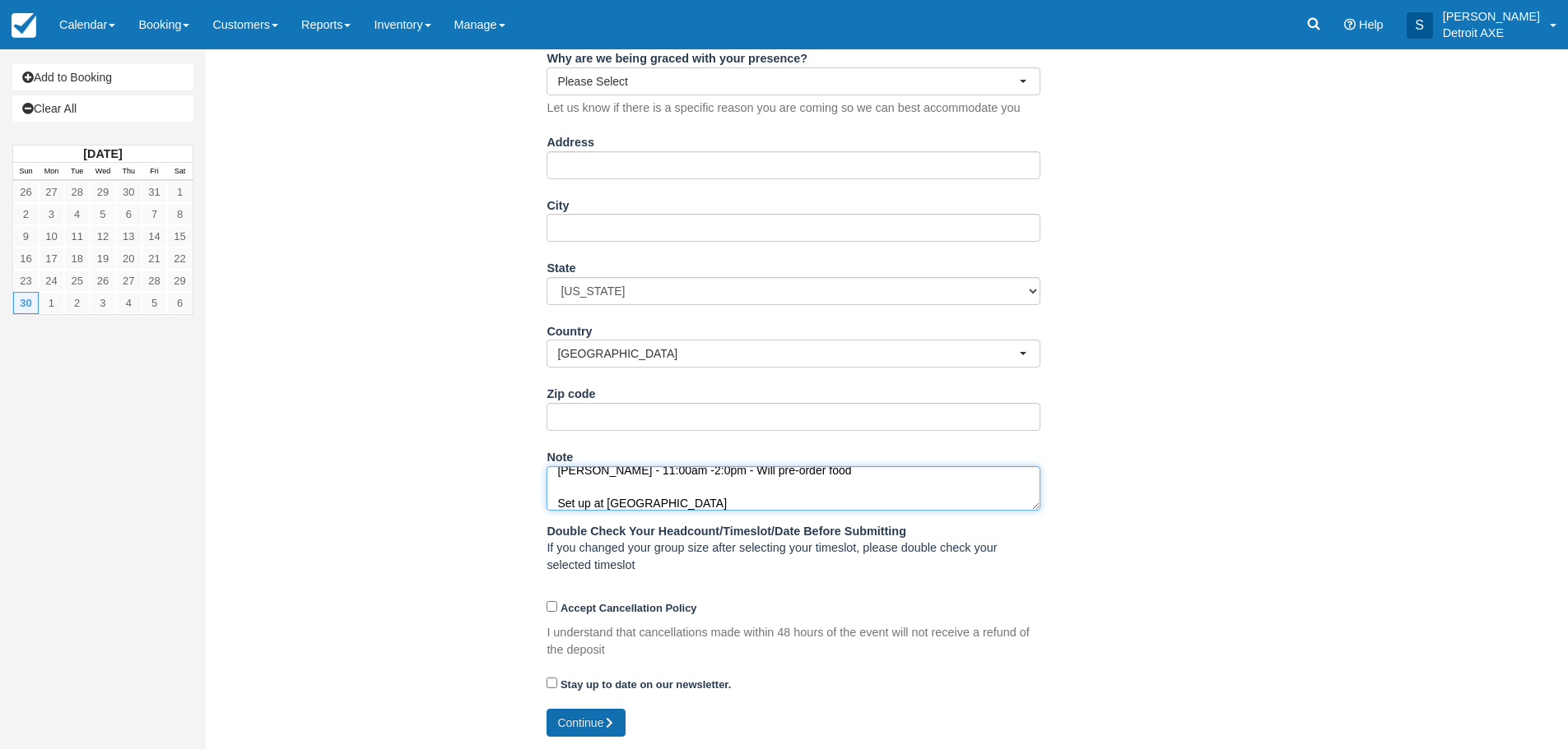
type textarea "Bingo Brunch - 11:00am -2:0pm - Will pre-order food Set up at 1030am"
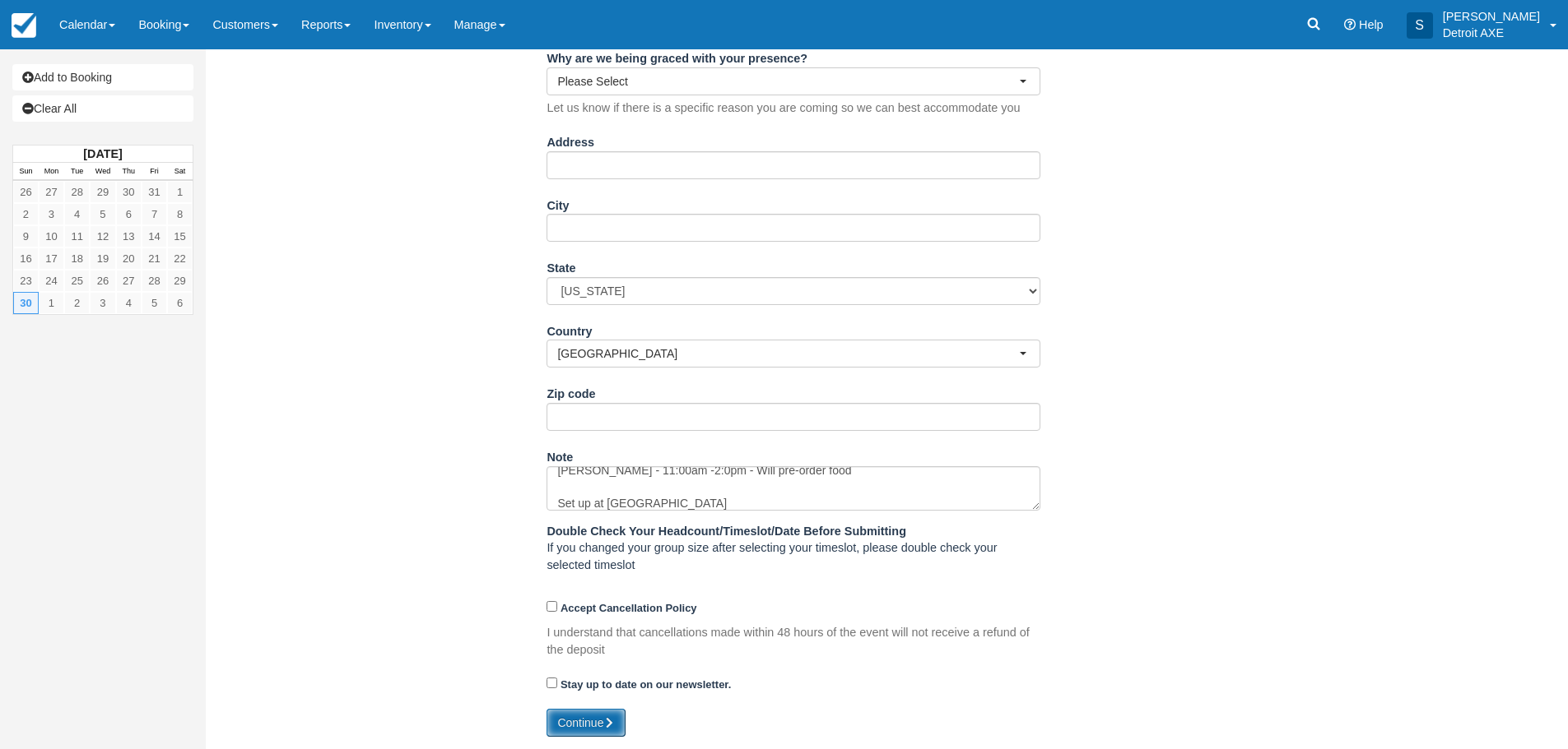
click at [580, 717] on button "Continue" at bounding box center [586, 724] width 79 height 28
type input "+18103558923"
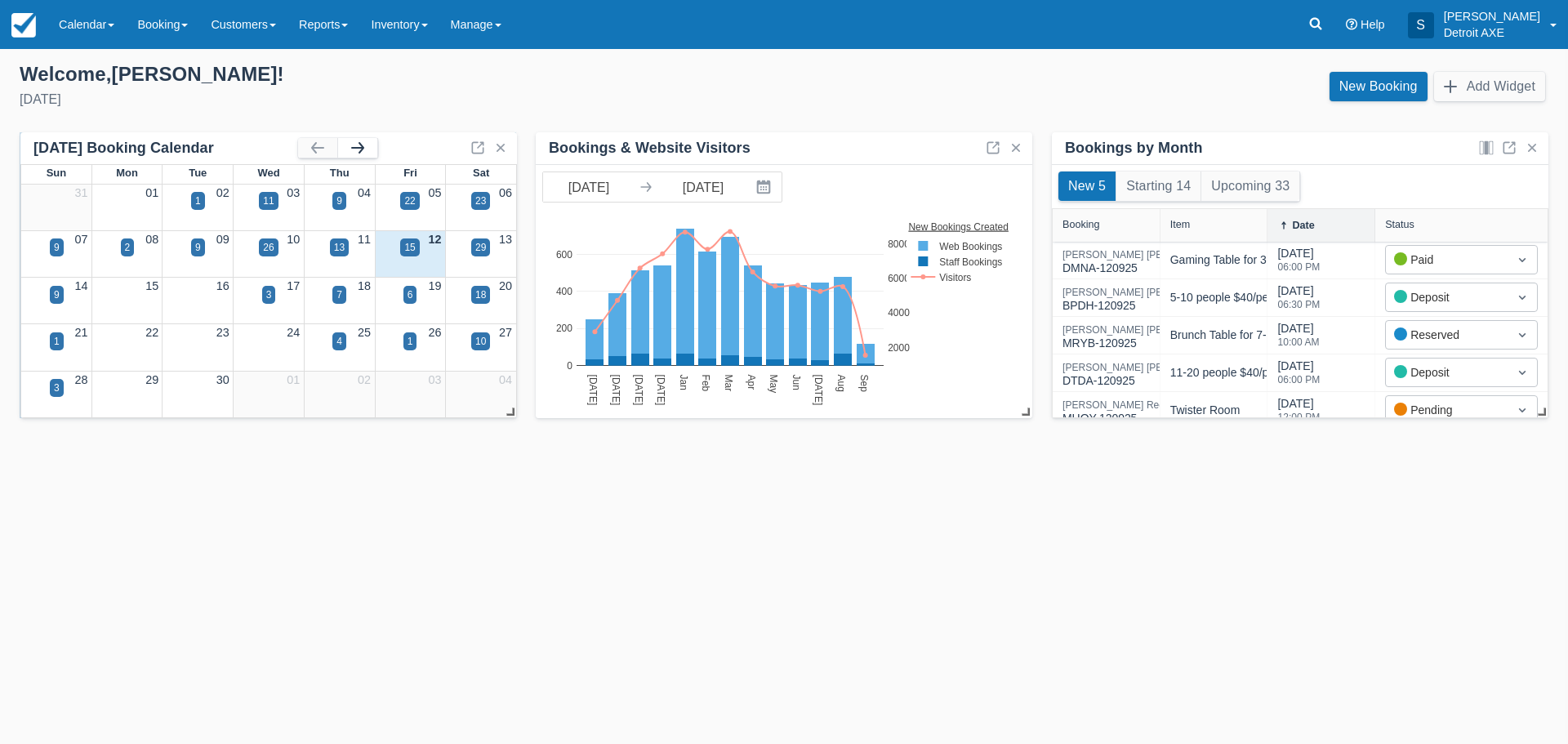
click at [354, 145] on button "button" at bounding box center [357, 148] width 39 height 20
click at [346, 148] on button "button" at bounding box center [356, 148] width 39 height 20
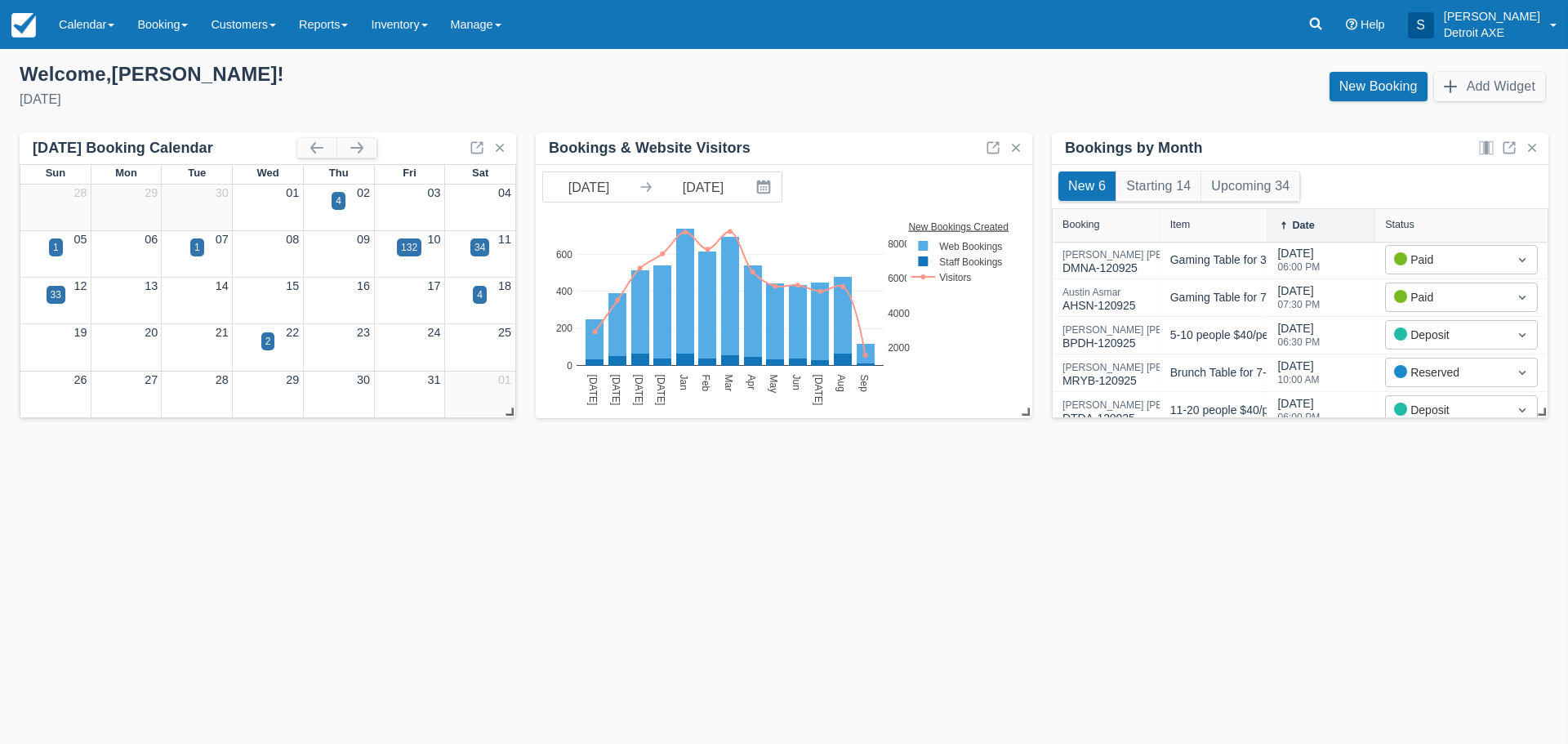
click at [346, 144] on button "button" at bounding box center [356, 148] width 39 height 20
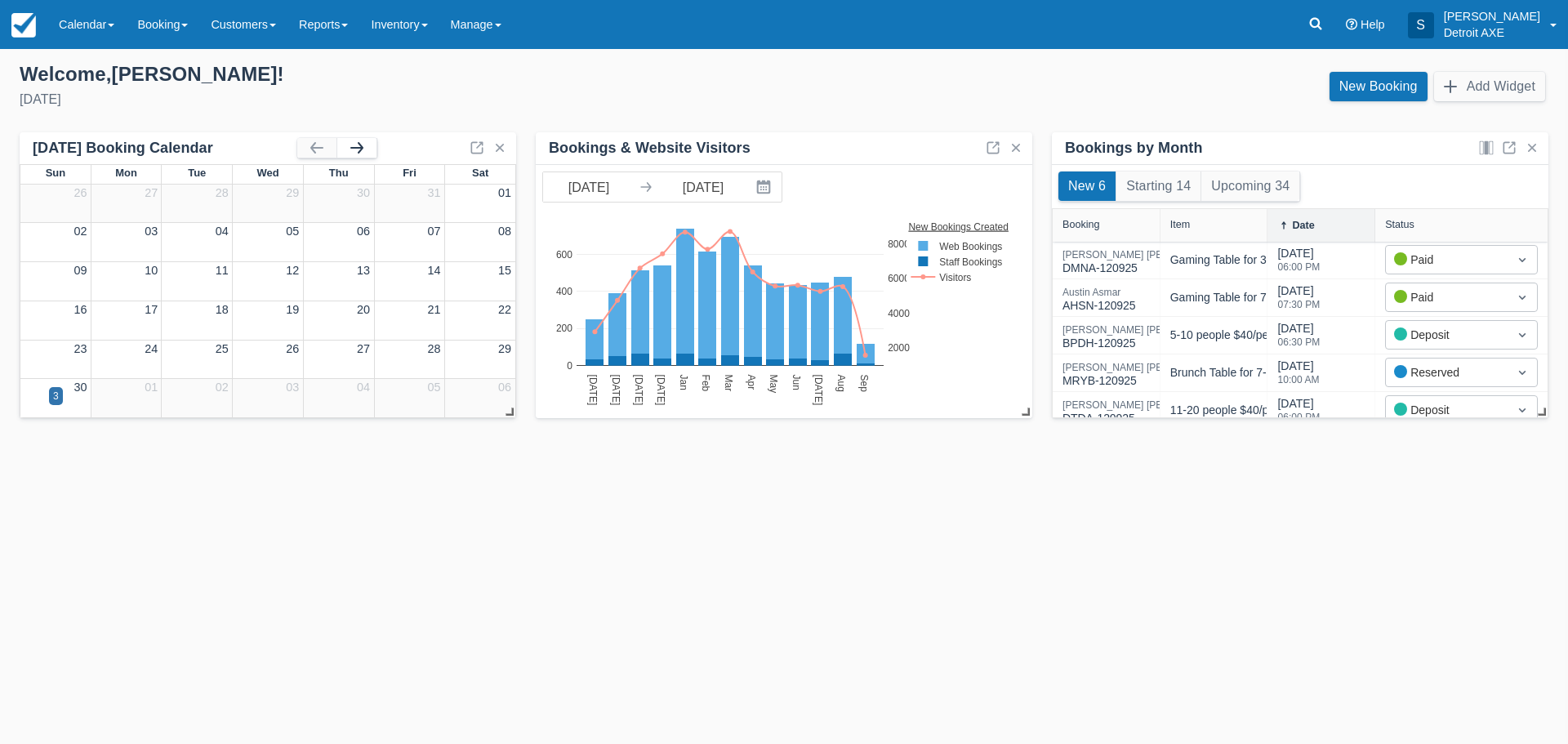
click at [354, 145] on button "button" at bounding box center [356, 148] width 39 height 20
click at [407, 248] on div "28" at bounding box center [408, 247] width 10 height 15
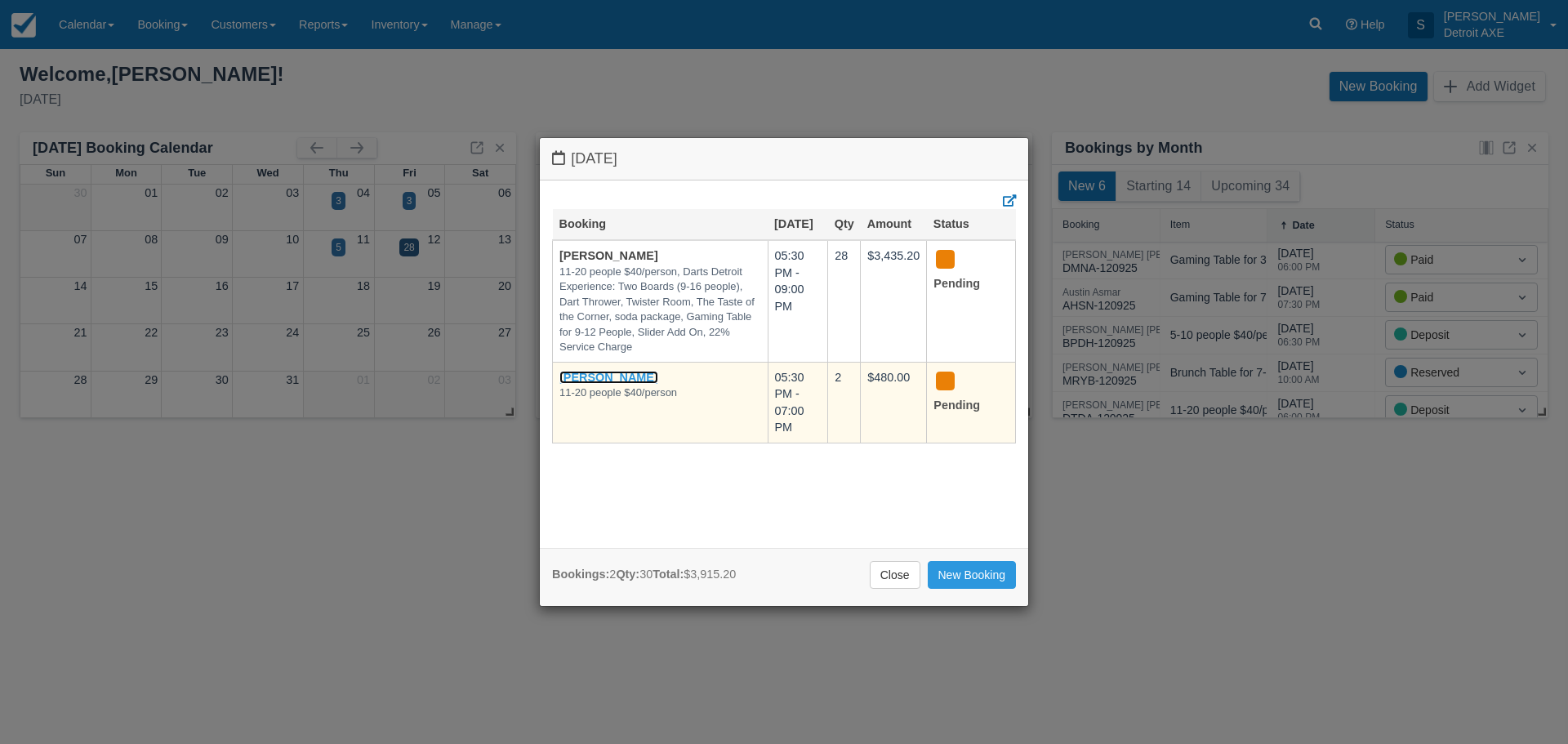
click at [602, 375] on link "Lisa Blanchard" at bounding box center [609, 377] width 98 height 13
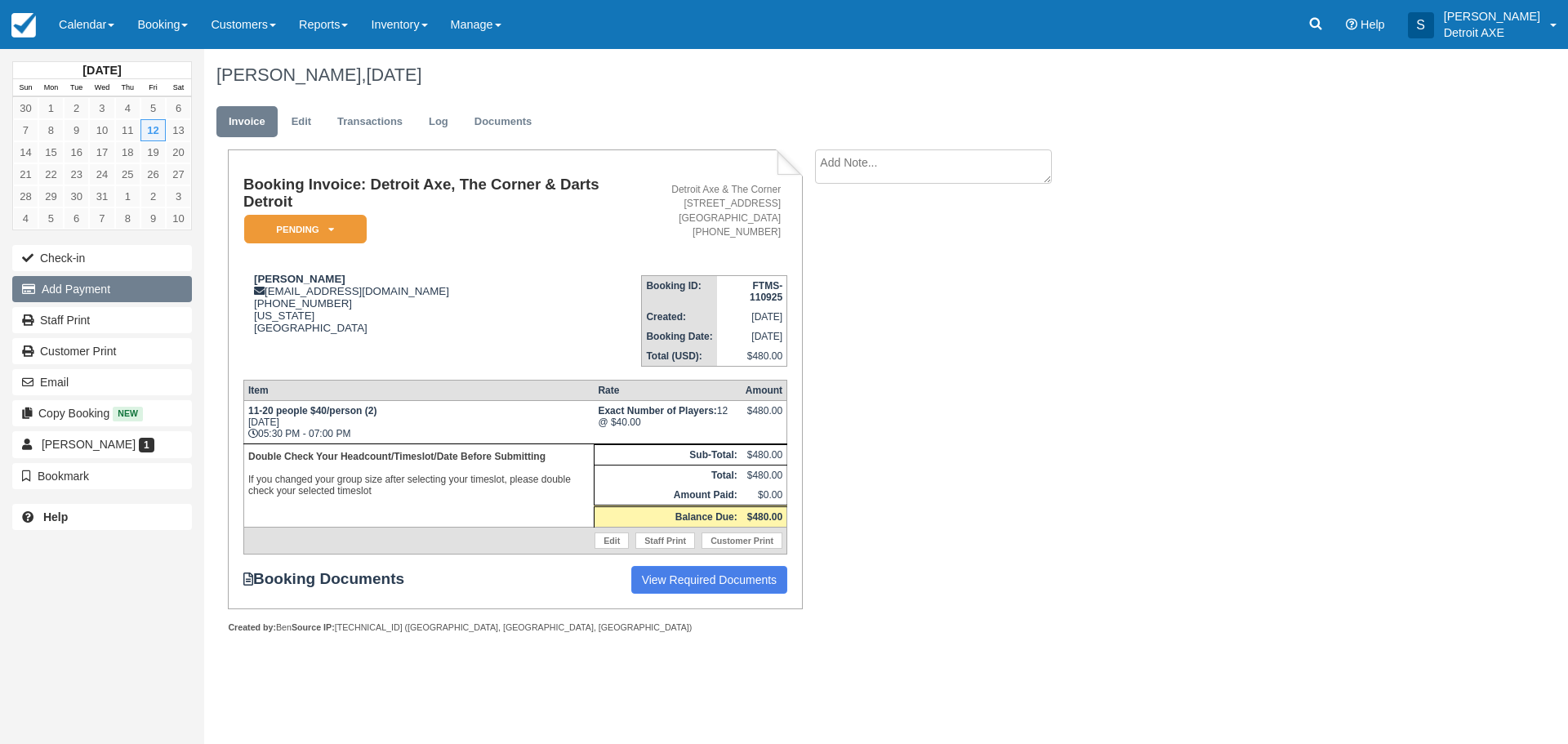
click at [69, 293] on button "Add Payment" at bounding box center [102, 289] width 179 height 26
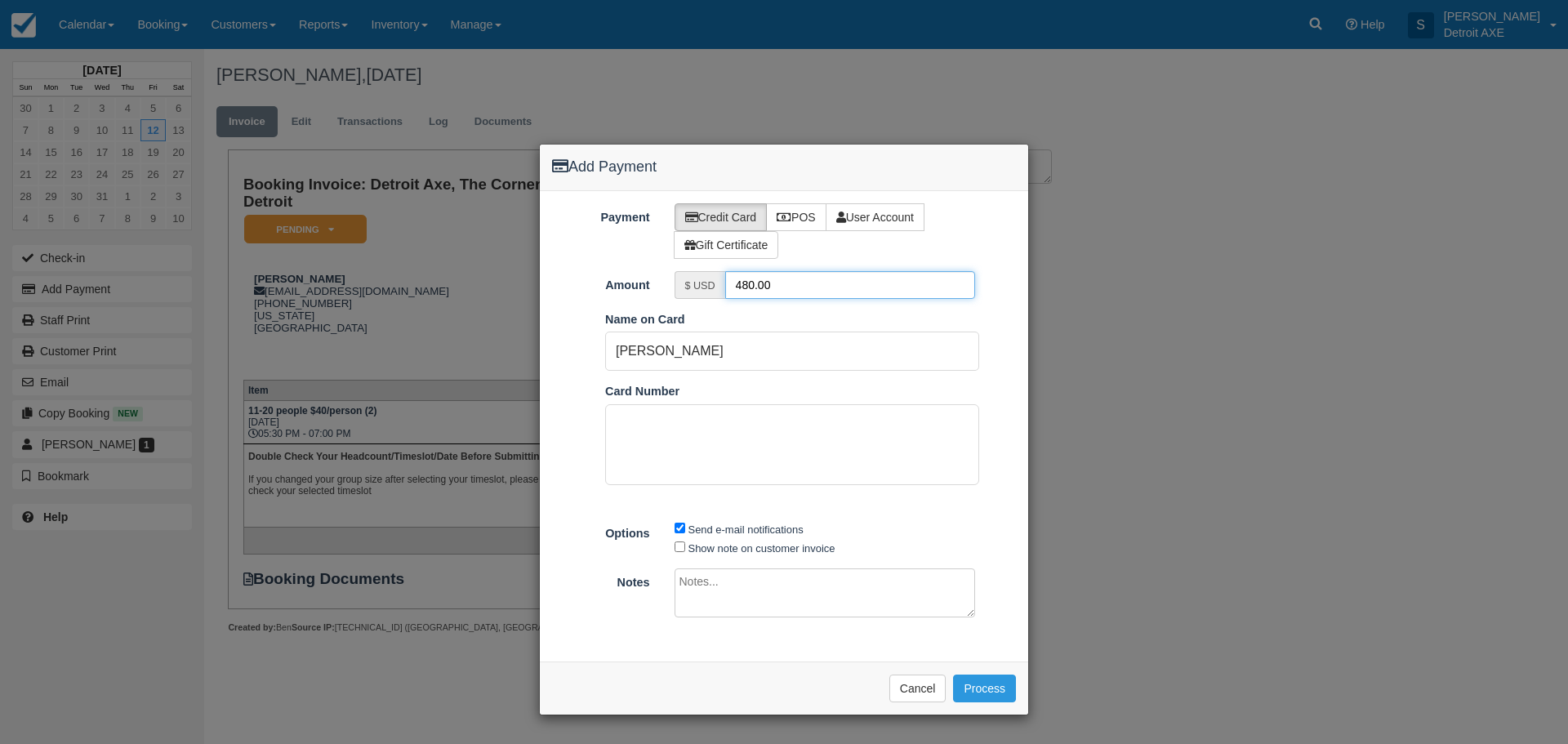
drag, startPoint x: 791, startPoint y: 285, endPoint x: 684, endPoint y: 277, distance: 107.3
click at [692, 281] on div "$ USD 480.00" at bounding box center [825, 285] width 301 height 28
type input "48"
click at [962, 683] on button "Process" at bounding box center [985, 689] width 63 height 28
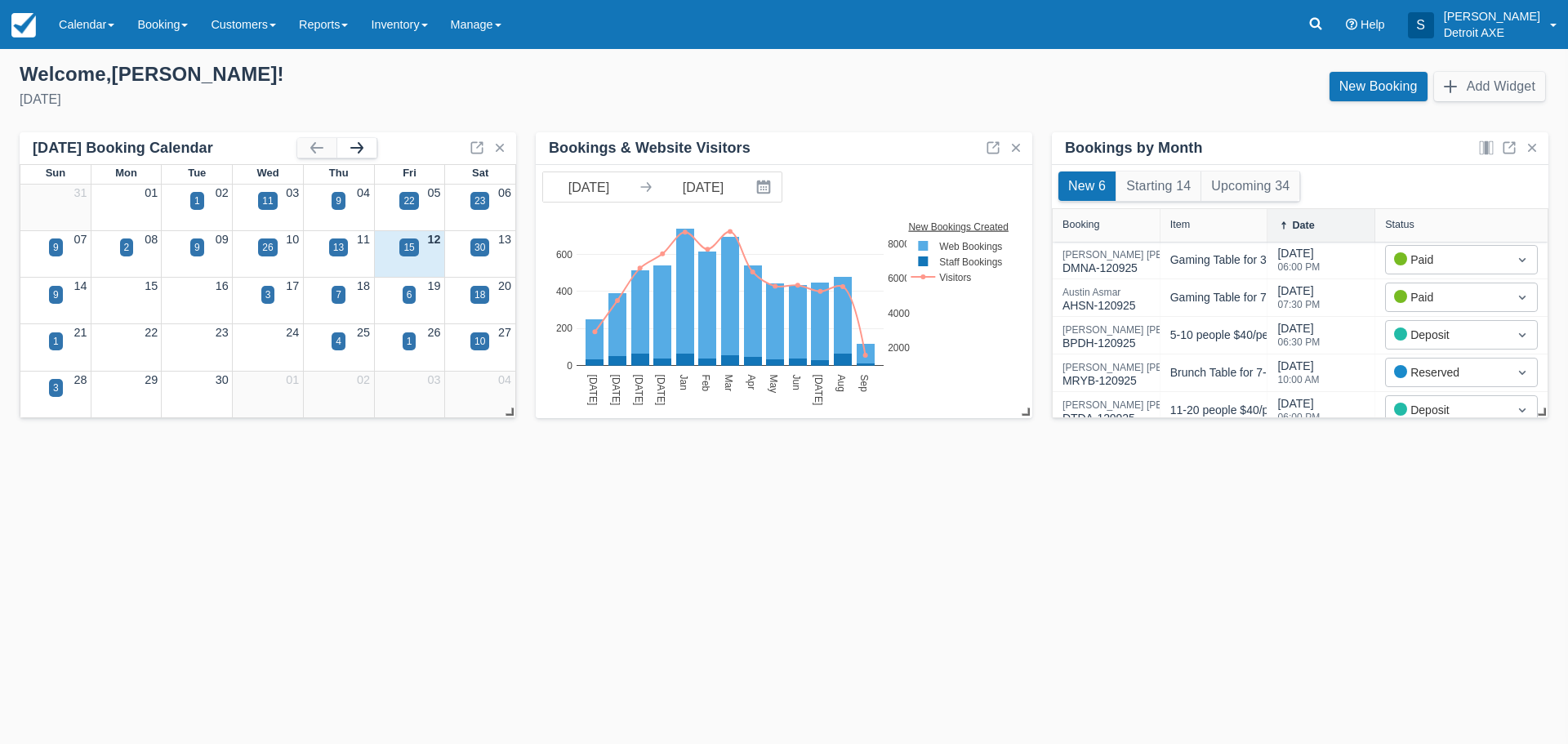
click at [366, 149] on button "button" at bounding box center [356, 148] width 39 height 20
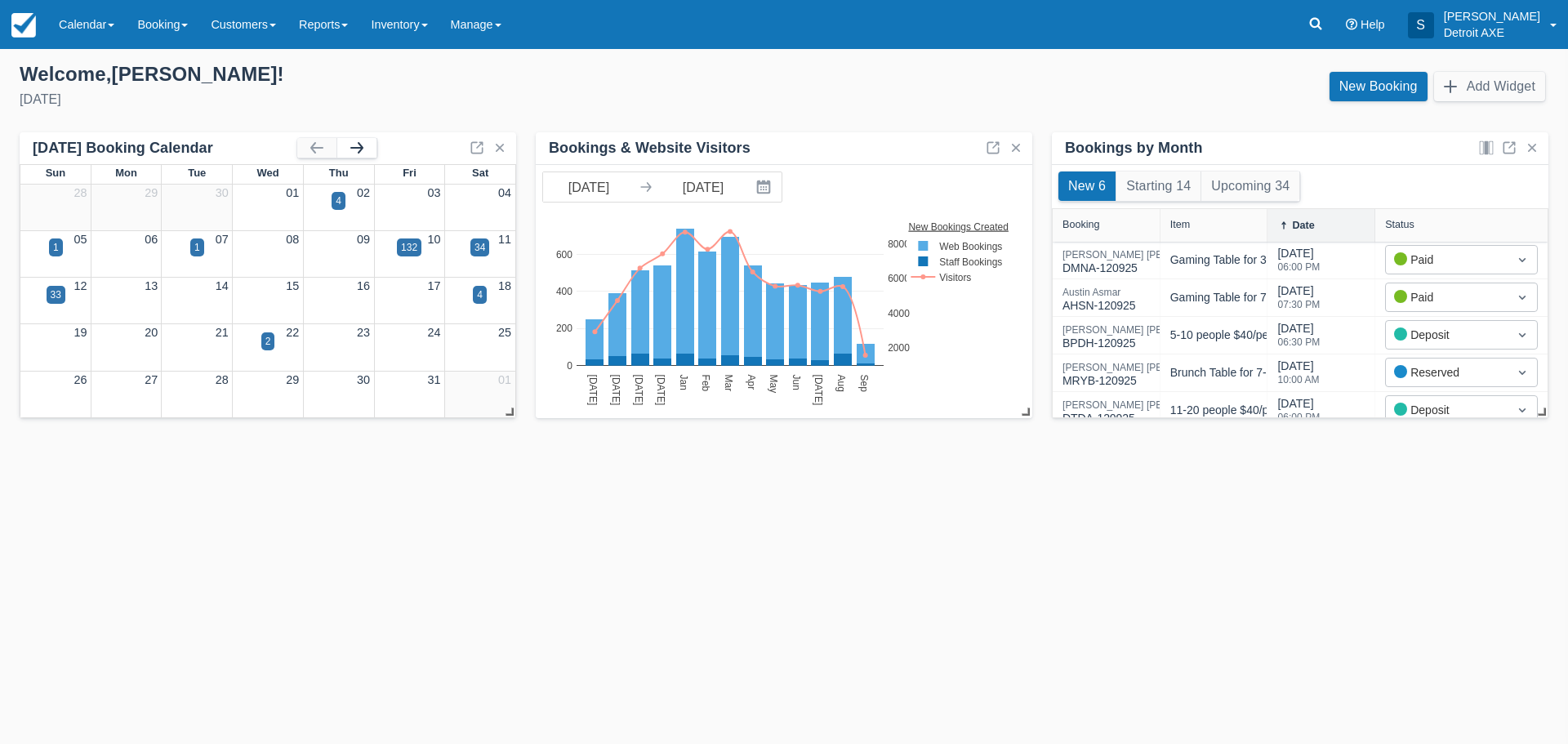
click at [367, 148] on button "button" at bounding box center [356, 148] width 39 height 20
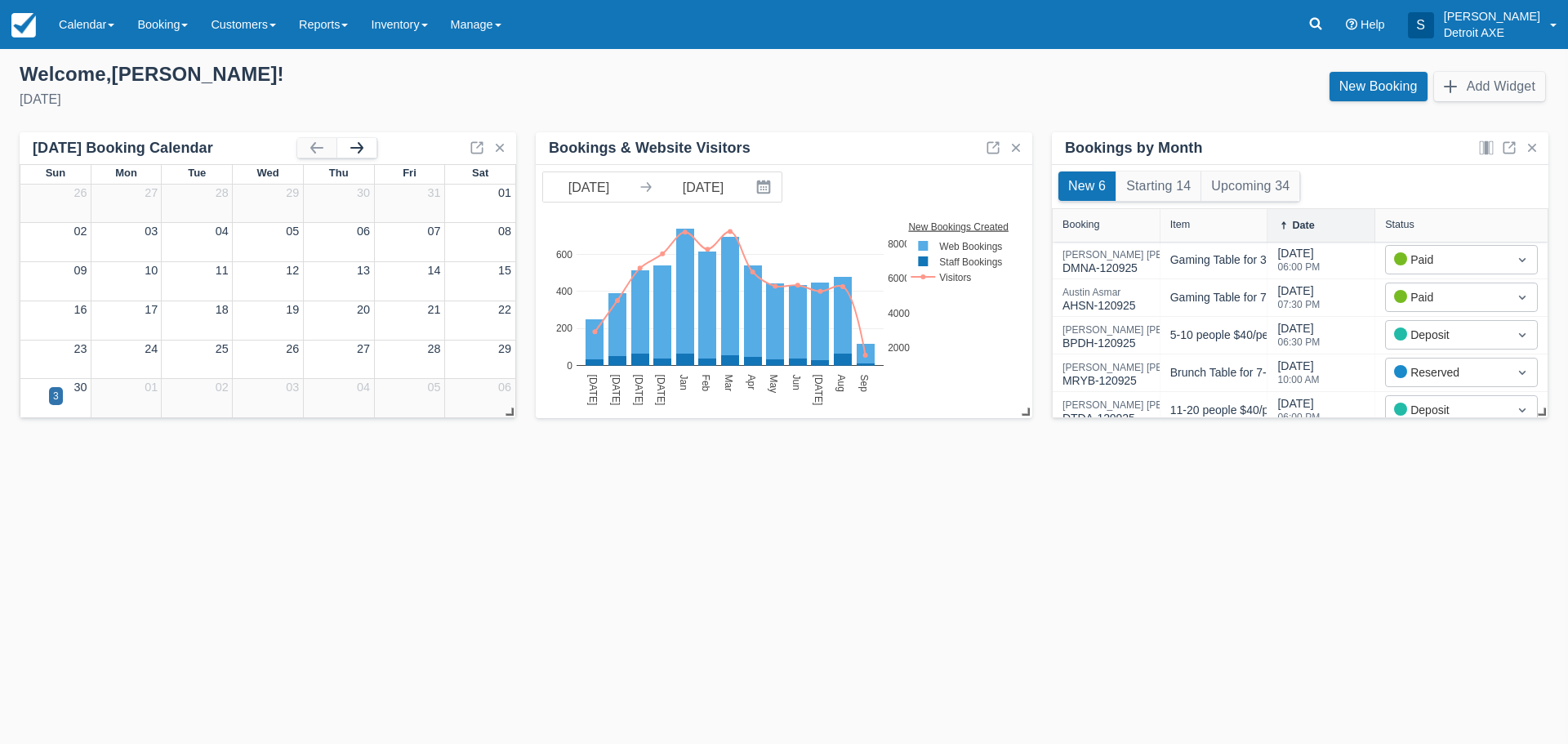
click at [362, 152] on button "button" at bounding box center [356, 148] width 39 height 20
click at [307, 152] on button "button" at bounding box center [316, 148] width 39 height 20
click at [311, 147] on button "button" at bounding box center [316, 148] width 39 height 20
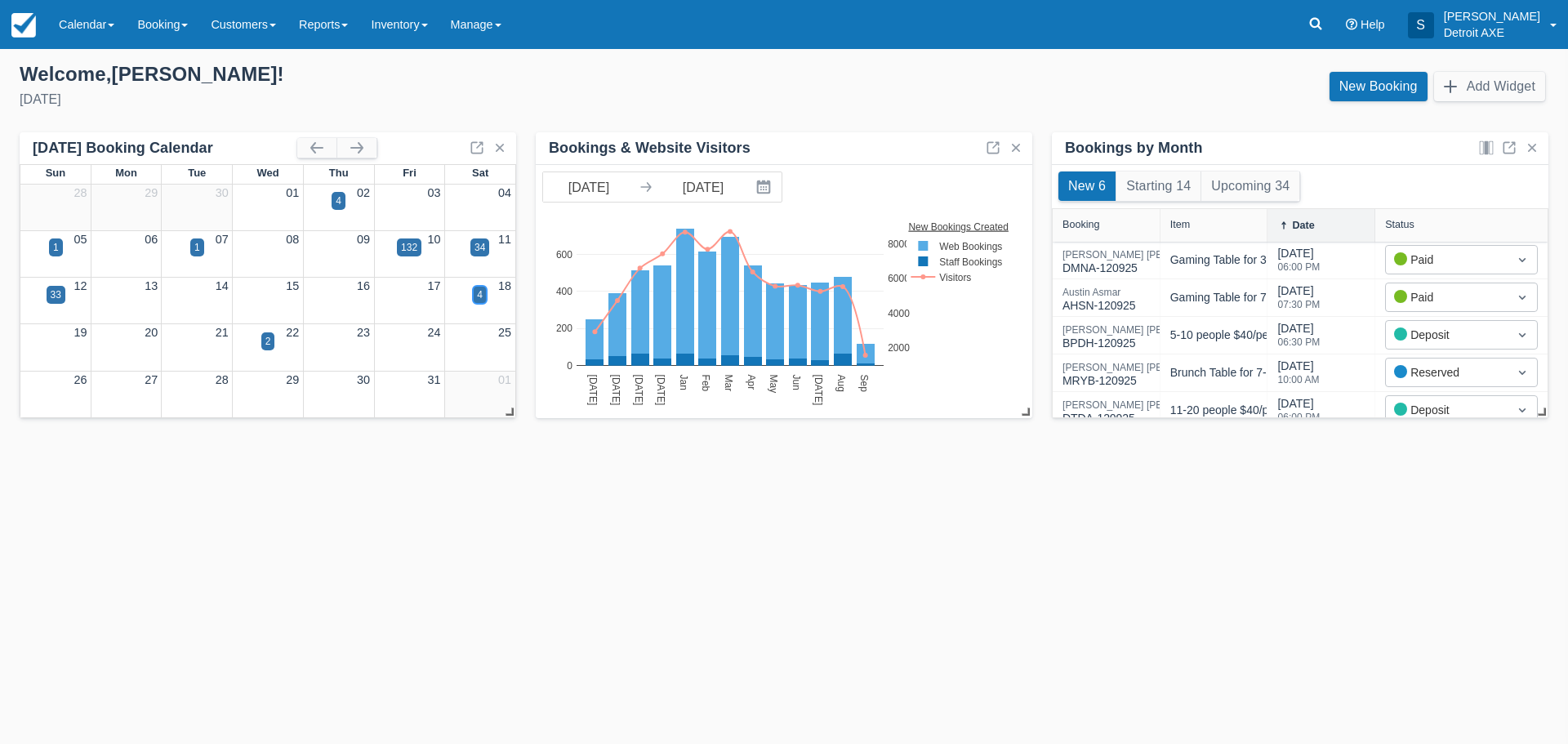
click at [482, 294] on div "4" at bounding box center [480, 294] width 6 height 15
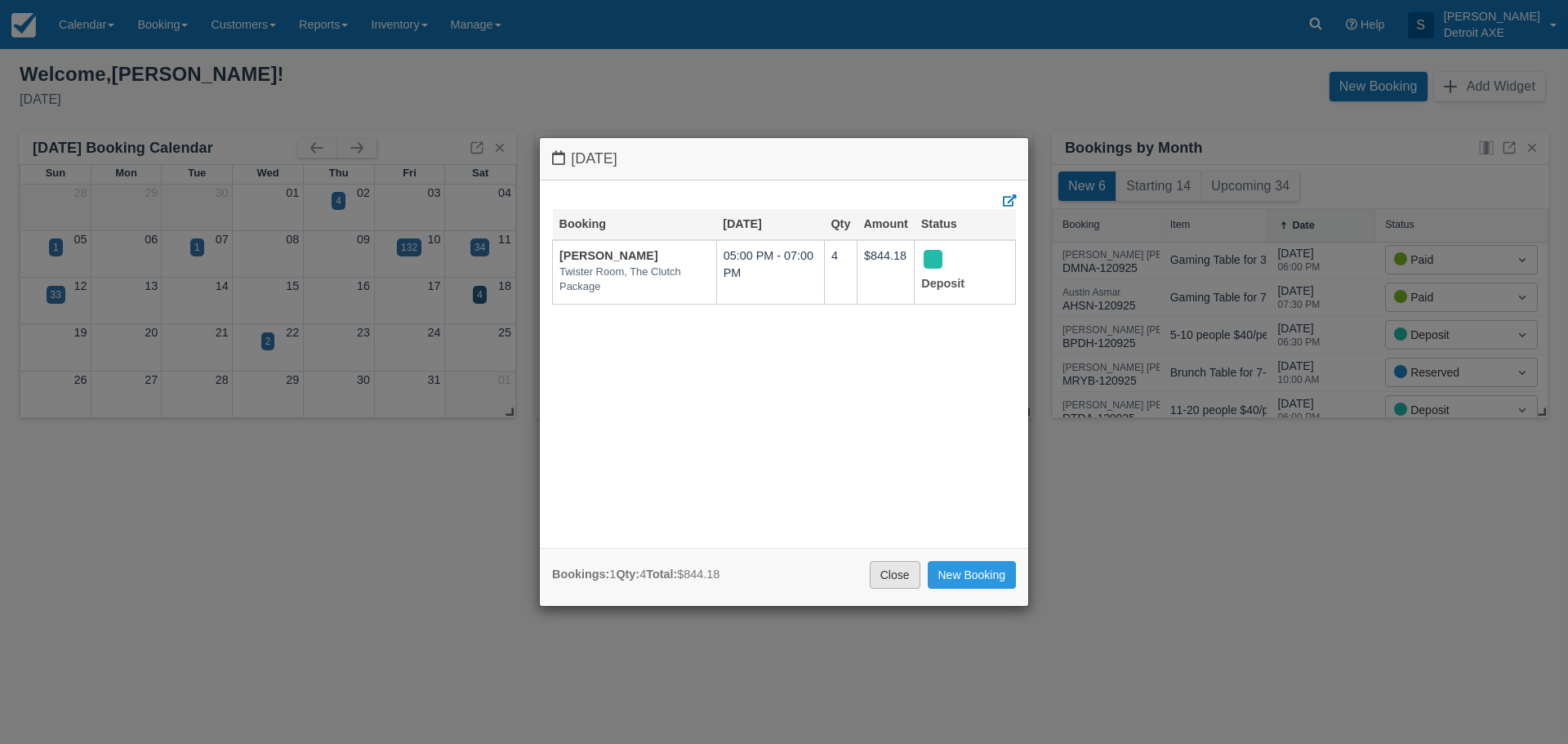
click at [892, 568] on link "Close" at bounding box center [895, 575] width 50 height 28
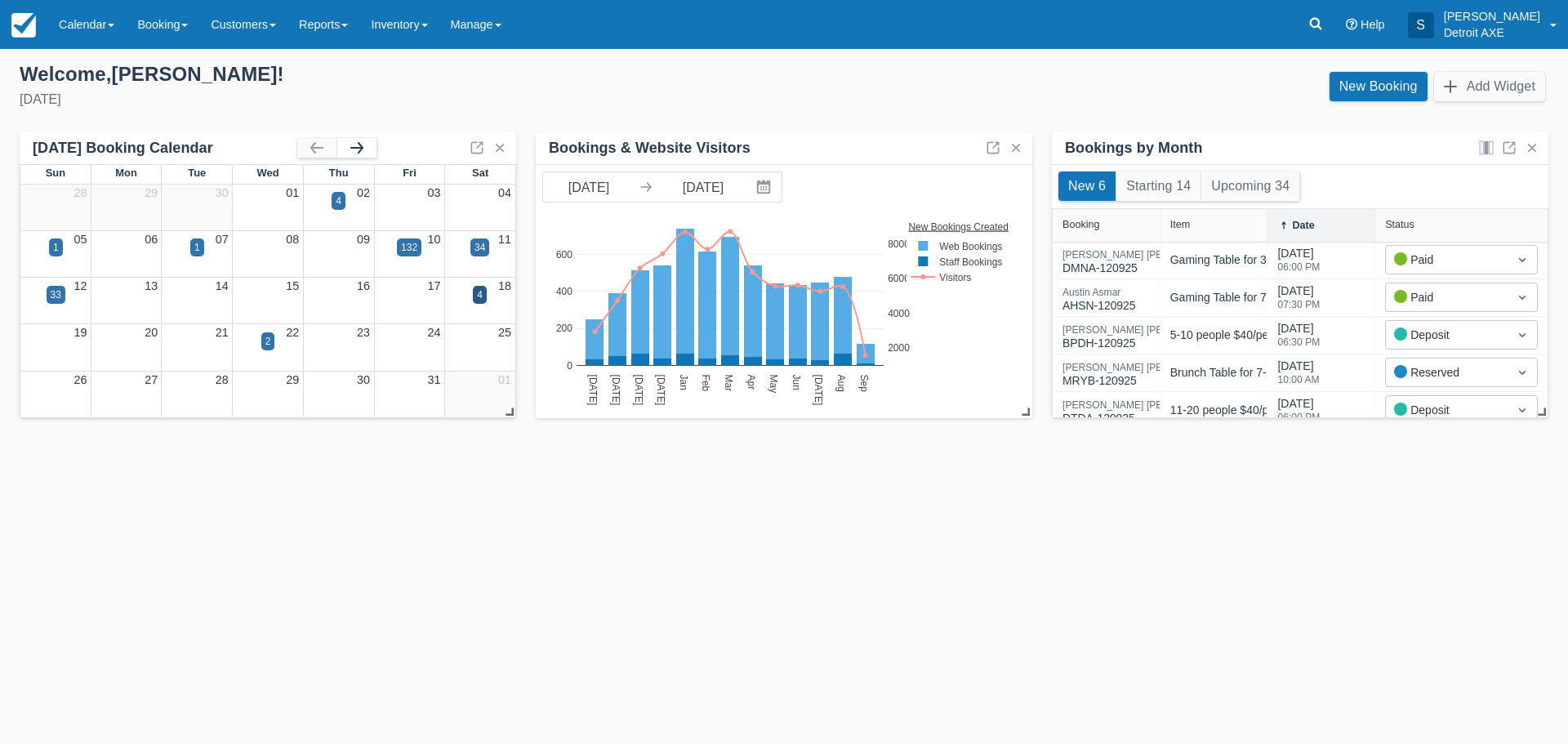
click at [356, 145] on button "button" at bounding box center [356, 148] width 39 height 20
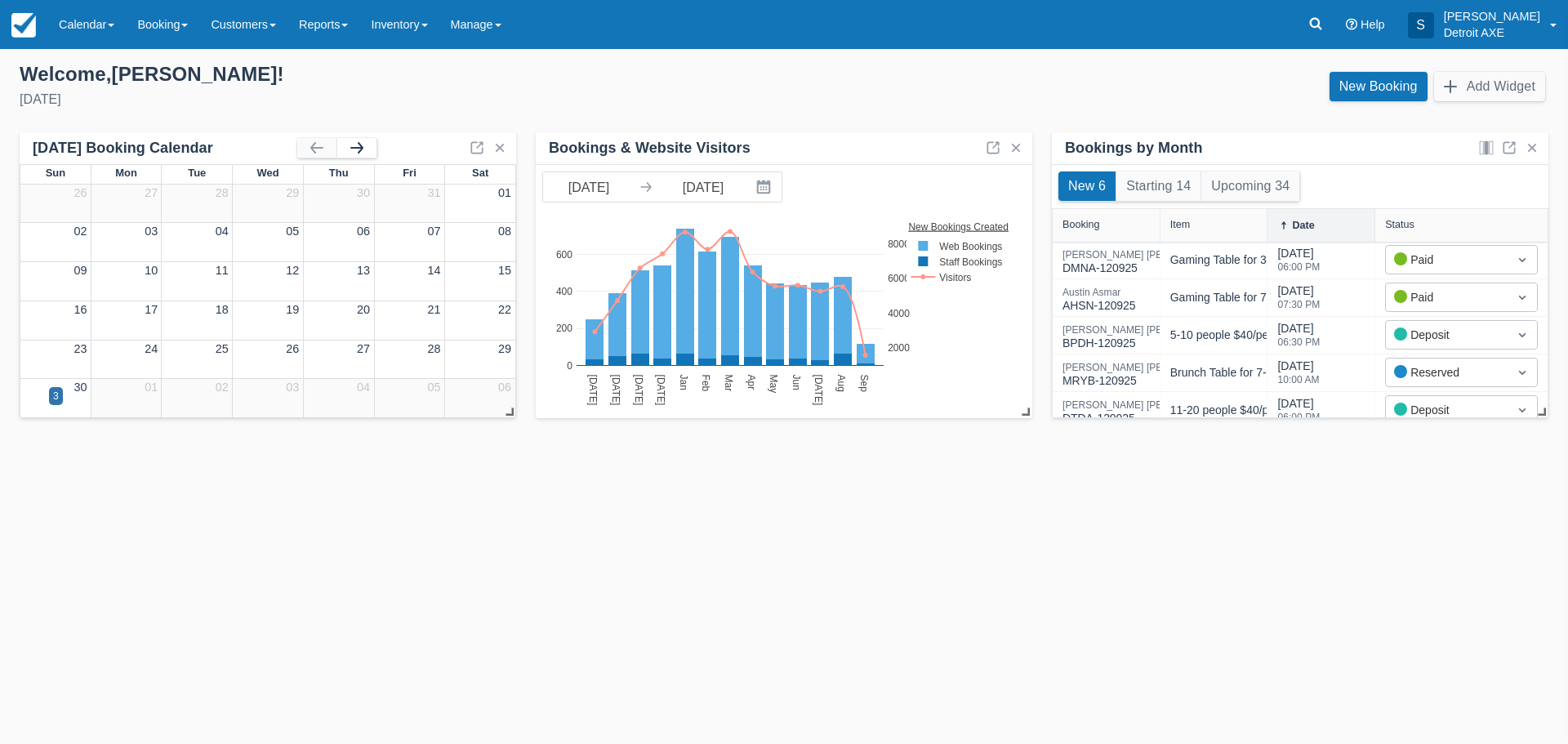
click at [356, 145] on button "button" at bounding box center [356, 148] width 39 height 20
click at [409, 204] on div "3" at bounding box center [409, 200] width 6 height 15
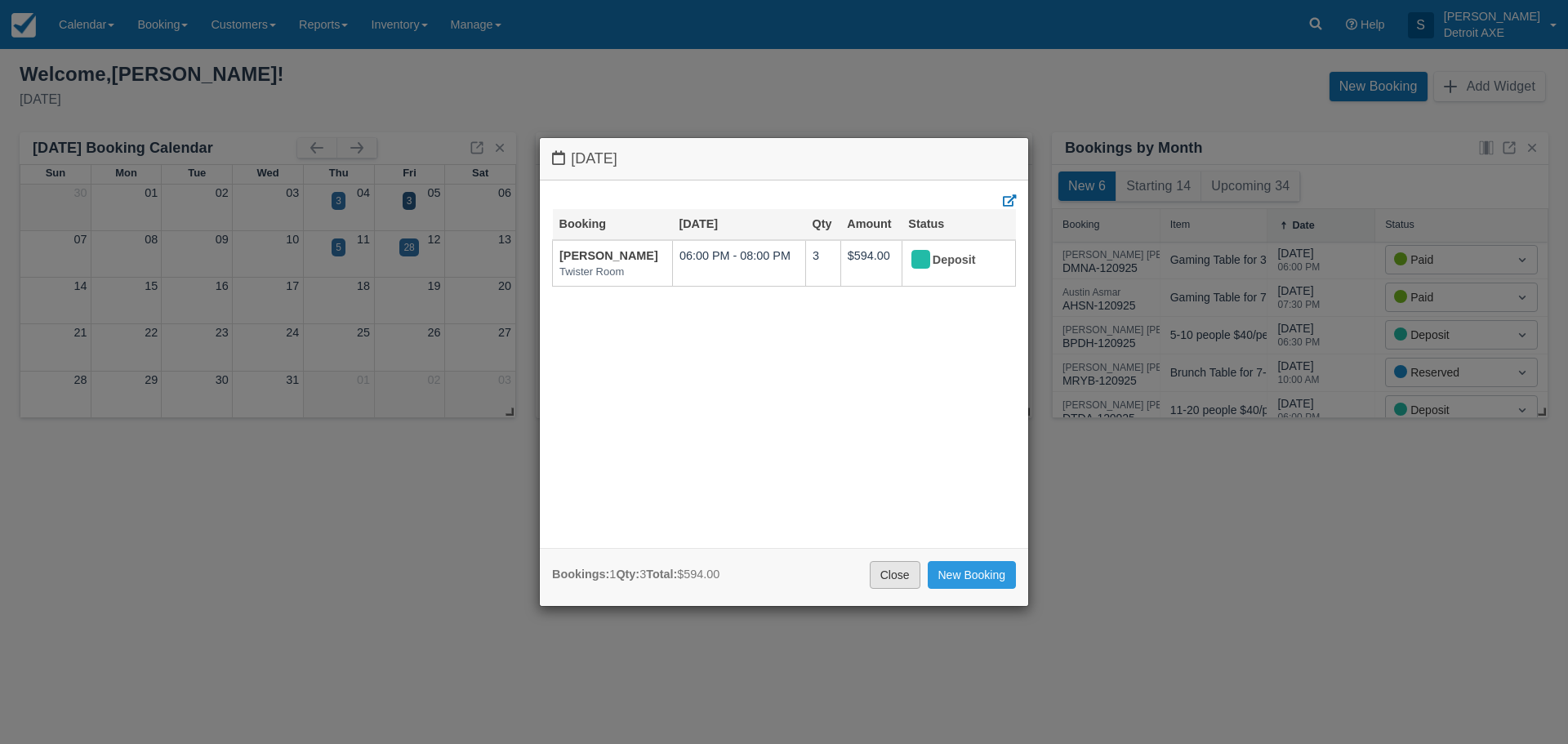
click at [897, 580] on link "Close" at bounding box center [895, 575] width 50 height 28
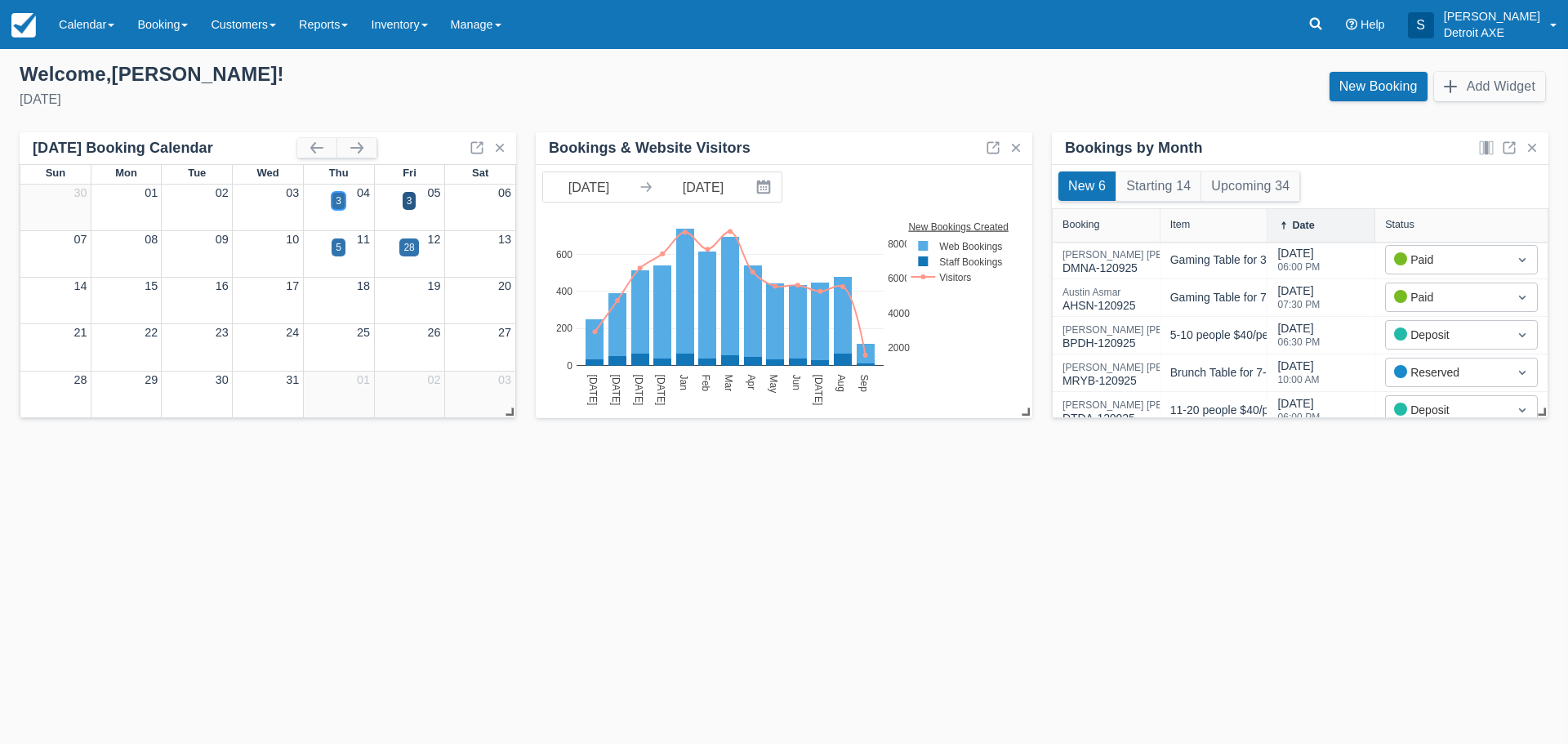
click at [342, 203] on div "3" at bounding box center [339, 200] width 14 height 18
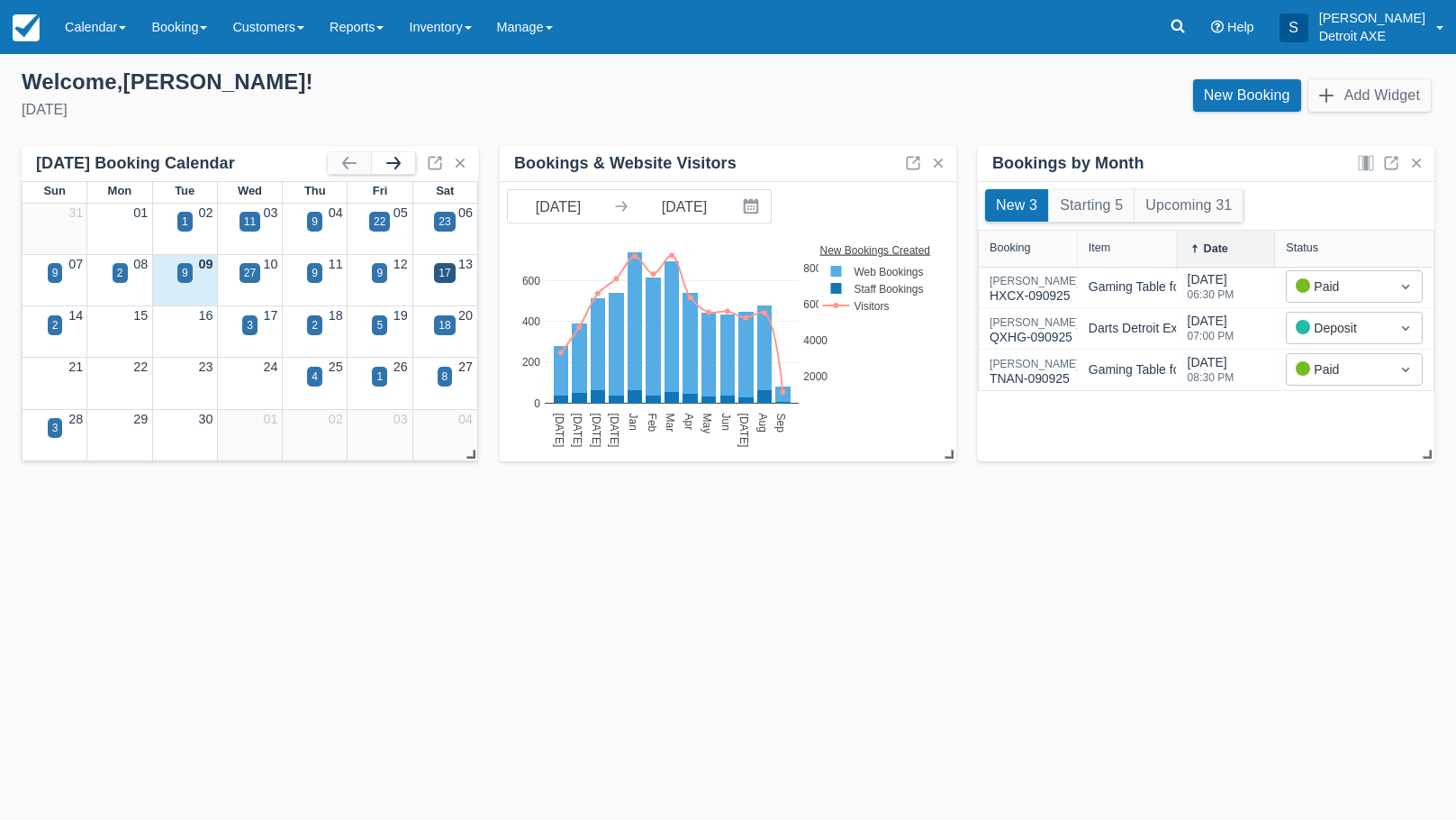
click at [391, 164] on button "button" at bounding box center [393, 163] width 43 height 22
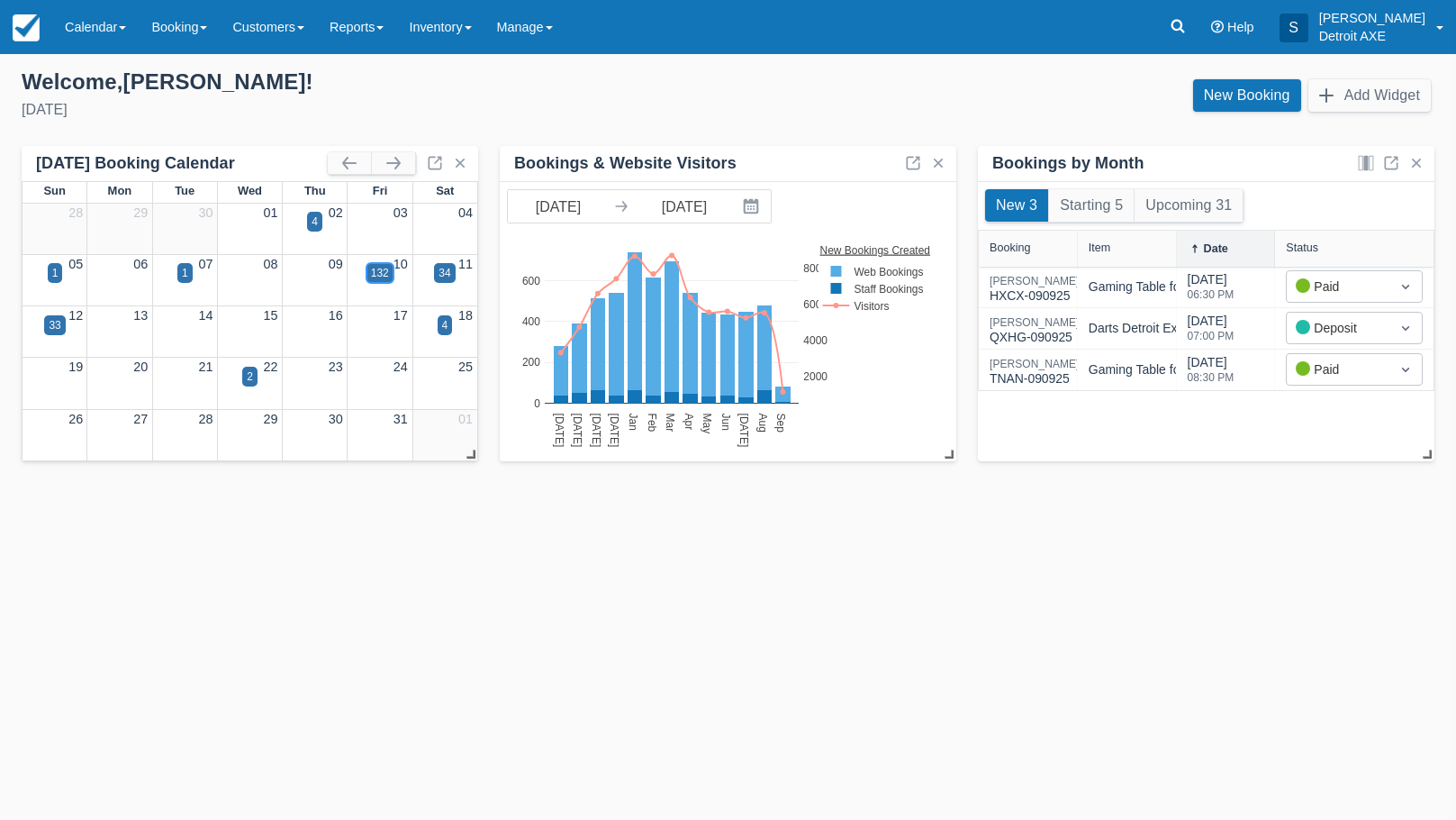
click at [386, 276] on div "132" at bounding box center [379, 273] width 18 height 16
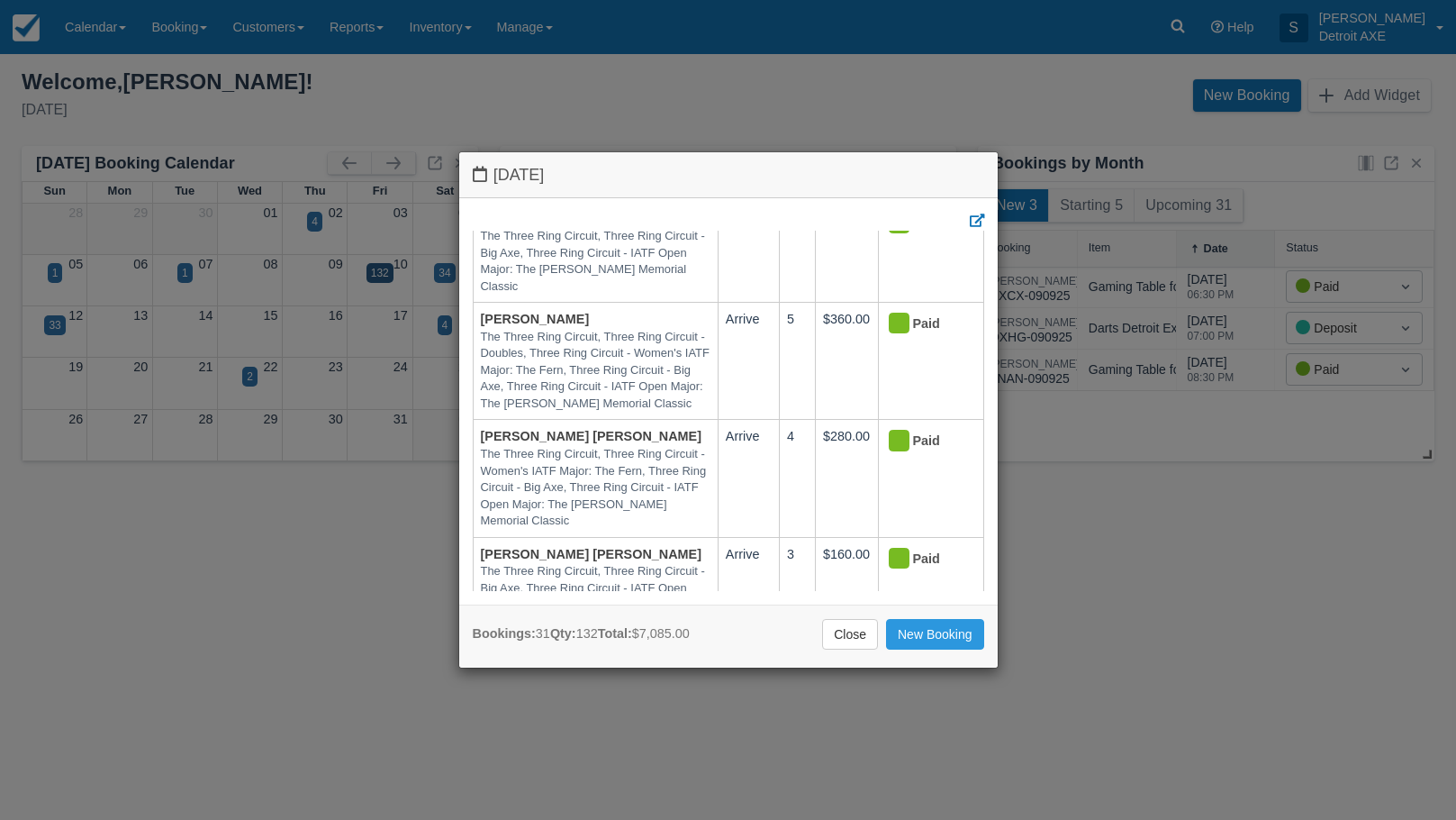
scroll to position [3010, 0]
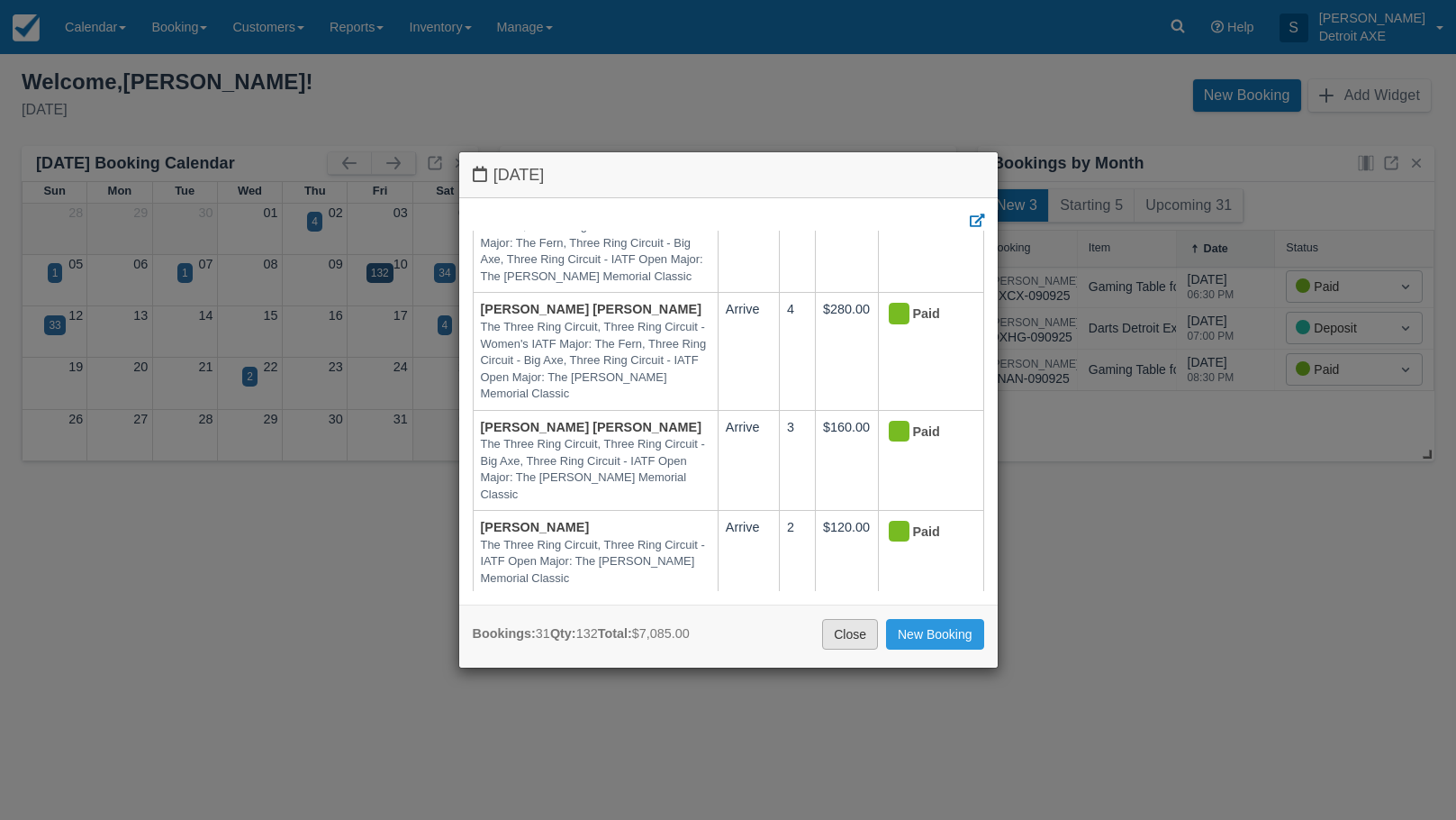
click at [856, 629] on link "Close" at bounding box center [849, 634] width 56 height 31
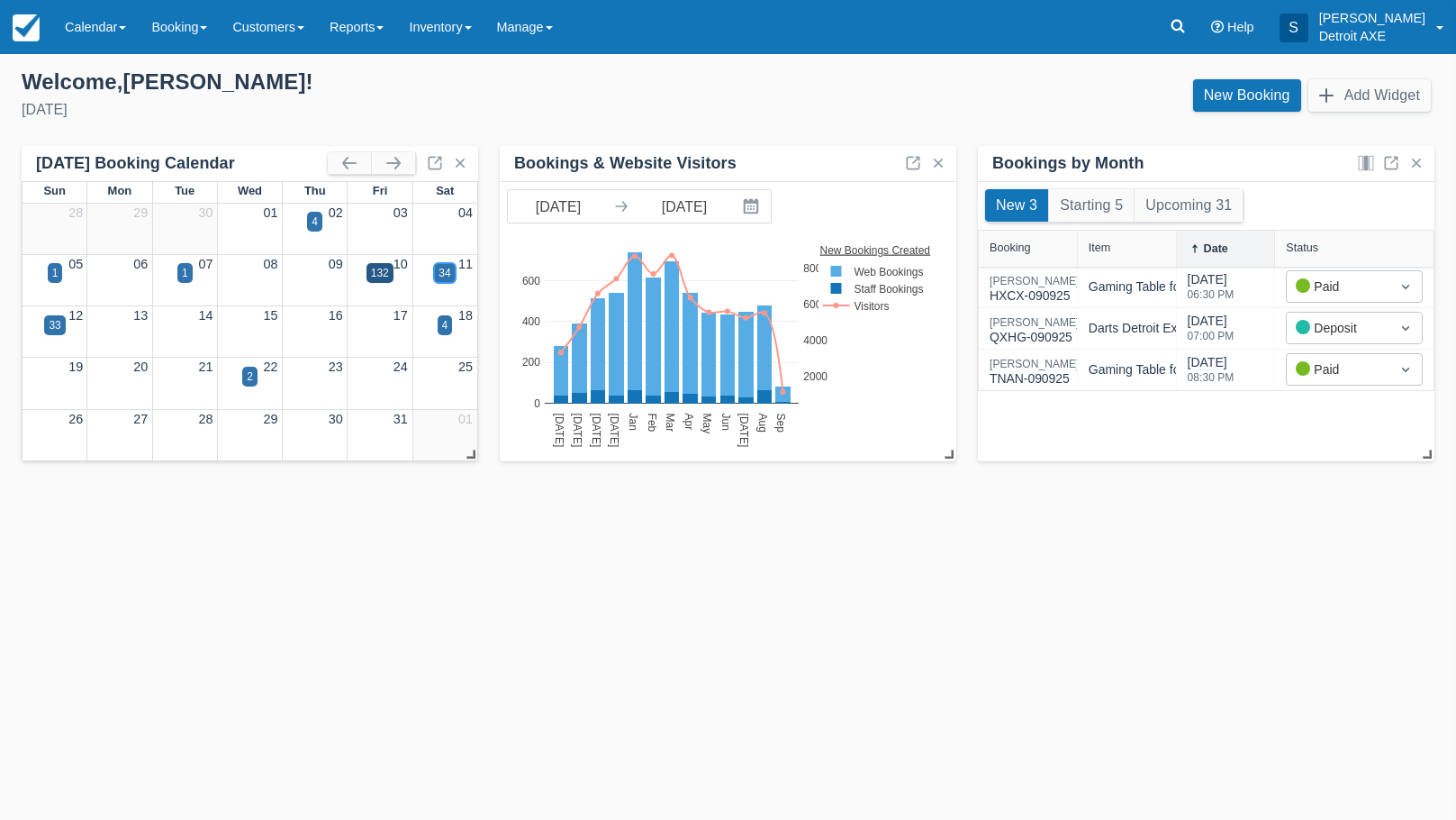
click at [441, 265] on div "34" at bounding box center [444, 273] width 12 height 16
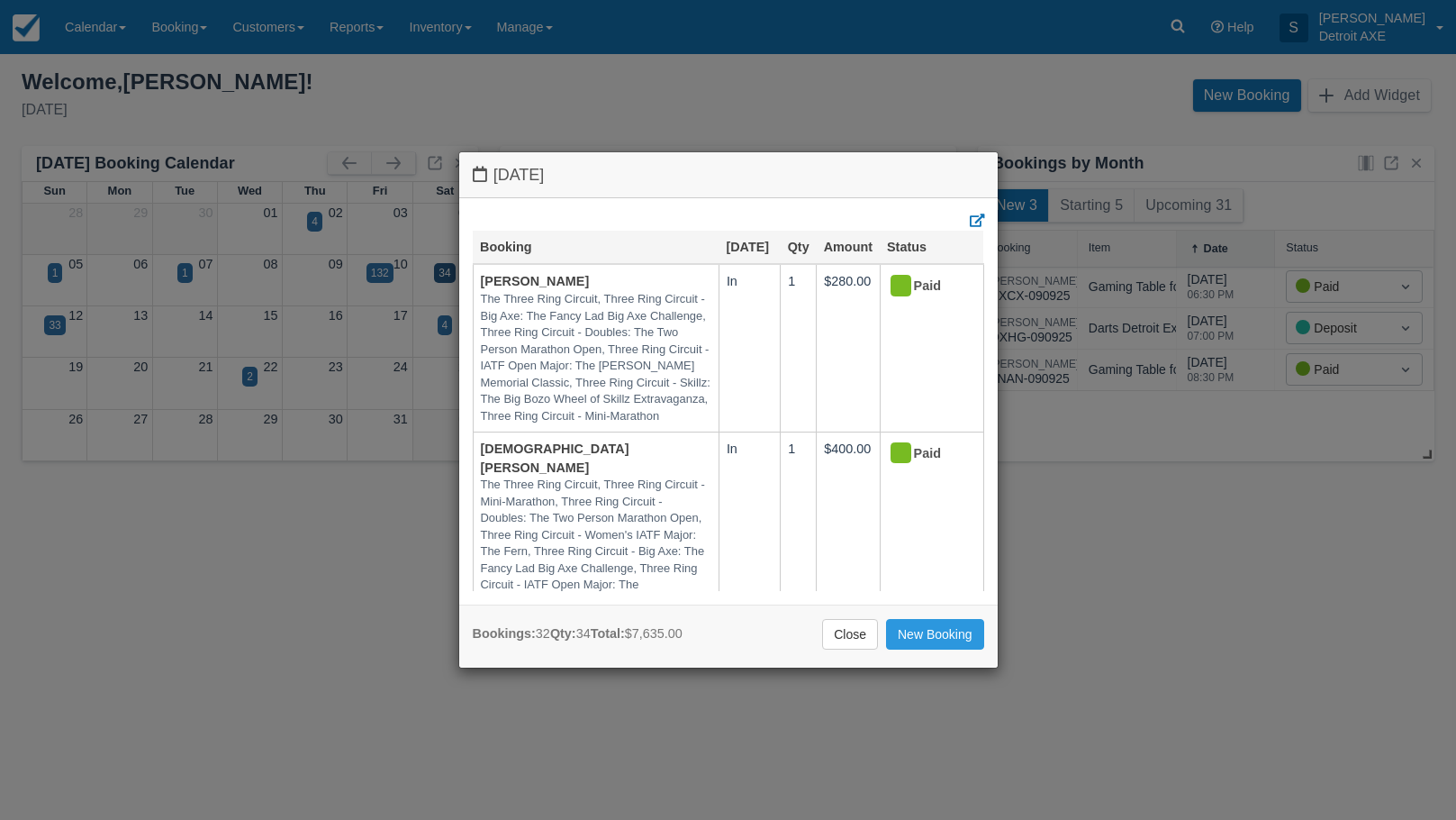
click at [846, 630] on link "Close" at bounding box center [849, 634] width 56 height 31
